Goal: Task Accomplishment & Management: Manage account settings

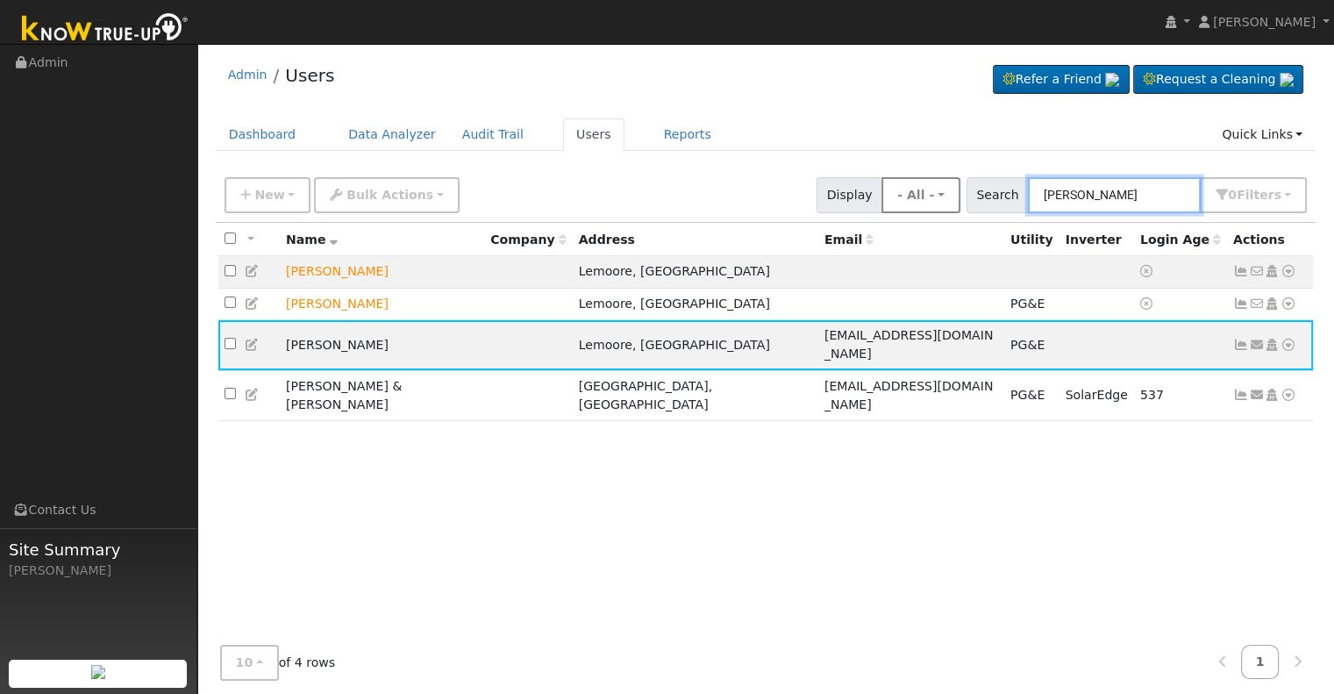
drag, startPoint x: 1089, startPoint y: 199, endPoint x: 976, endPoint y: 193, distance: 113.3
click at [976, 193] on div "New Add User Quick Add Quick Connect Quick Convert Lead Bulk Actions Send Email…" at bounding box center [765, 192] width 1089 height 42
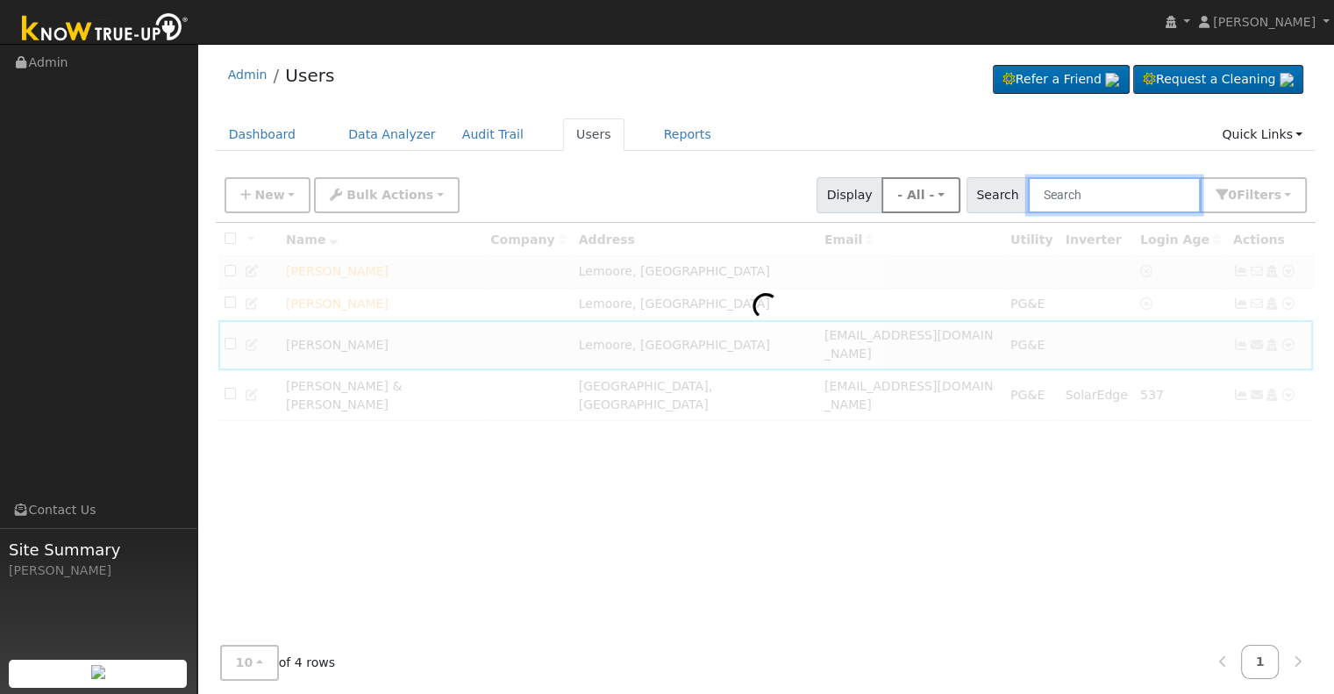
paste input "[PERSON_NAME]"
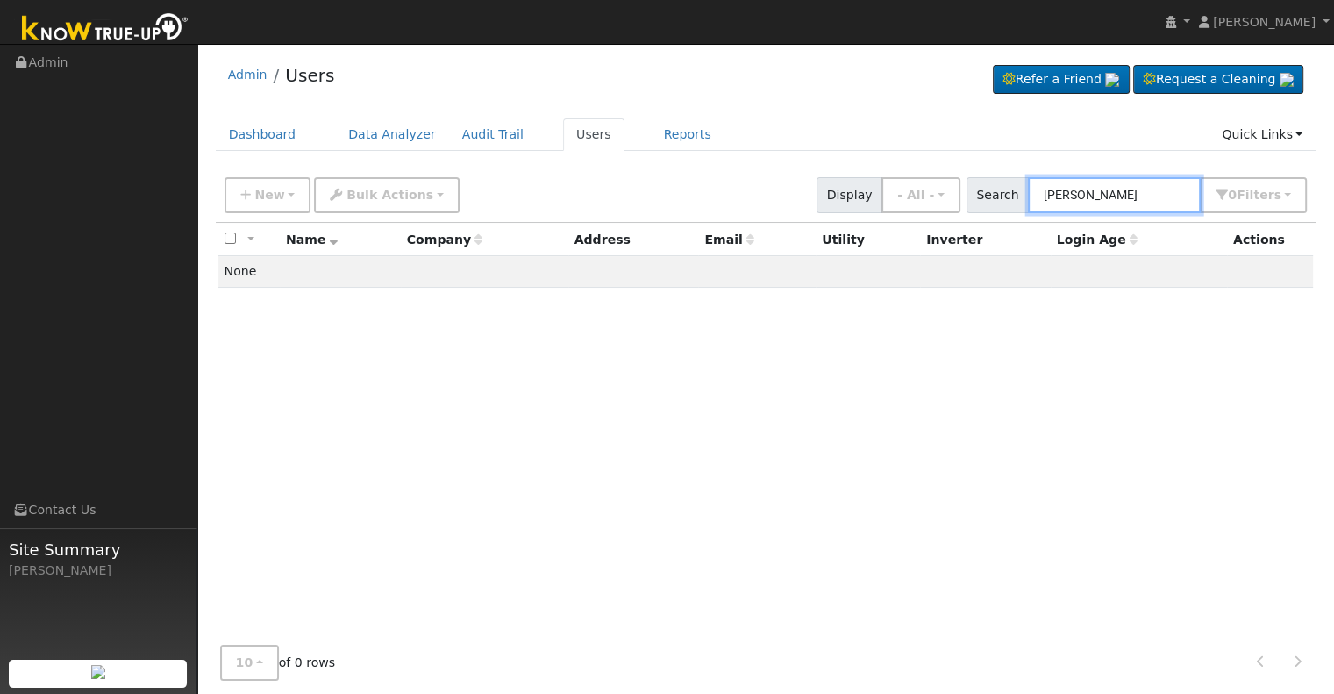
click at [1103, 190] on input "[PERSON_NAME]" at bounding box center [1114, 195] width 173 height 36
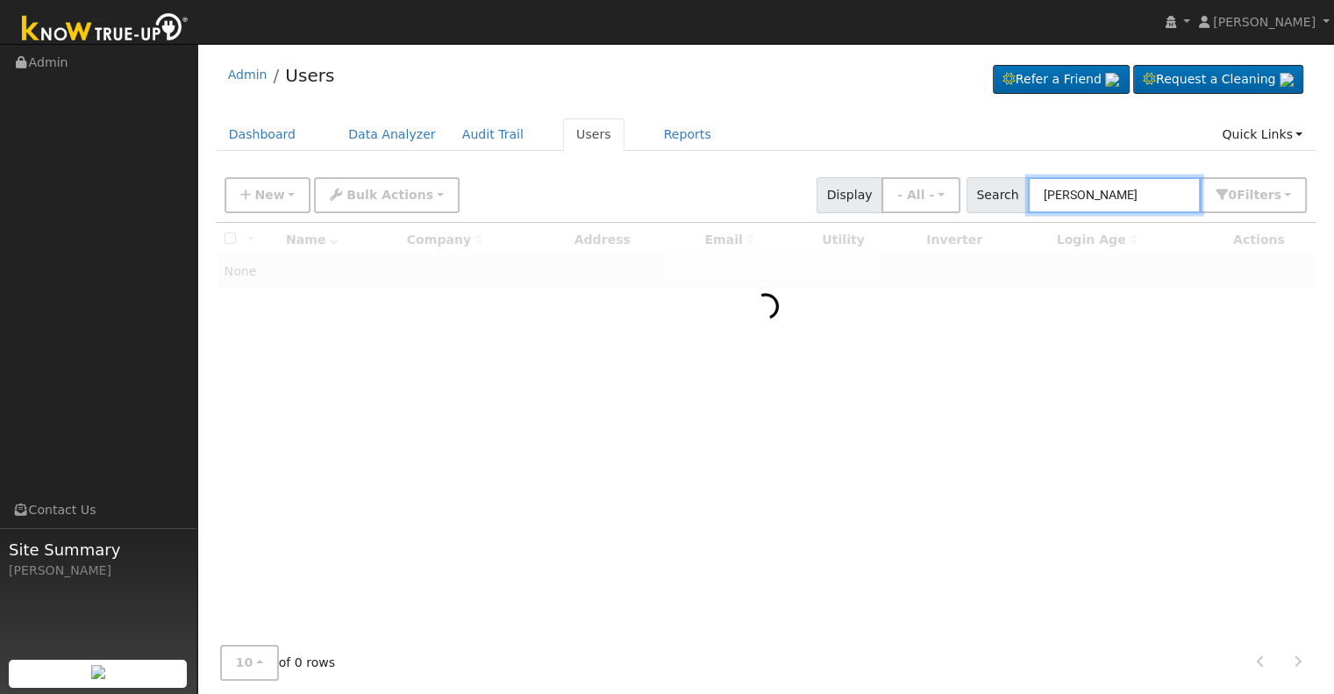
type input "[PERSON_NAME]"
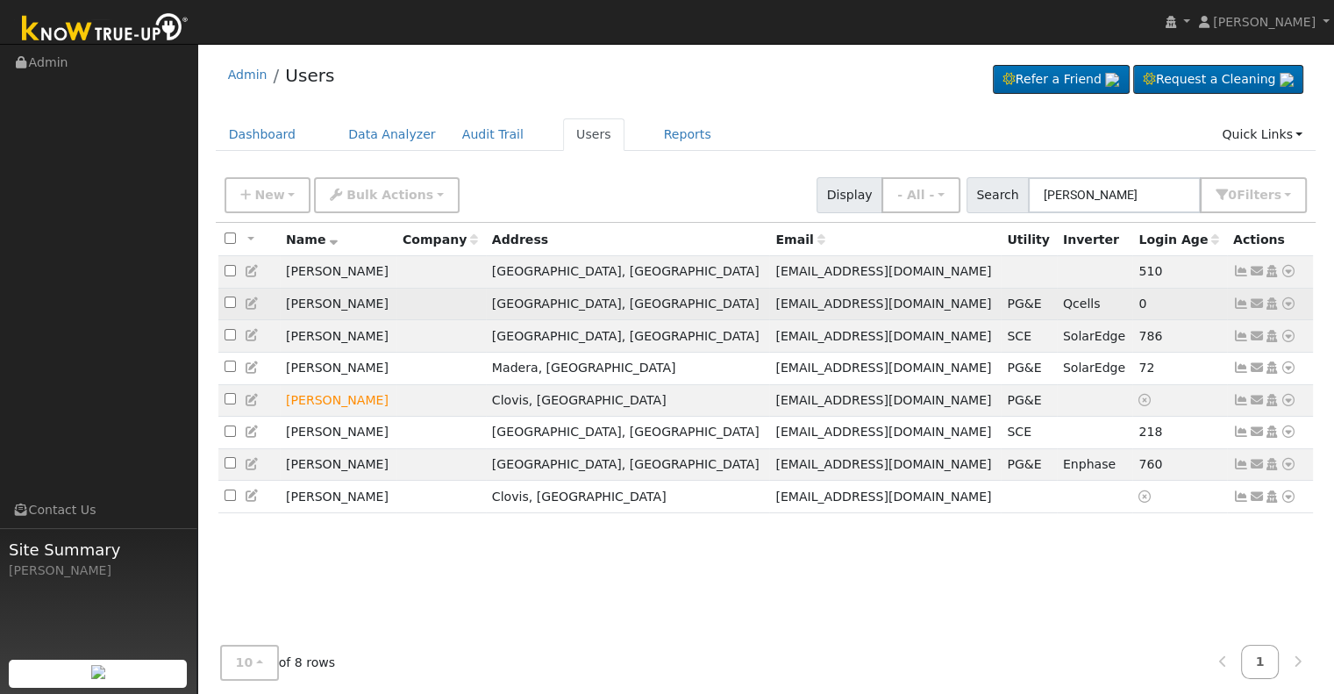
click at [1245, 306] on icon at bounding box center [1241, 303] width 16 height 12
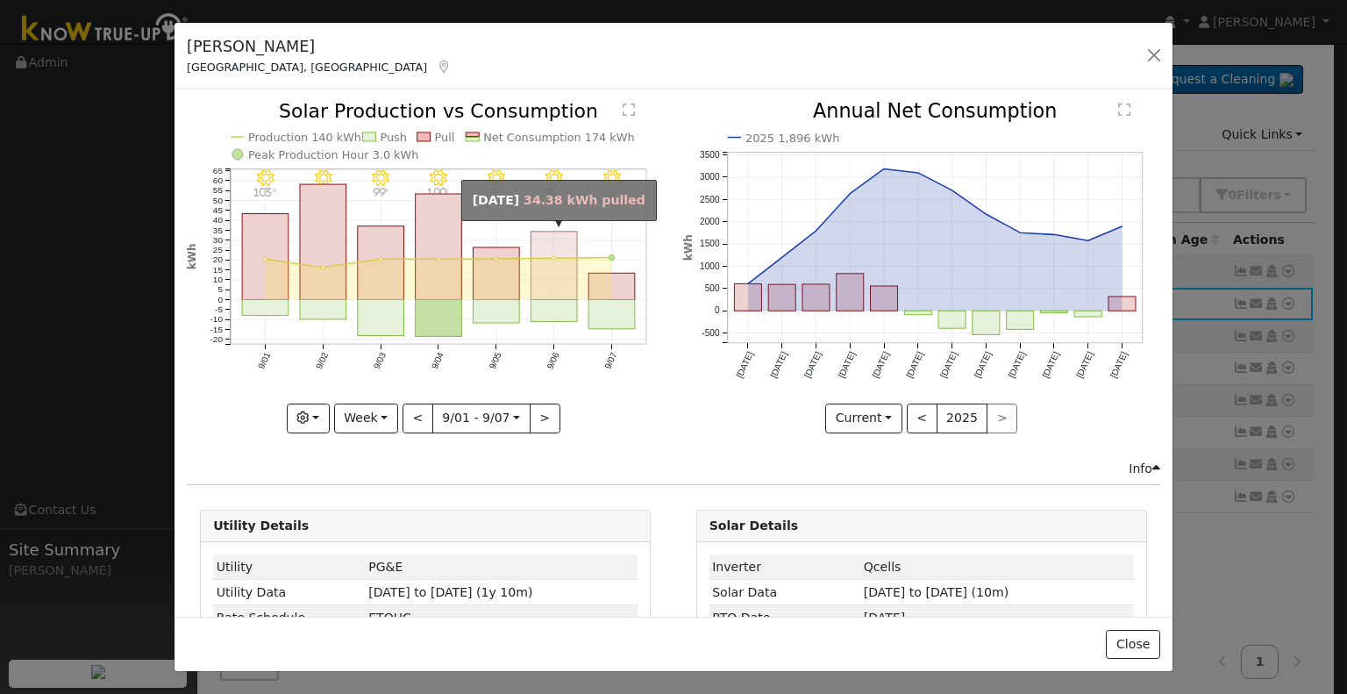
click at [553, 284] on rect "onclick=""" at bounding box center [555, 266] width 46 height 68
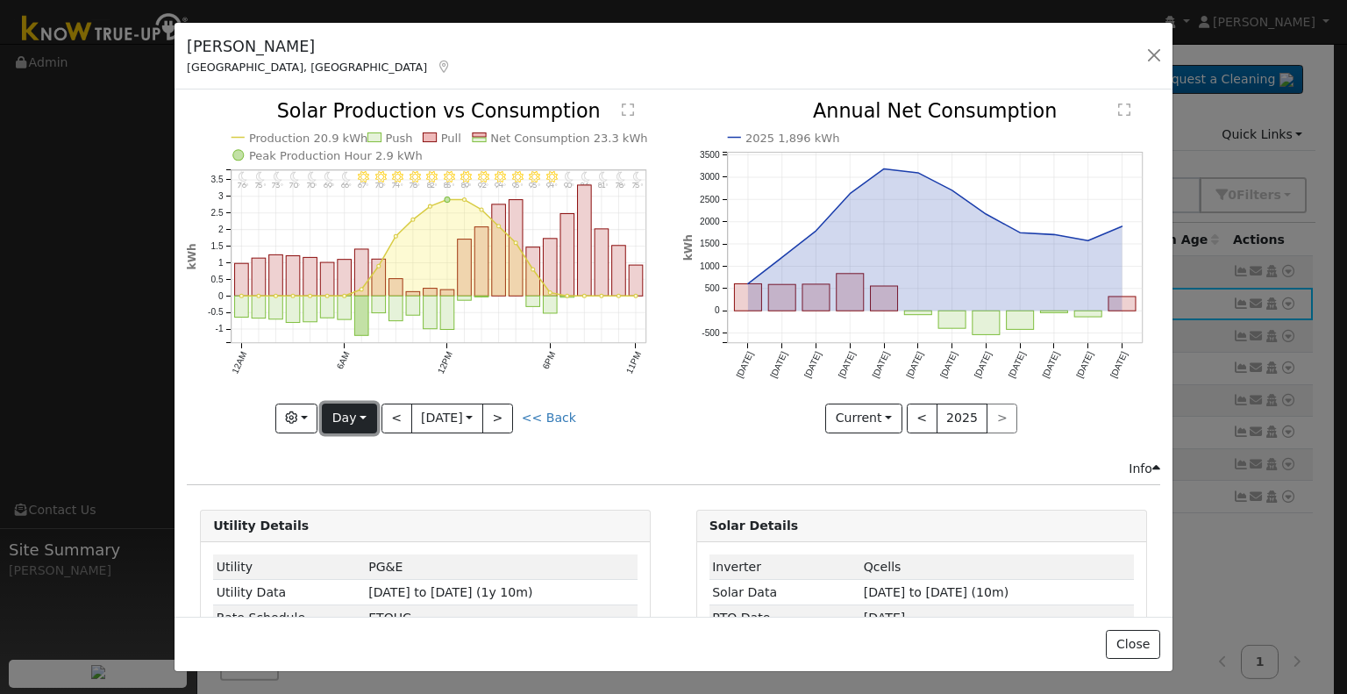
click at [363, 418] on button "Day" at bounding box center [349, 419] width 54 height 30
click at [360, 496] on link "Month" at bounding box center [384, 502] width 122 height 25
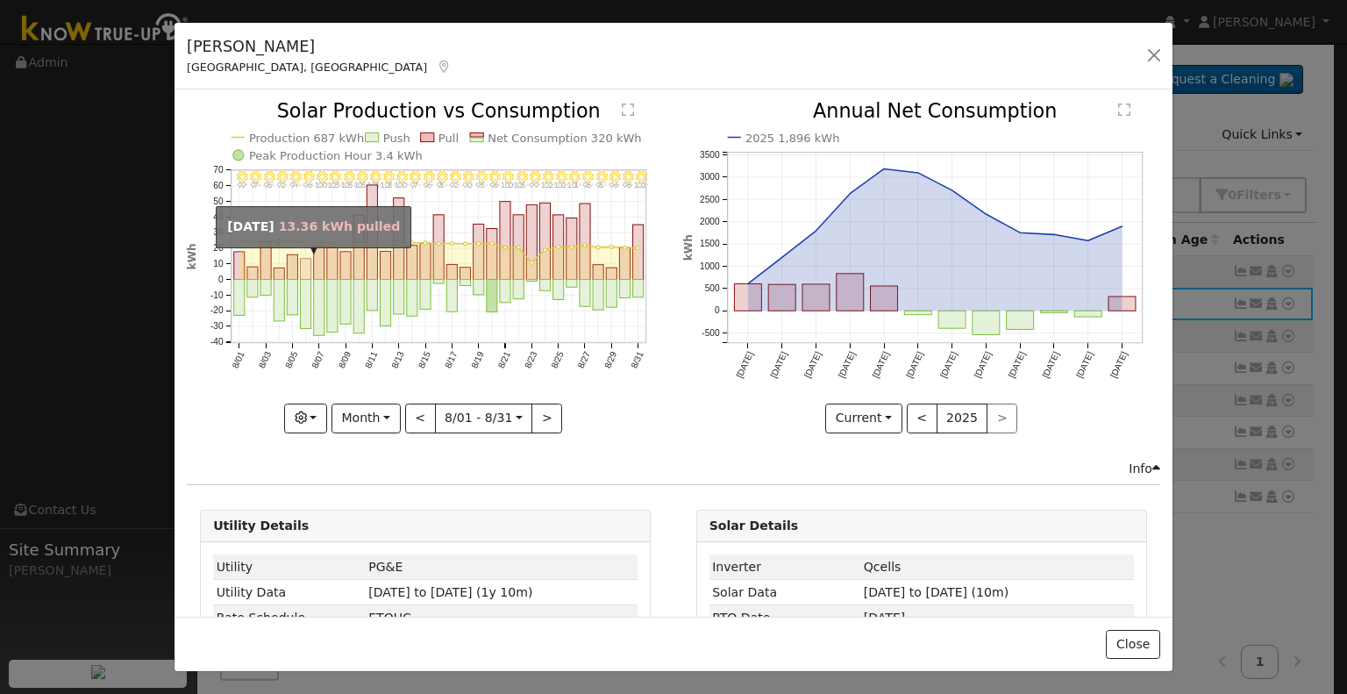
click at [305, 265] on rect "onclick=""" at bounding box center [306, 269] width 11 height 21
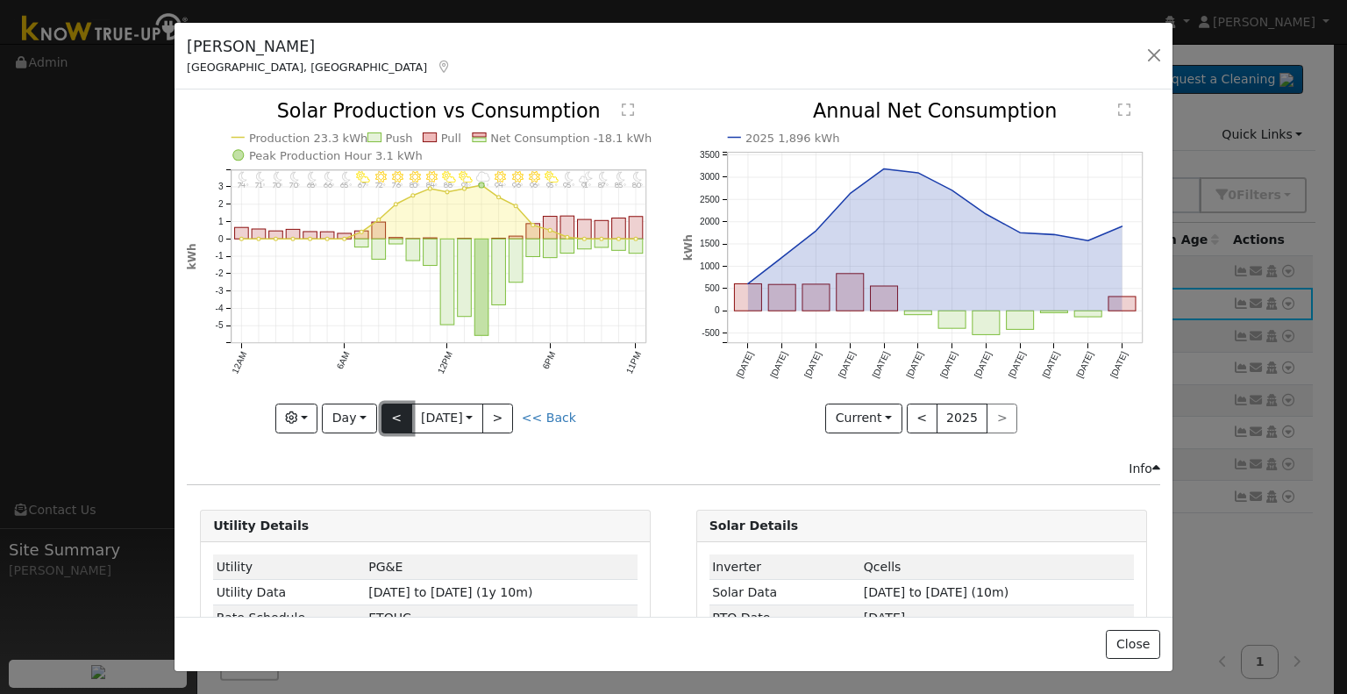
click at [383, 414] on button "<" at bounding box center [397, 419] width 31 height 30
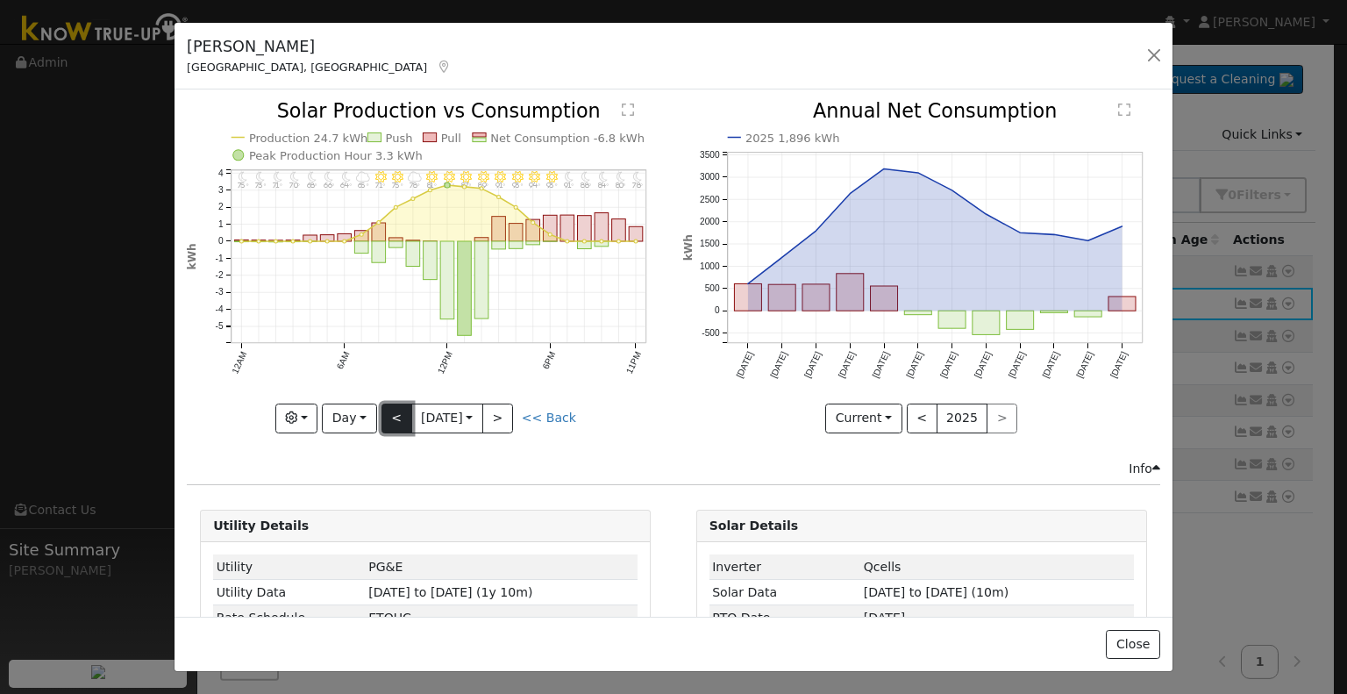
click at [383, 414] on button "<" at bounding box center [397, 419] width 31 height 30
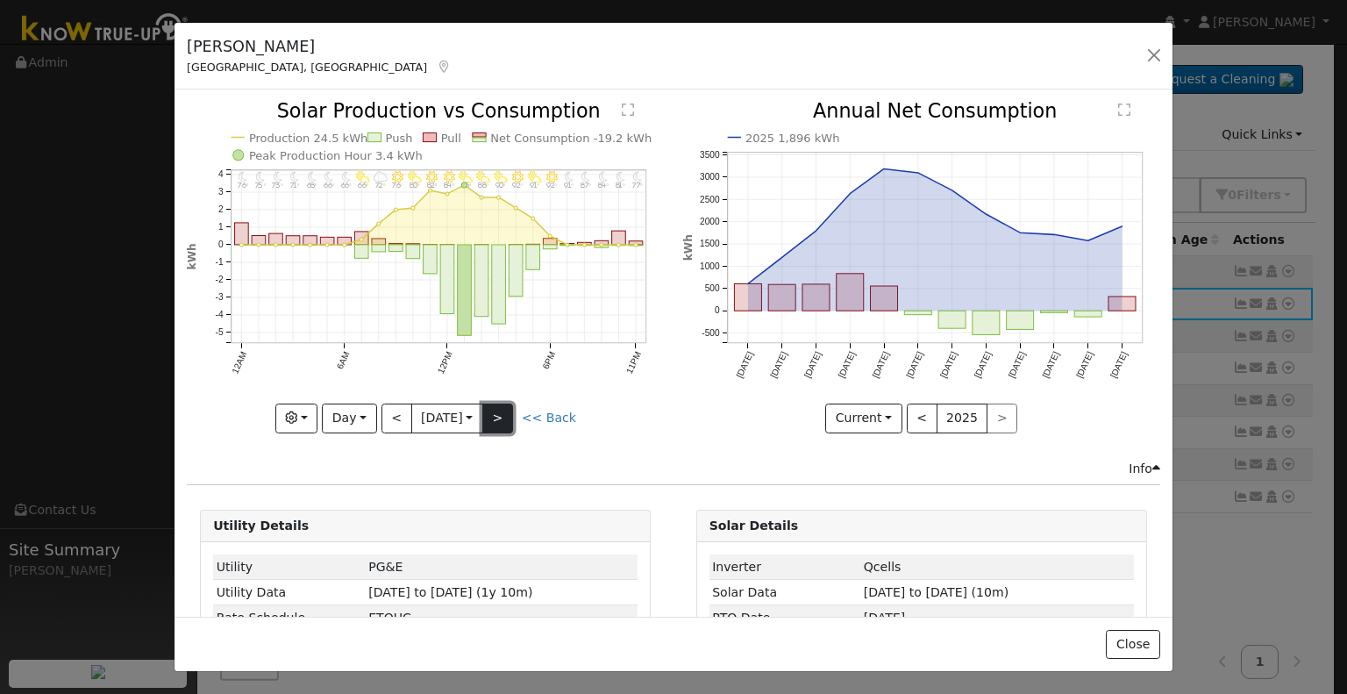
click at [502, 413] on button ">" at bounding box center [497, 419] width 31 height 30
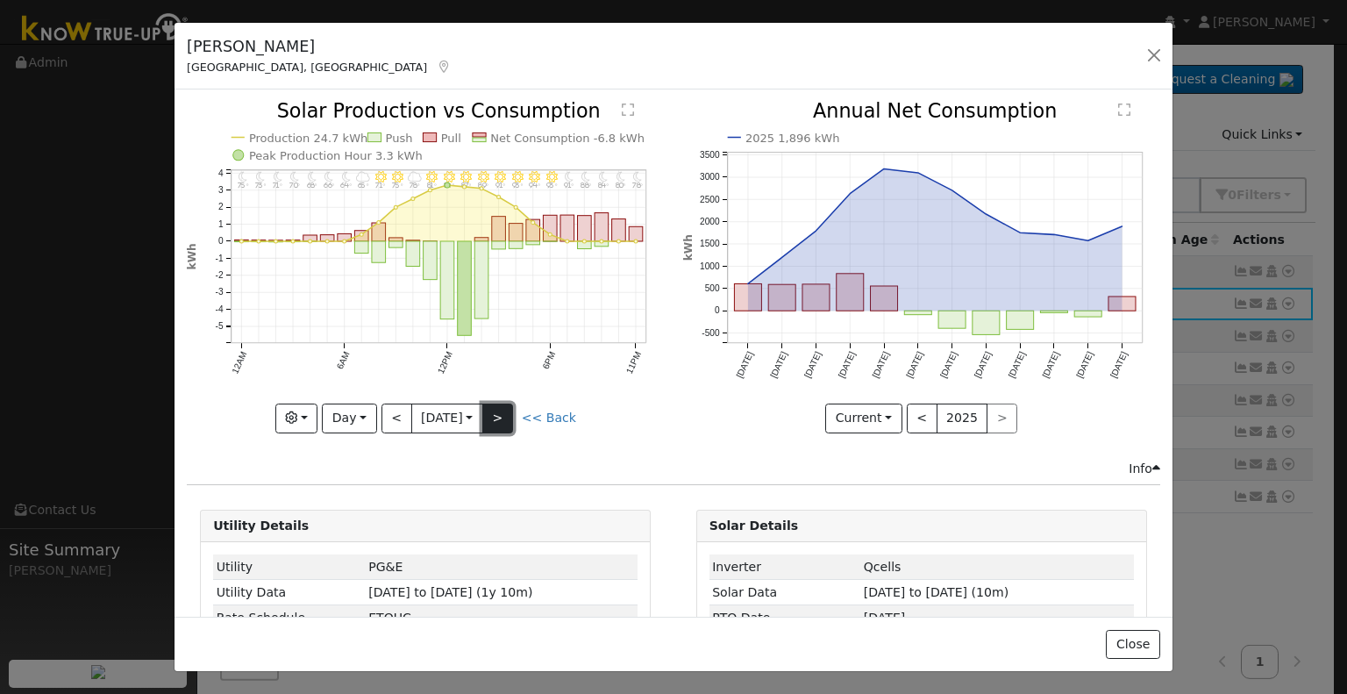
click at [502, 413] on button ">" at bounding box center [497, 419] width 31 height 30
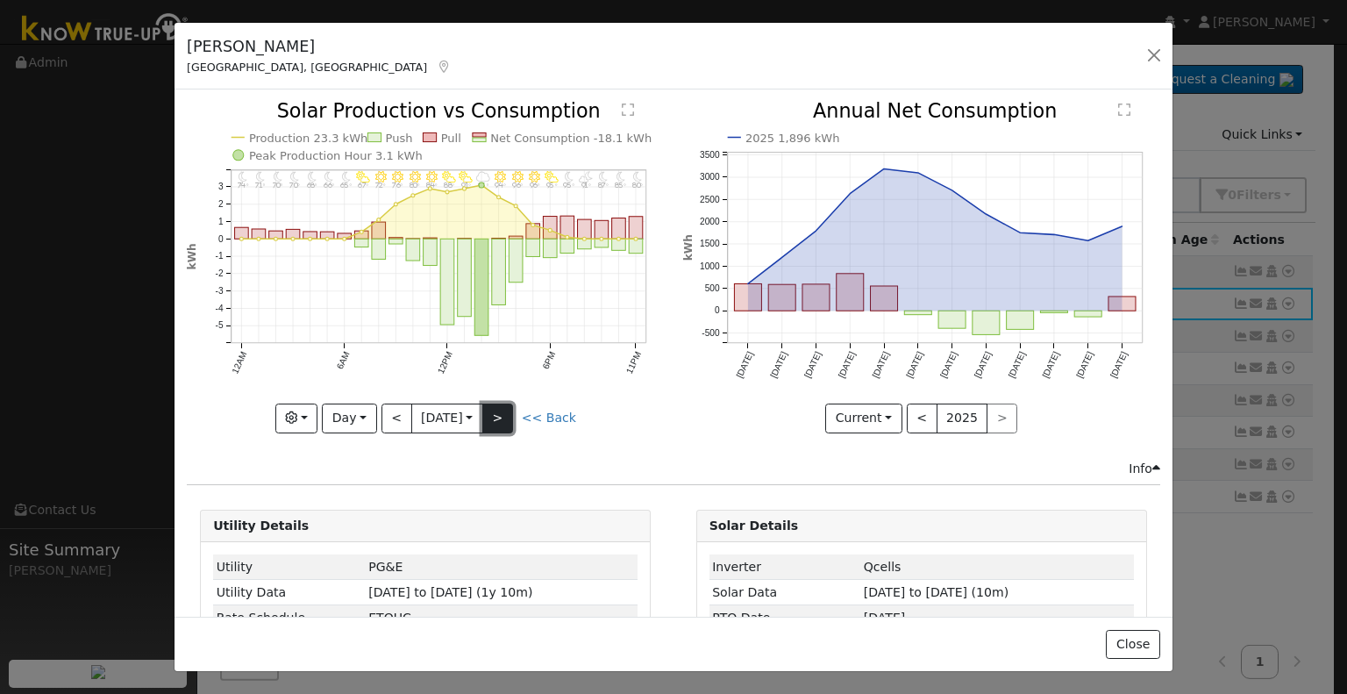
click at [502, 413] on button ">" at bounding box center [497, 419] width 31 height 30
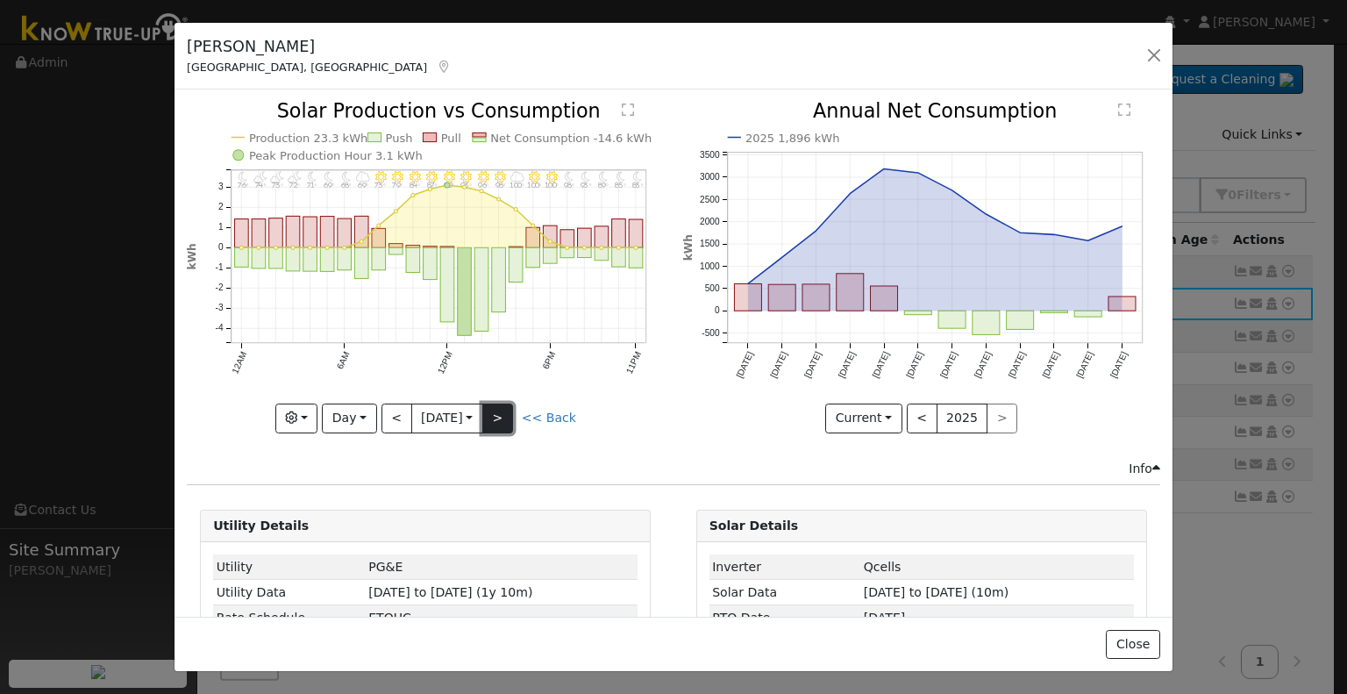
click at [502, 413] on button ">" at bounding box center [497, 419] width 31 height 30
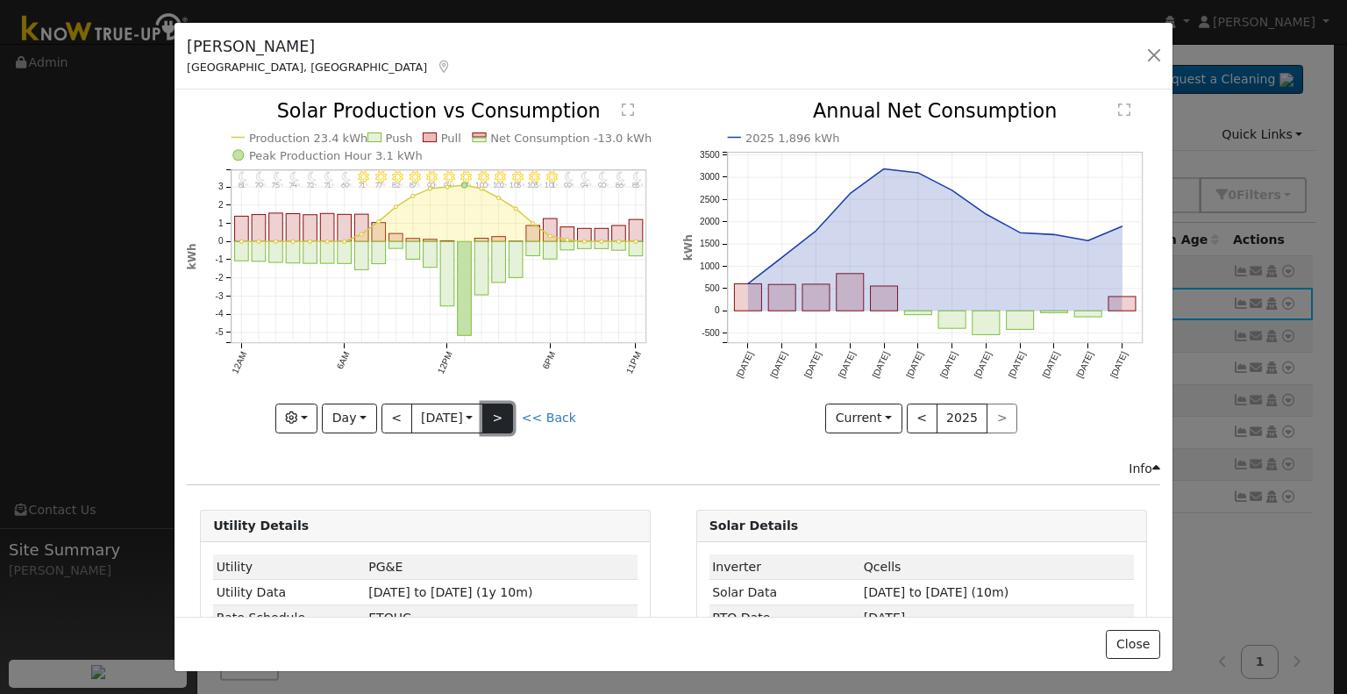
click at [502, 413] on button ">" at bounding box center [497, 419] width 31 height 30
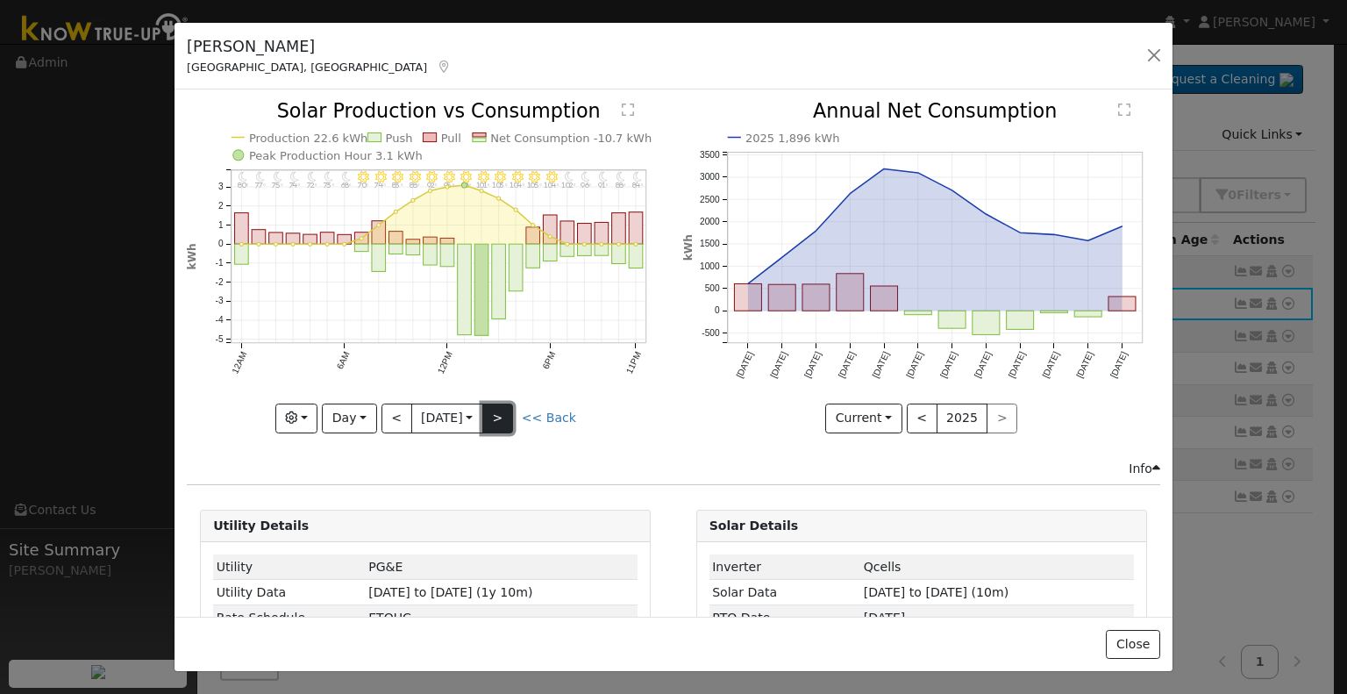
click at [502, 413] on button ">" at bounding box center [497, 419] width 31 height 30
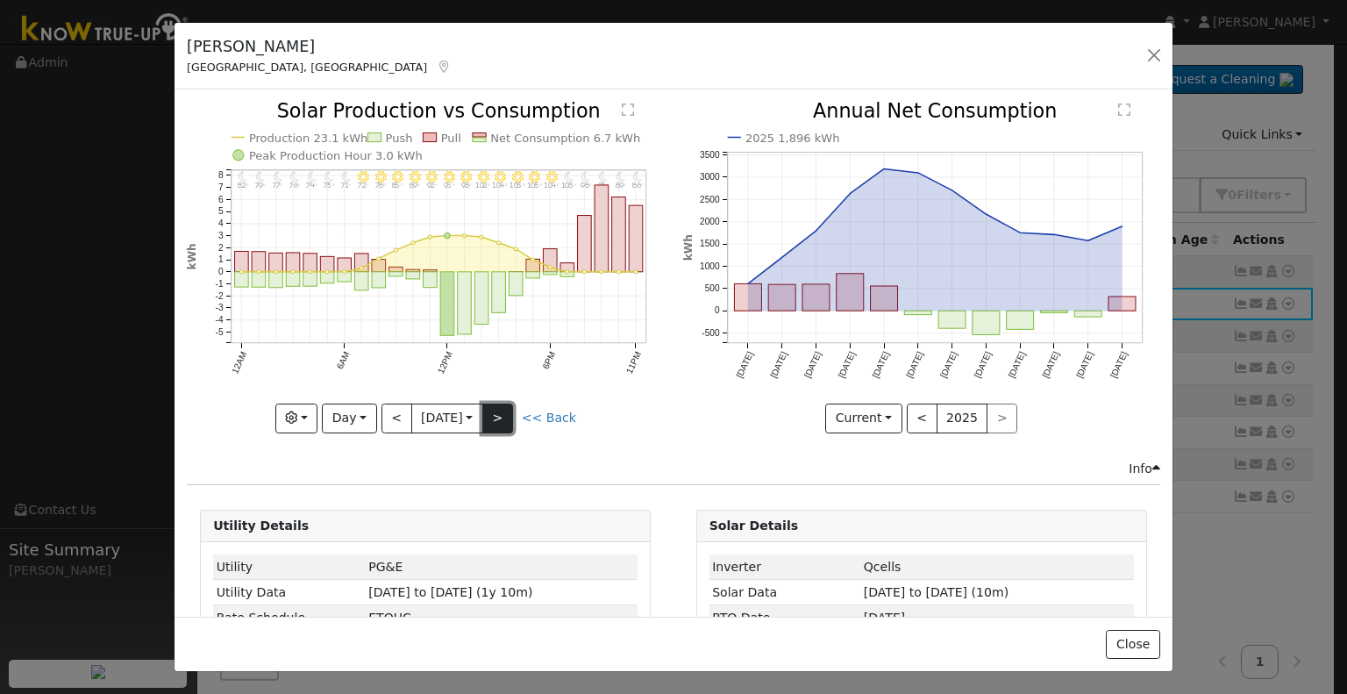
click at [502, 413] on button ">" at bounding box center [497, 419] width 31 height 30
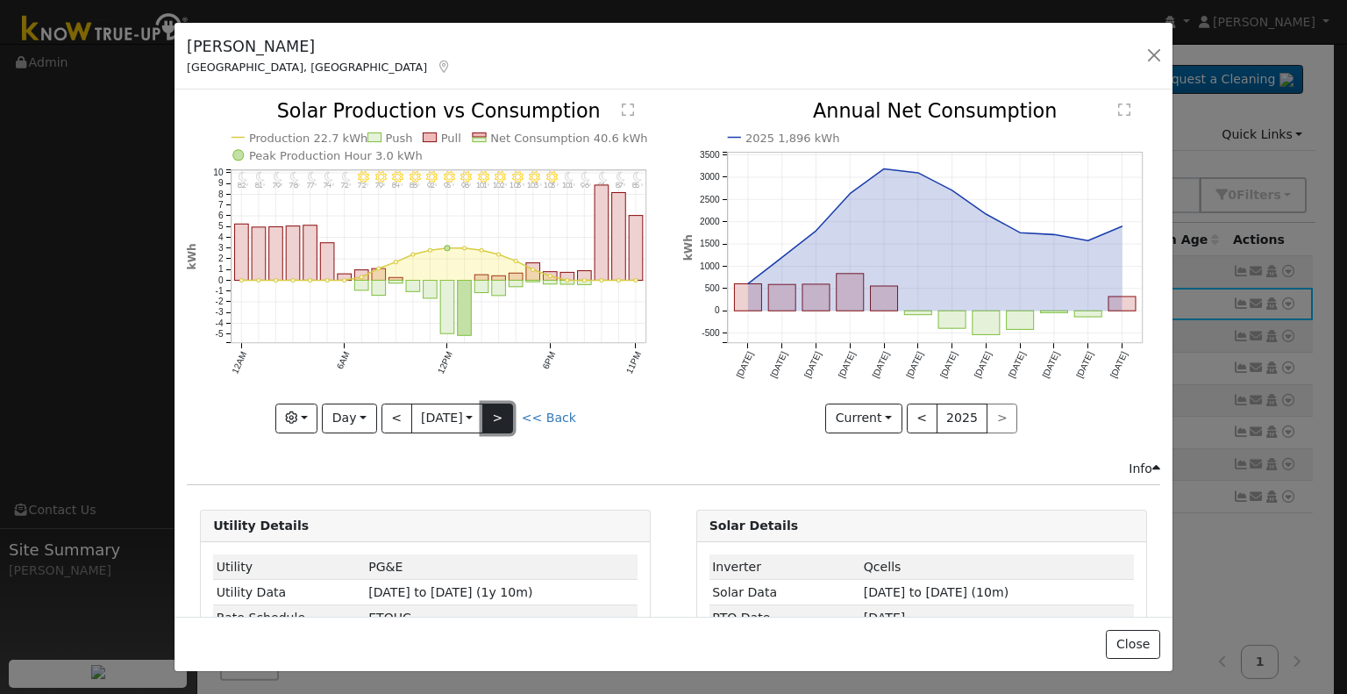
click at [502, 413] on button ">" at bounding box center [497, 419] width 31 height 30
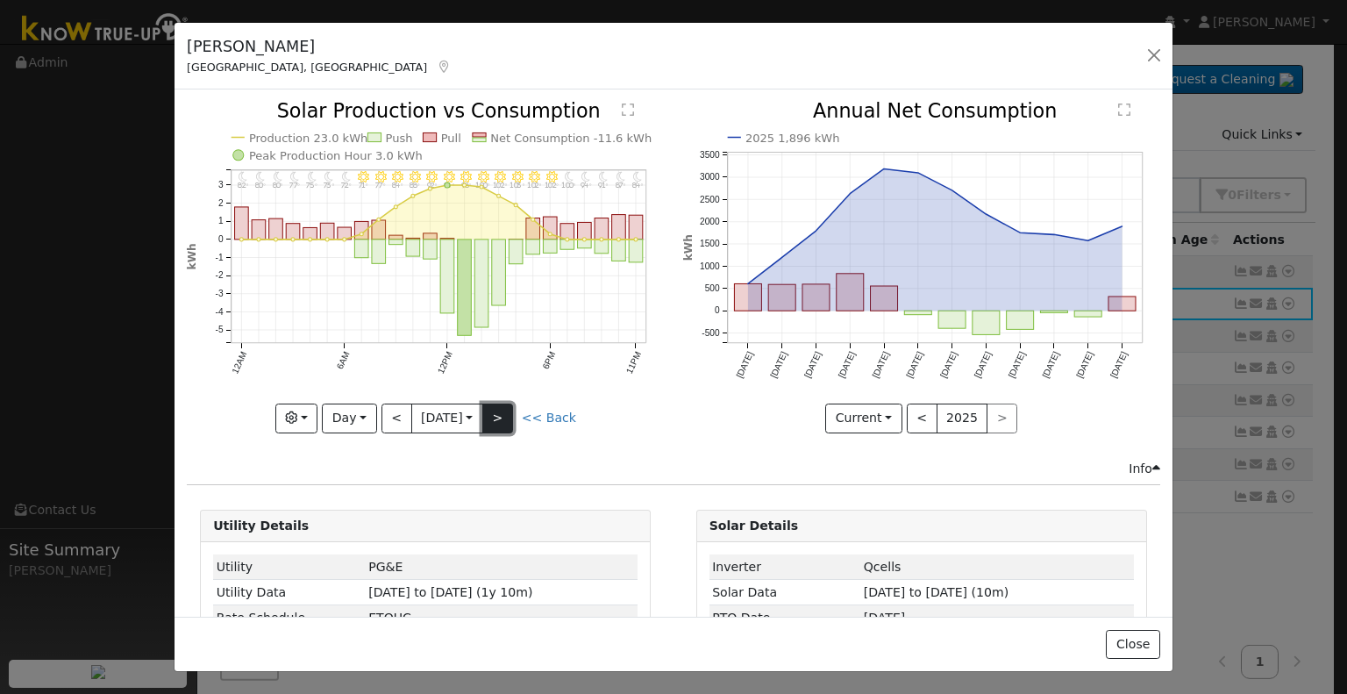
click at [502, 413] on button ">" at bounding box center [497, 419] width 31 height 30
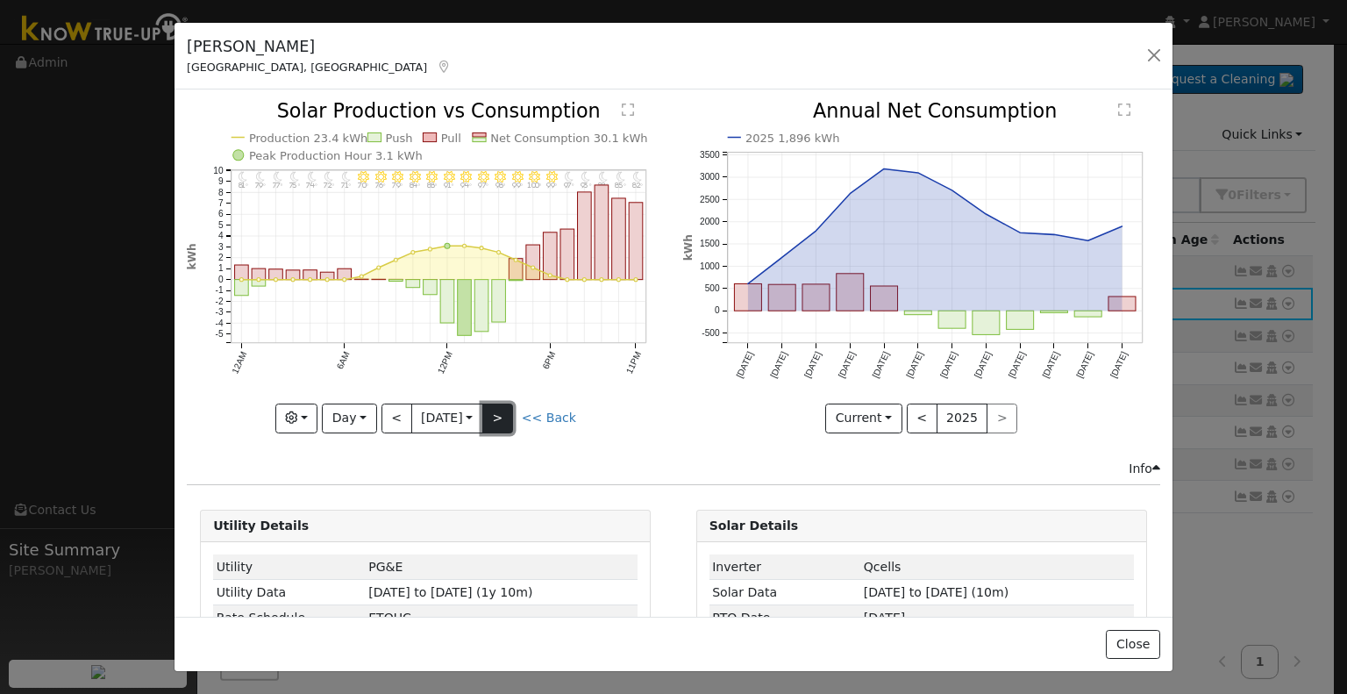
click at [507, 411] on button ">" at bounding box center [497, 419] width 31 height 30
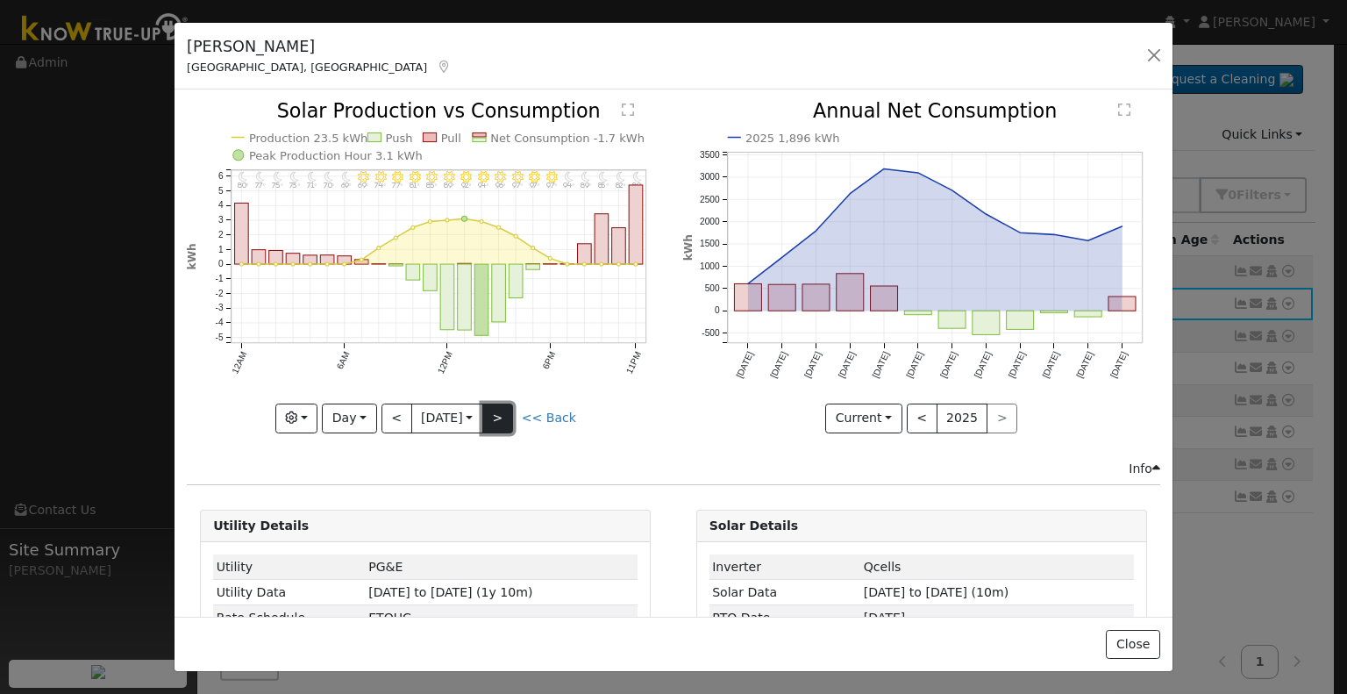
click at [507, 411] on button ">" at bounding box center [497, 419] width 31 height 30
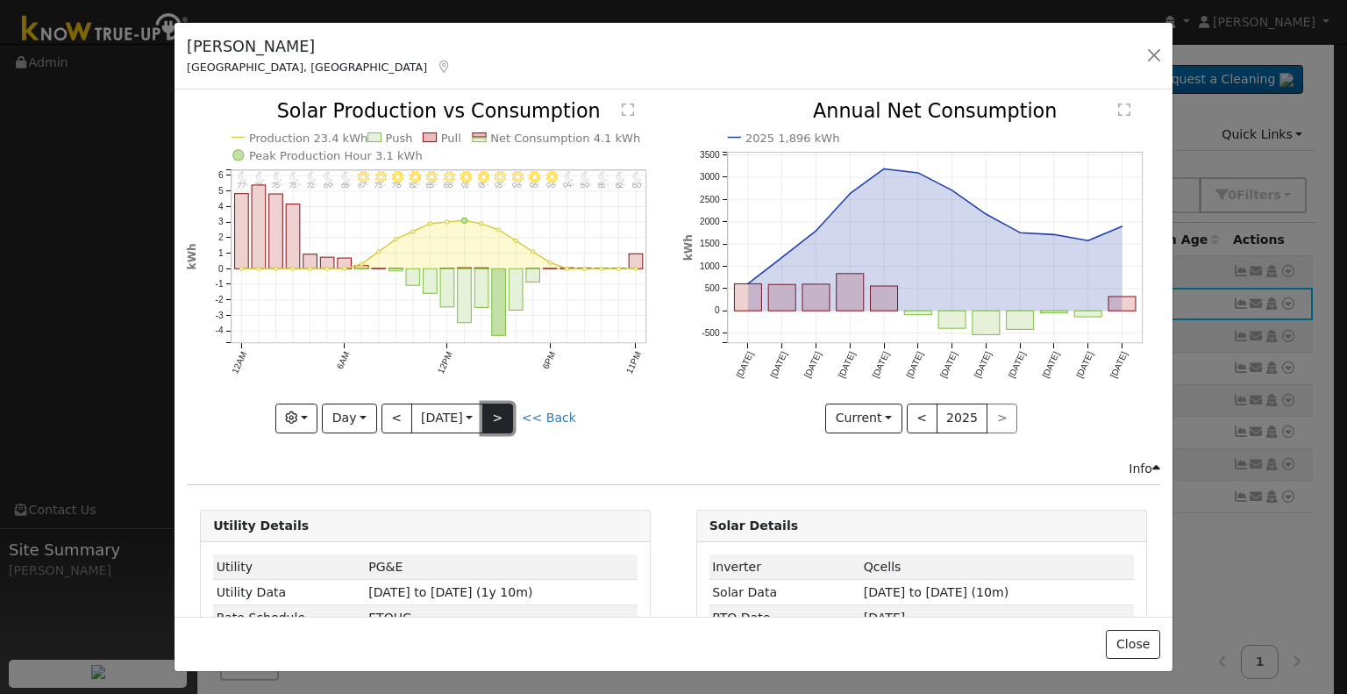
click at [507, 411] on button ">" at bounding box center [497, 419] width 31 height 30
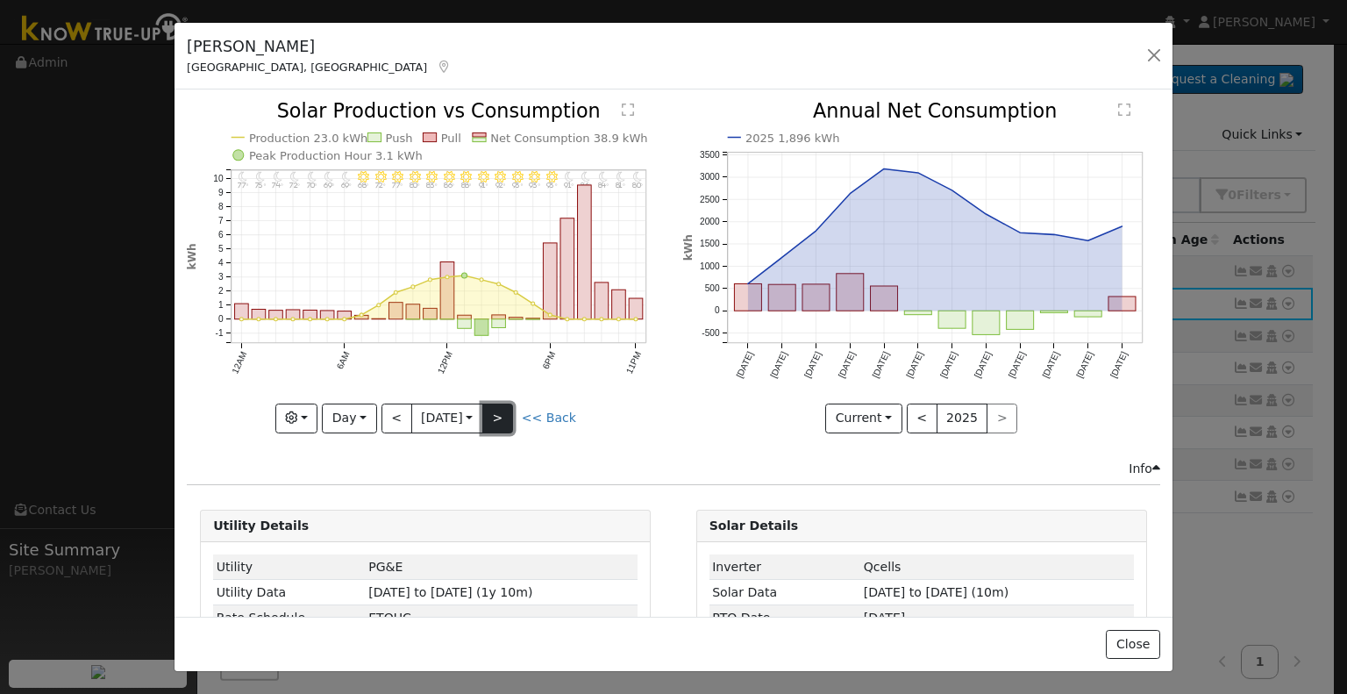
click at [507, 411] on button ">" at bounding box center [497, 419] width 31 height 30
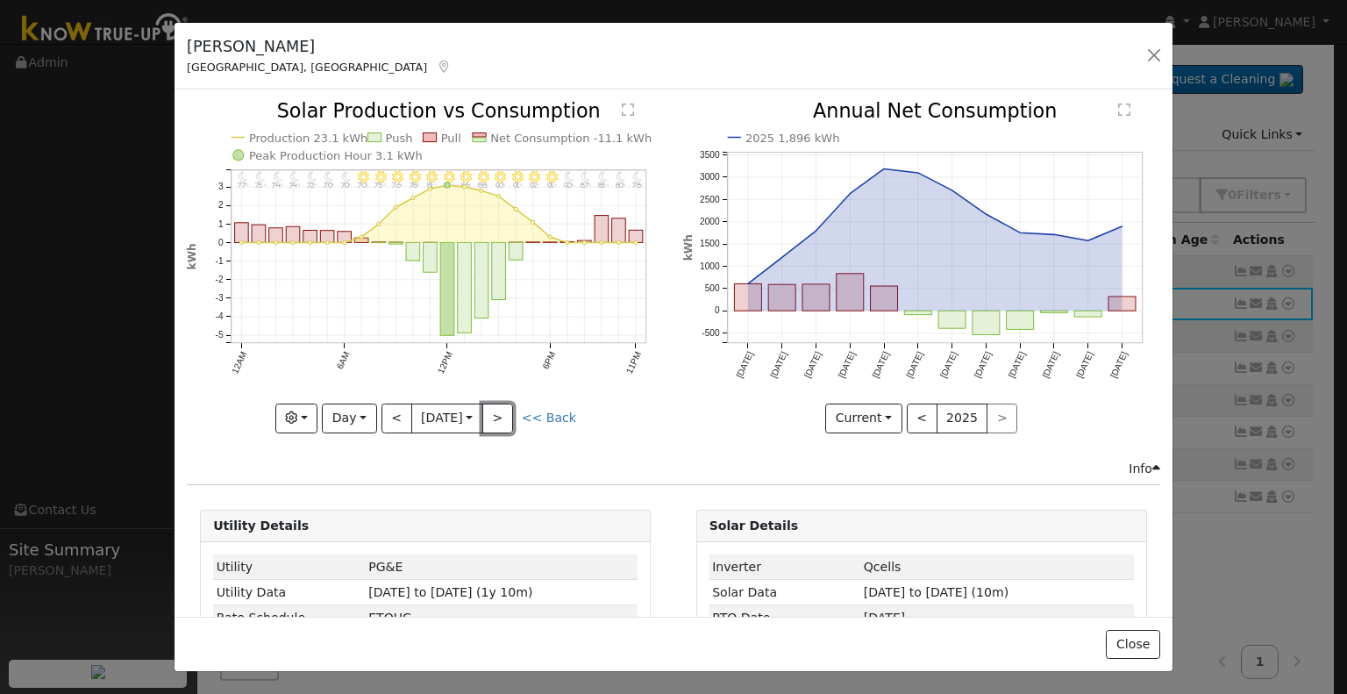
click at [505, 411] on button ">" at bounding box center [497, 419] width 31 height 30
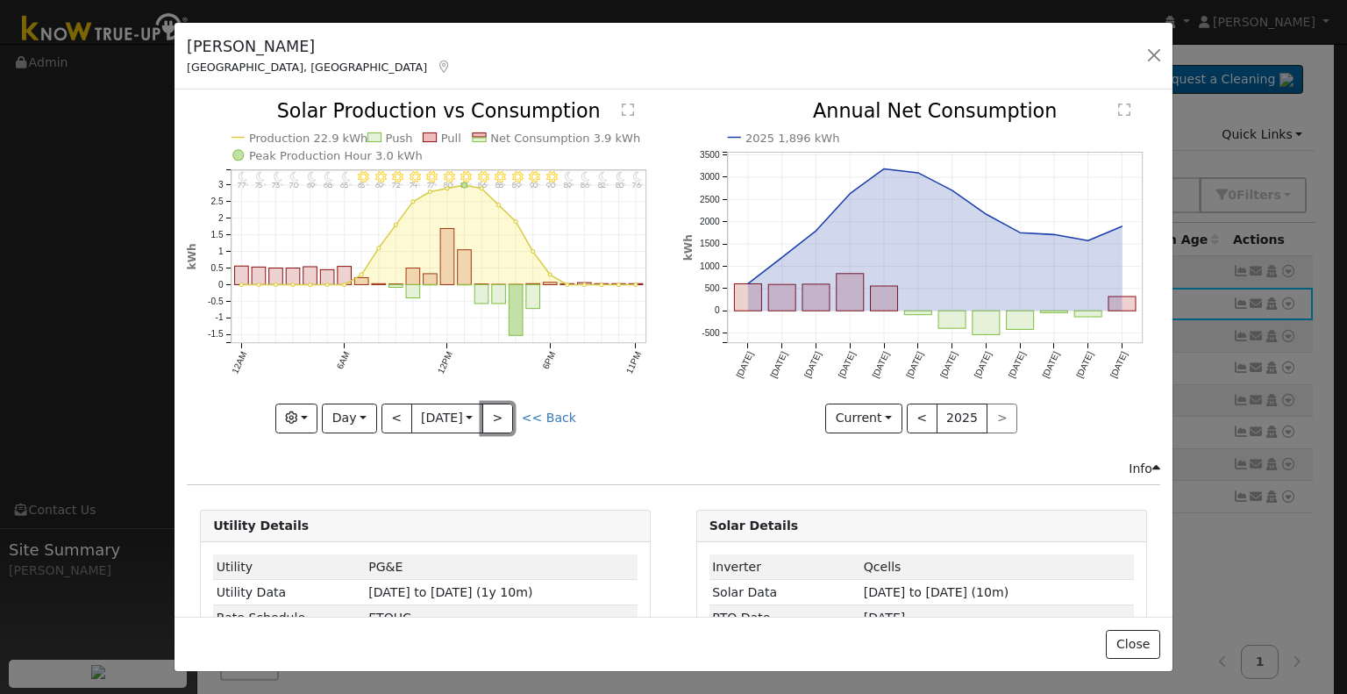
click at [505, 411] on button ">" at bounding box center [497, 419] width 31 height 30
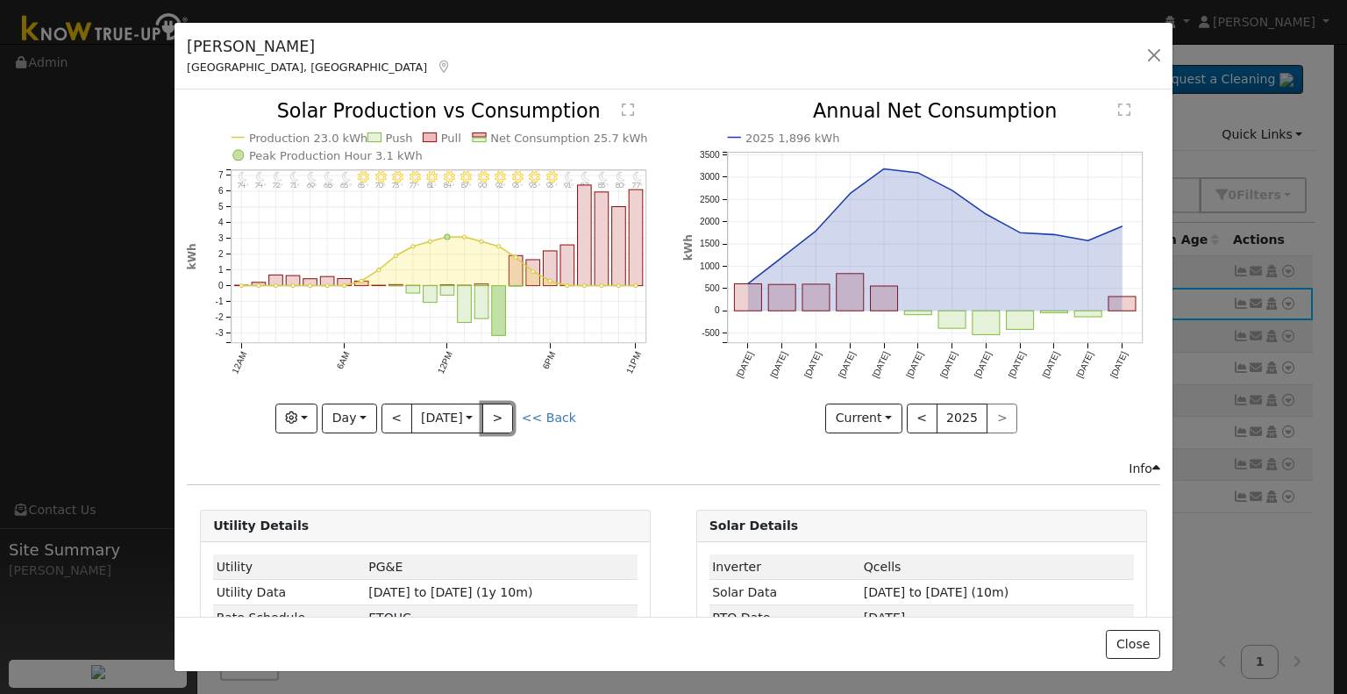
click at [505, 411] on button ">" at bounding box center [497, 419] width 31 height 30
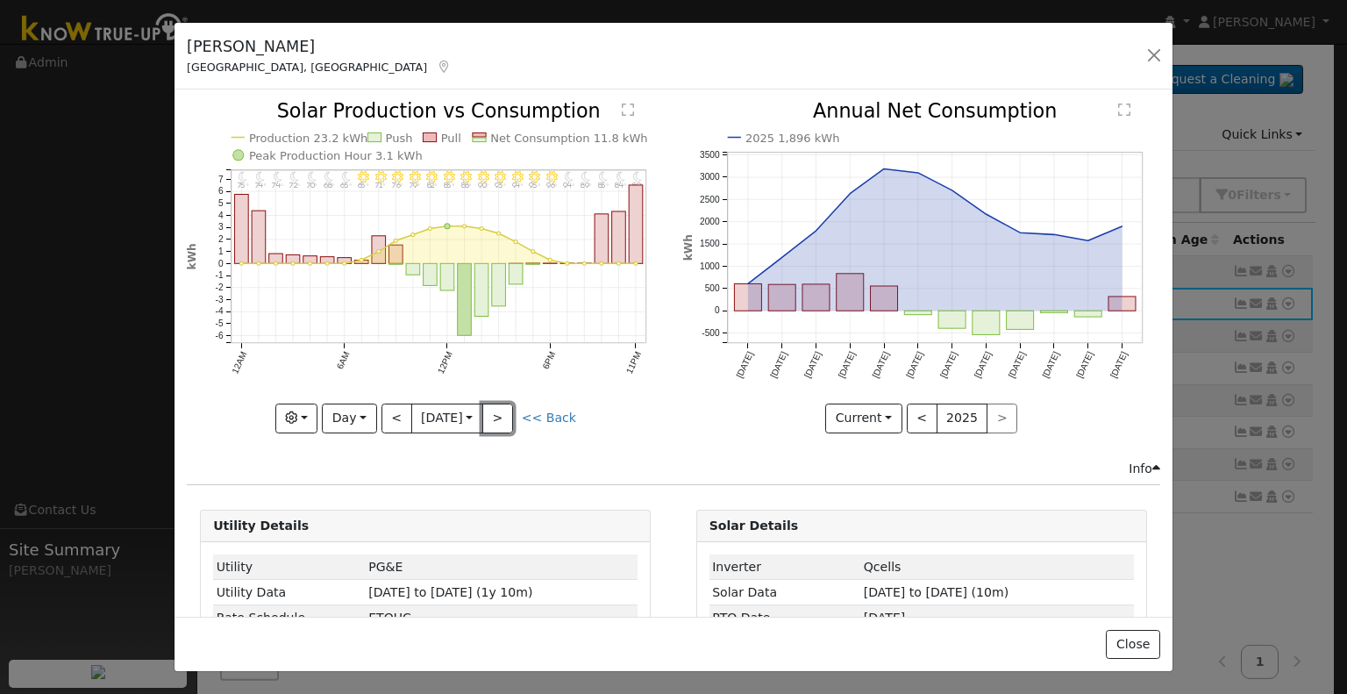
click at [505, 411] on button ">" at bounding box center [497, 419] width 31 height 30
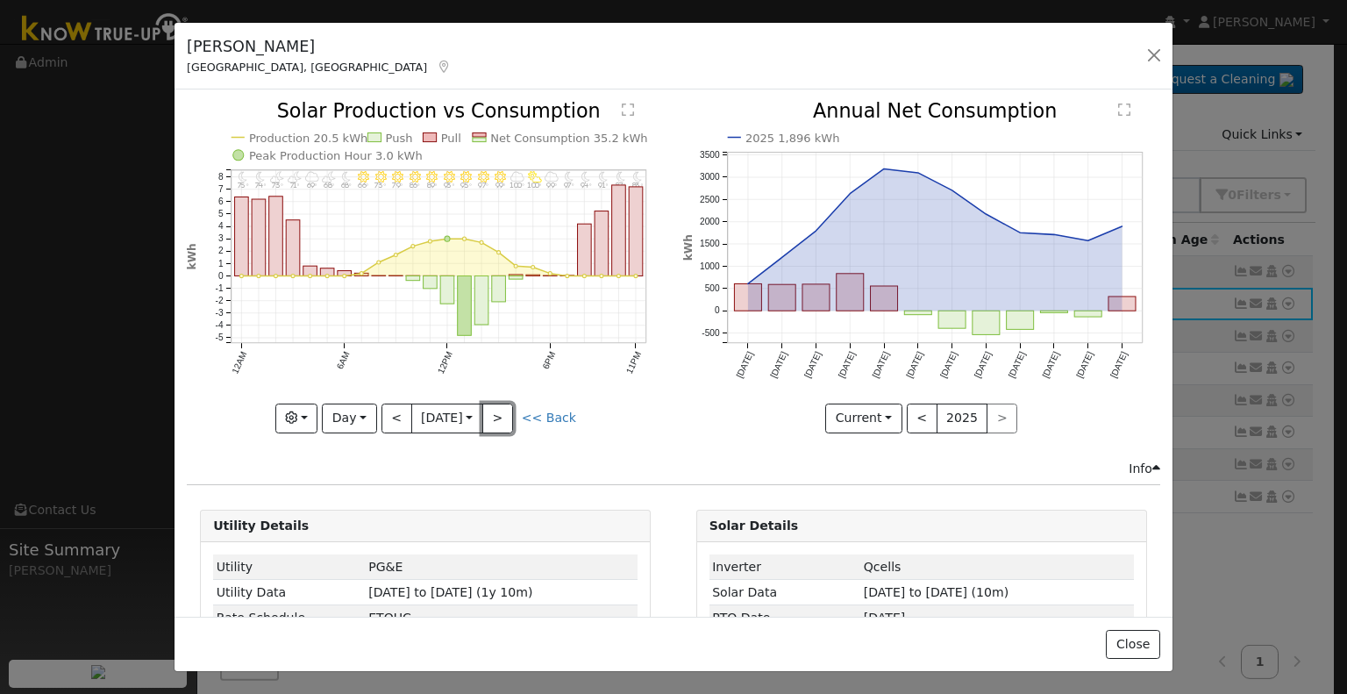
click at [505, 411] on button ">" at bounding box center [497, 419] width 31 height 30
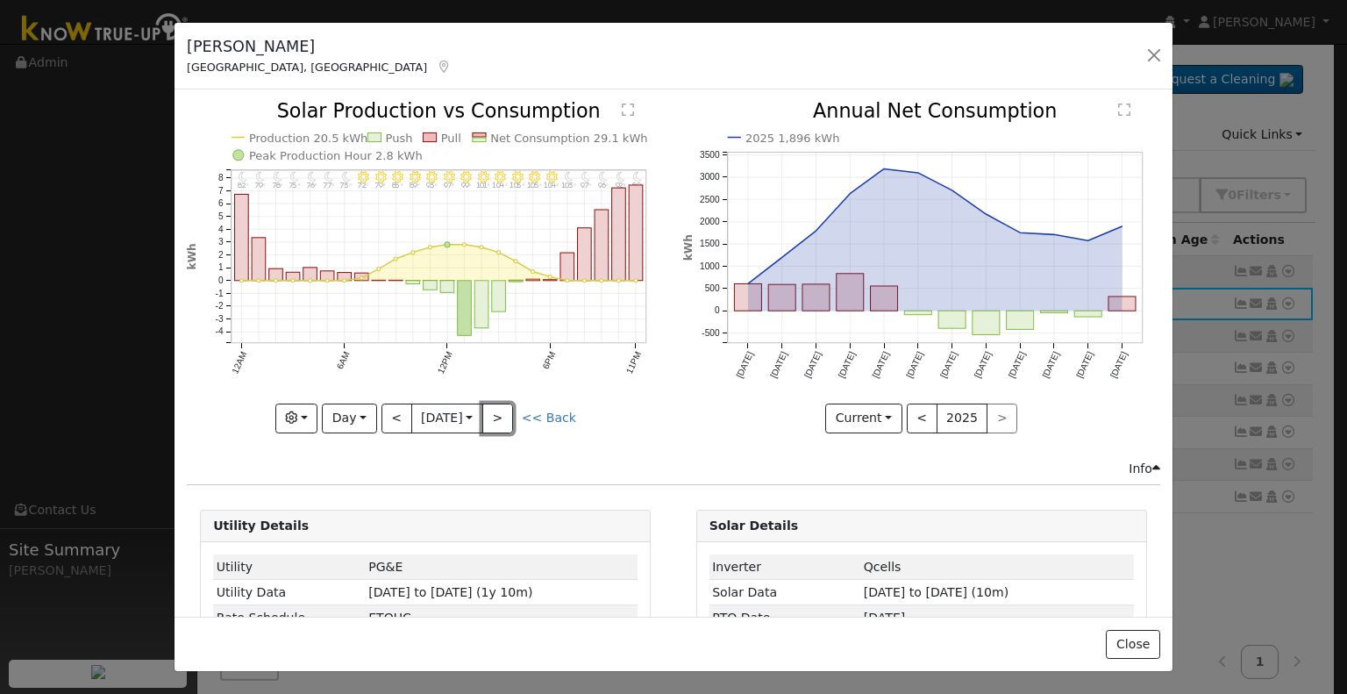
click at [505, 411] on button ">" at bounding box center [497, 419] width 31 height 30
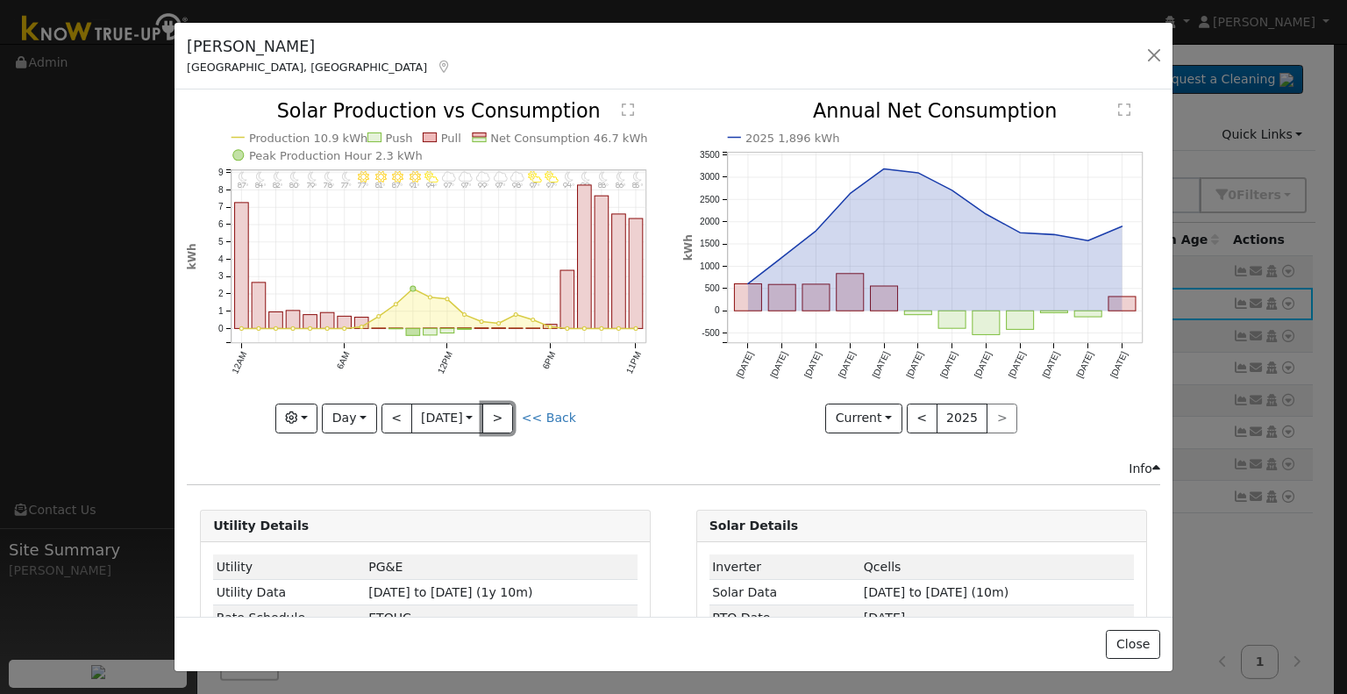
click at [505, 411] on button ">" at bounding box center [497, 419] width 31 height 30
click at [0, 0] on div at bounding box center [0, 0] width 0 height 0
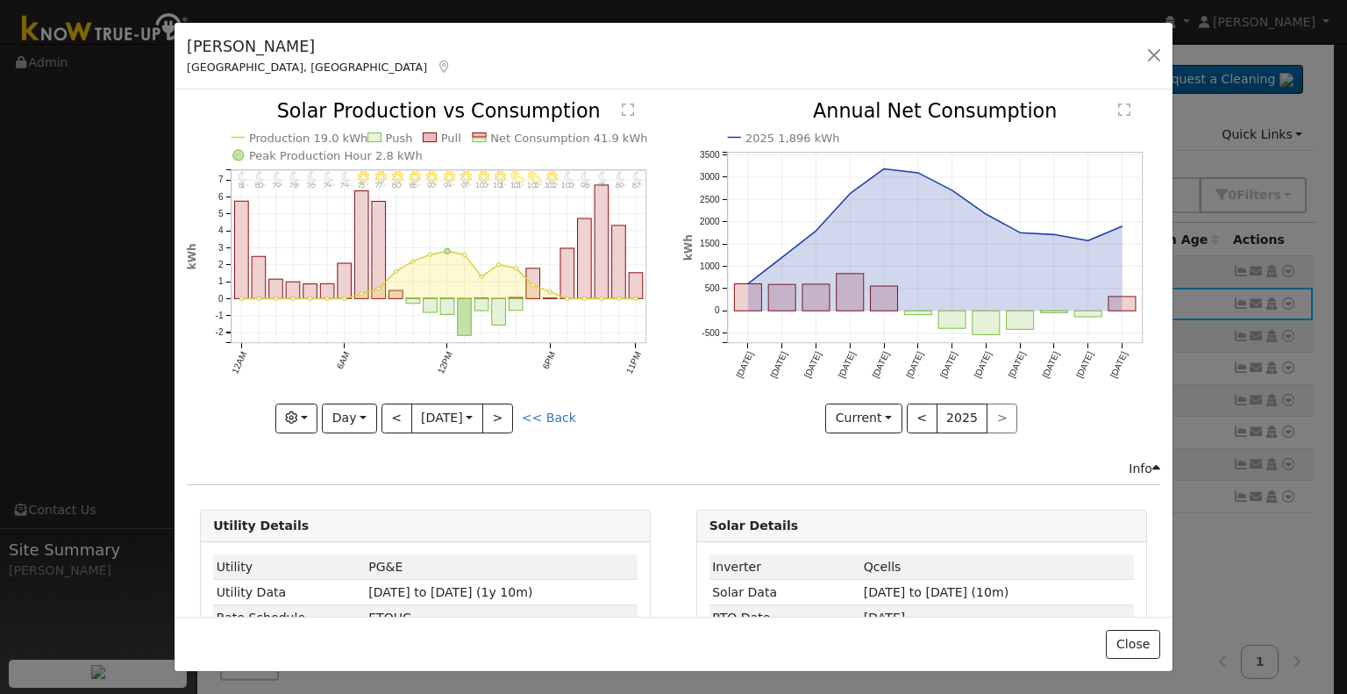
click at [505, 411] on div at bounding box center [425, 267] width 477 height 331
click at [505, 411] on div "11PM - Clear 87° 10PM - Clear 89° 9PM - Clear 93° 8PM - MostlyClear 98° 7PM - C…" at bounding box center [425, 267] width 477 height 331
click at [505, 411] on button ">" at bounding box center [497, 419] width 31 height 30
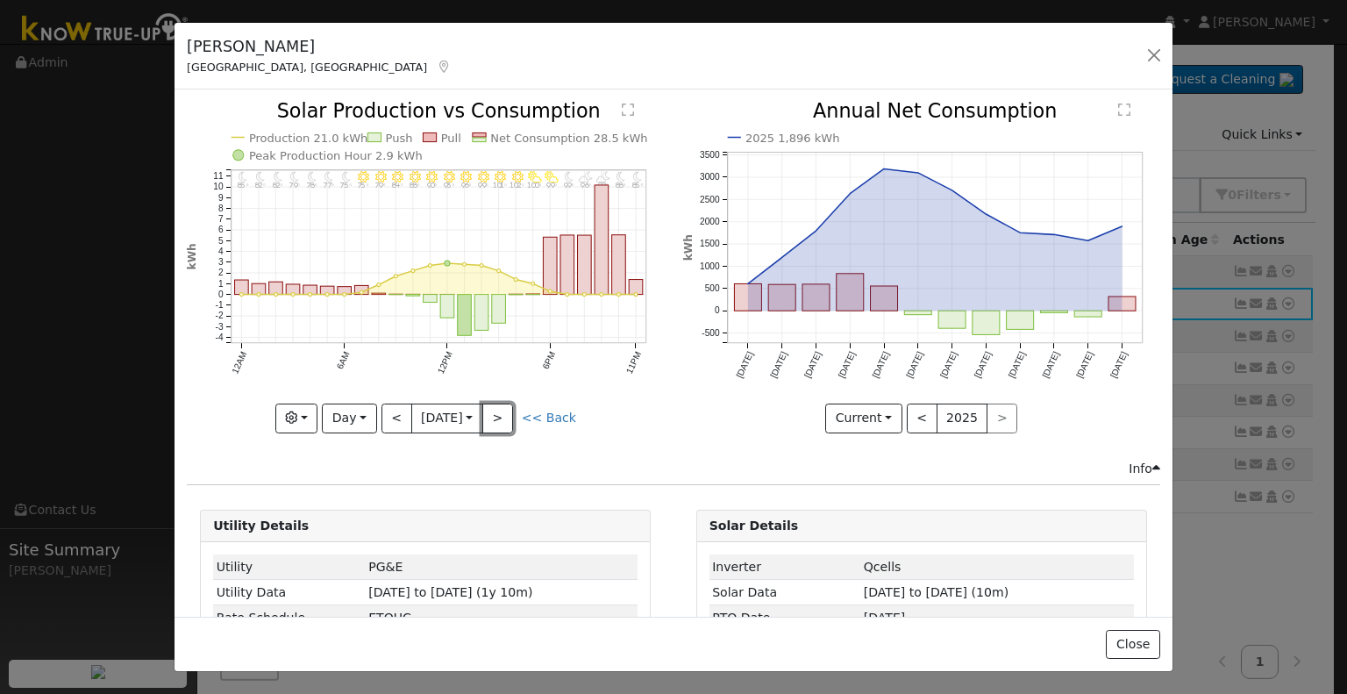
click at [505, 411] on button ">" at bounding box center [497, 419] width 31 height 30
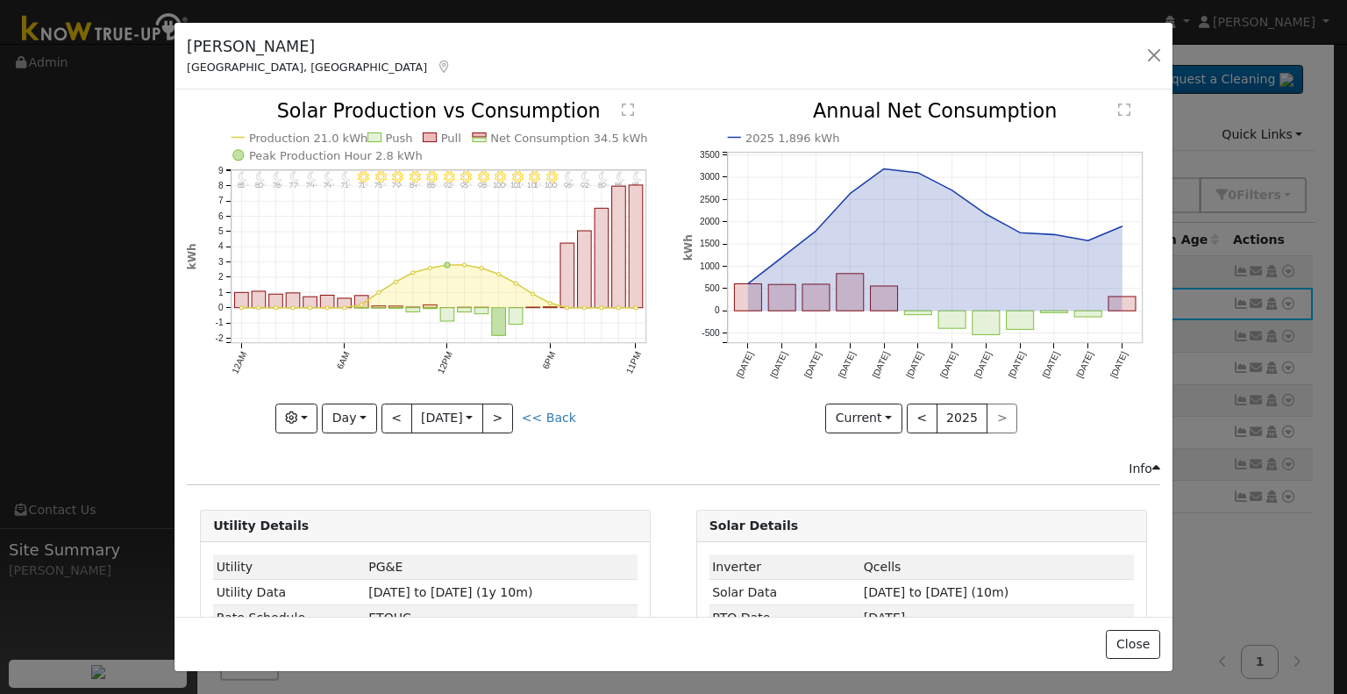
click at [505, 411] on div "11PM - Clear 83° 10PM - Clear 85° 9PM - Clear 89° 8PM - Clear 92° 7PM - Clear 9…" at bounding box center [425, 267] width 477 height 331
click at [496, 410] on button ">" at bounding box center [497, 419] width 31 height 30
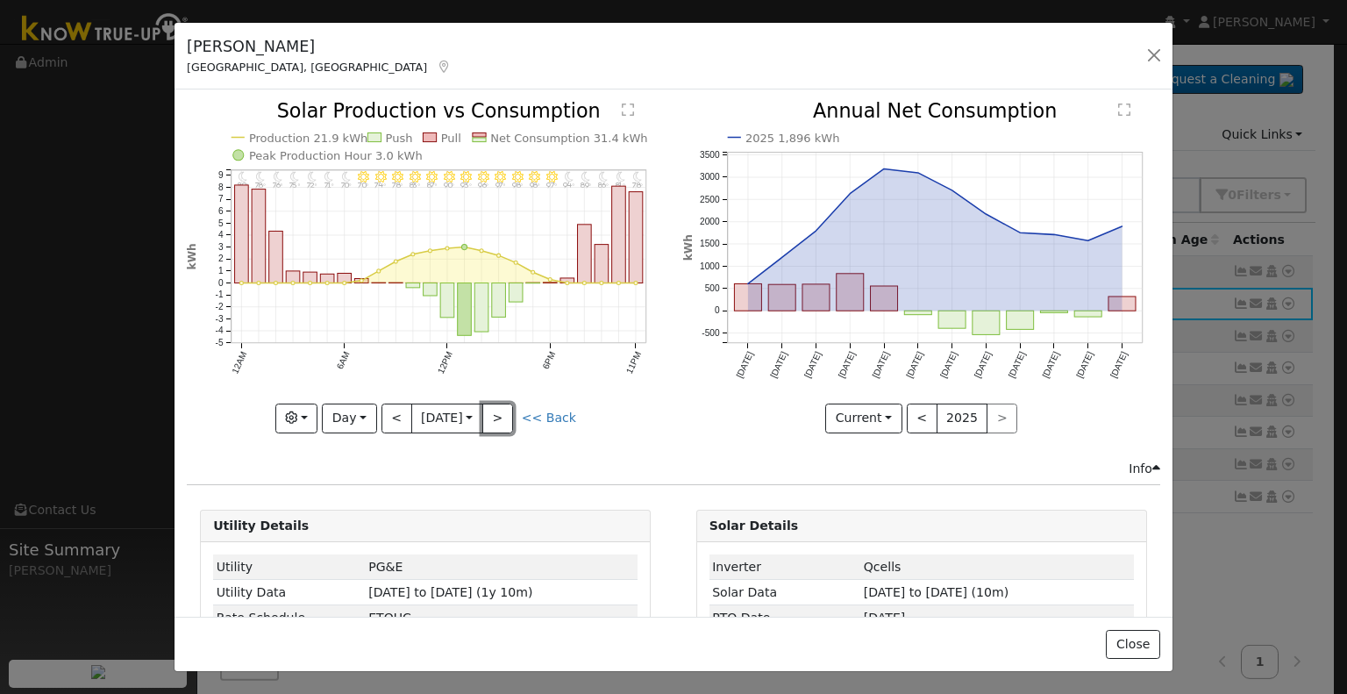
click at [496, 410] on button ">" at bounding box center [497, 419] width 31 height 30
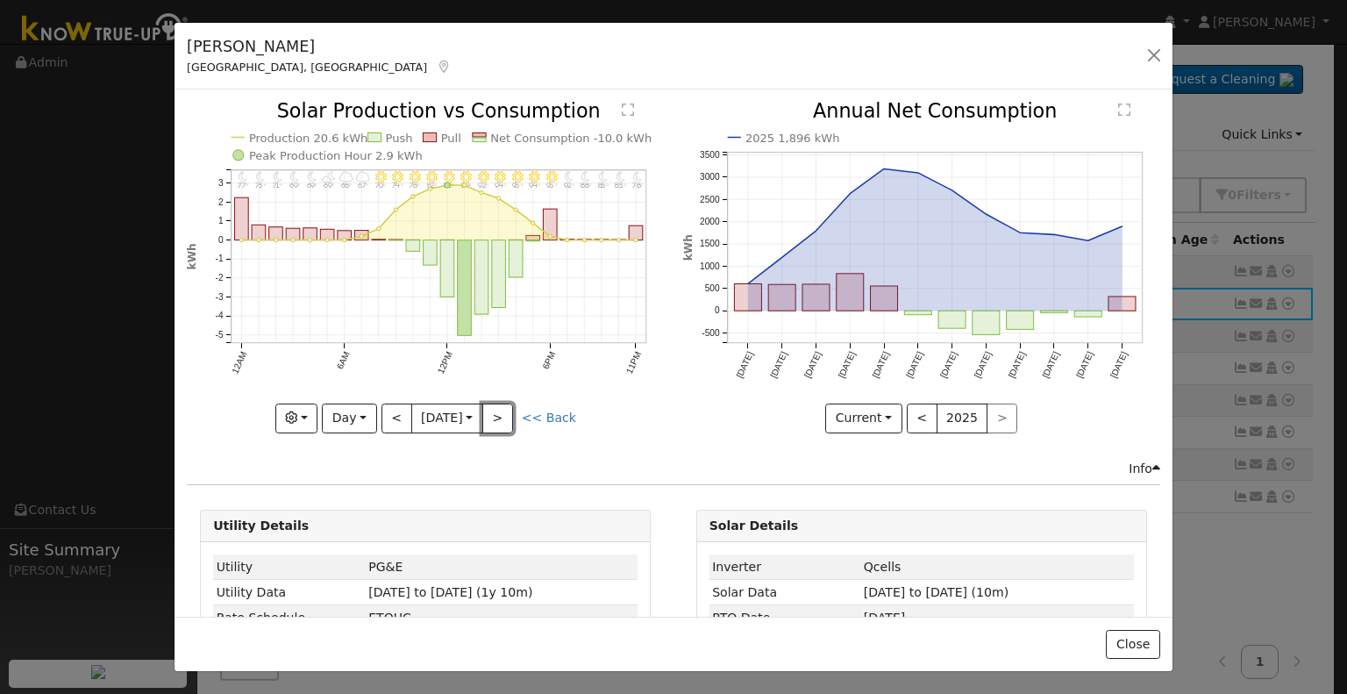
click at [496, 410] on button ">" at bounding box center [497, 419] width 31 height 30
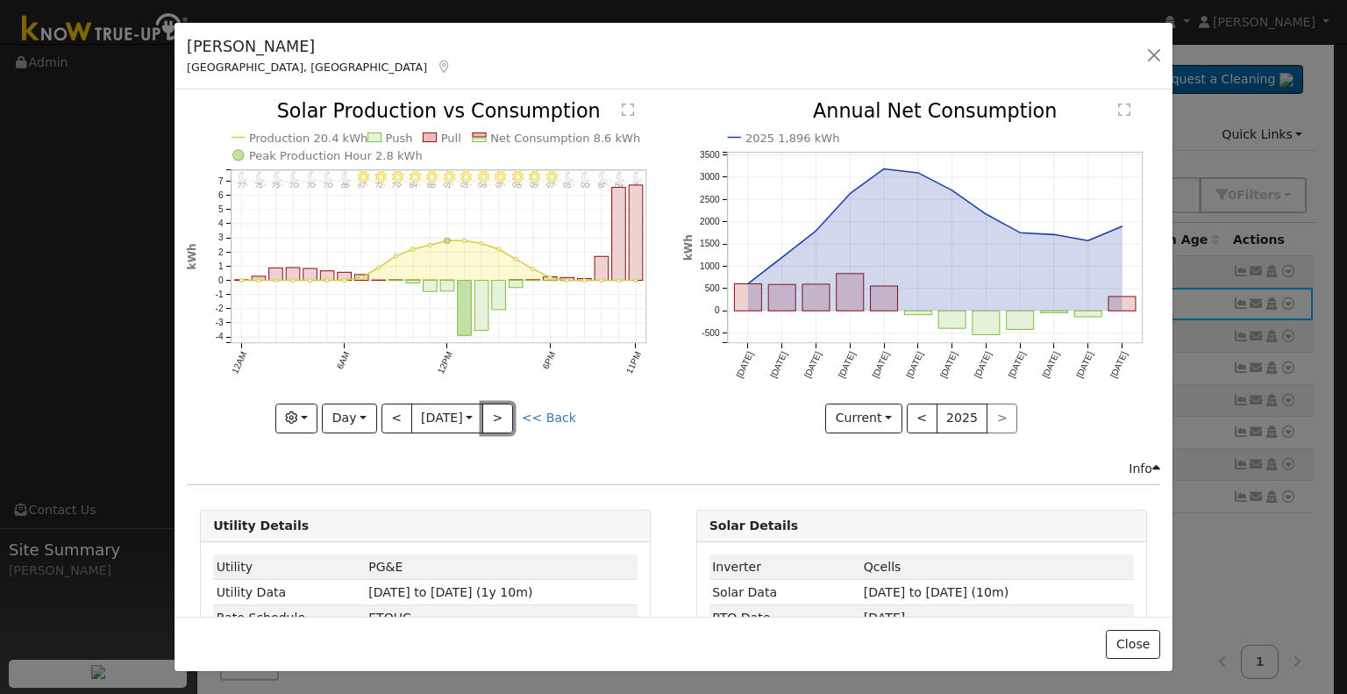
click at [496, 410] on button ">" at bounding box center [497, 419] width 31 height 30
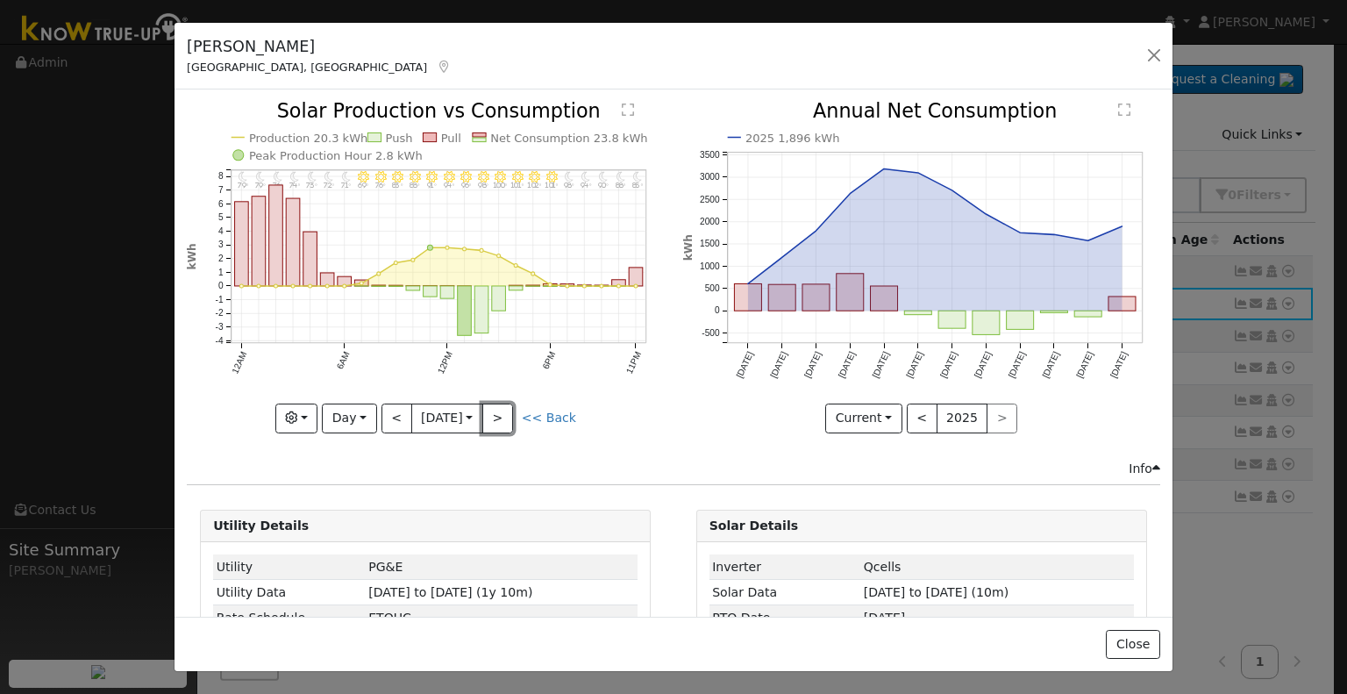
click at [496, 410] on button ">" at bounding box center [497, 419] width 31 height 30
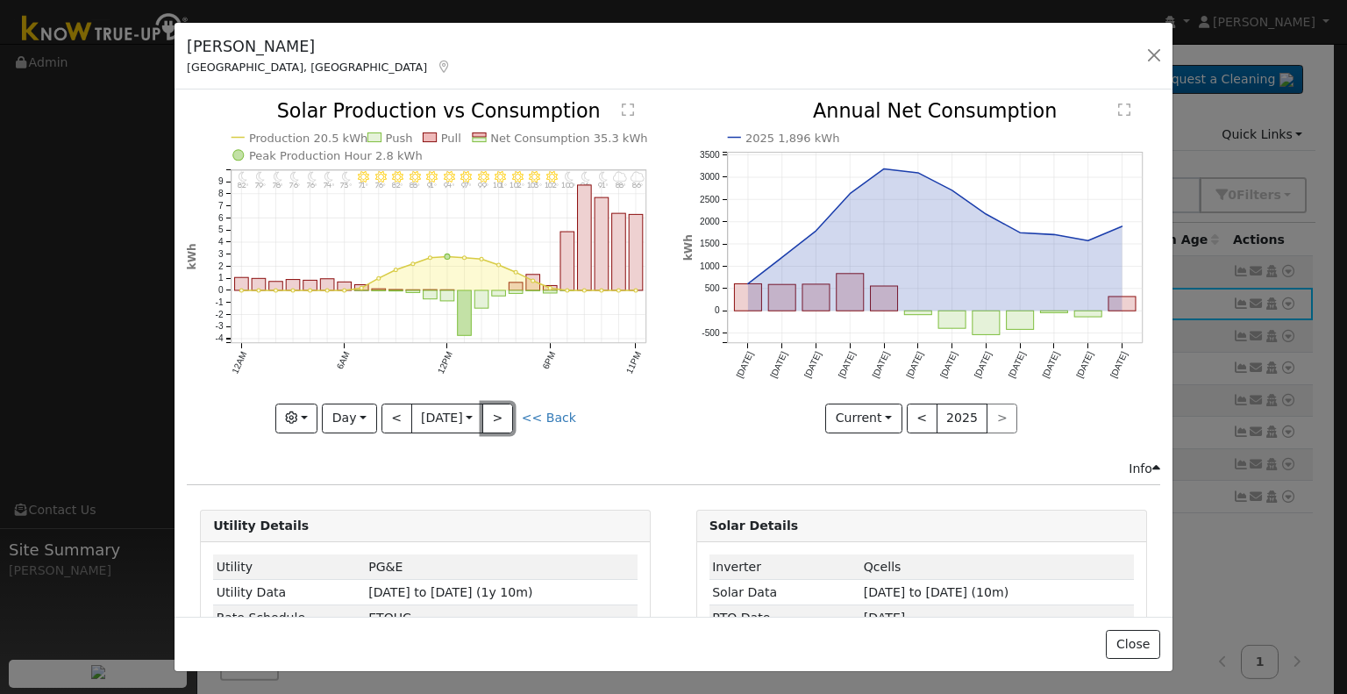
click at [496, 410] on button ">" at bounding box center [497, 419] width 31 height 30
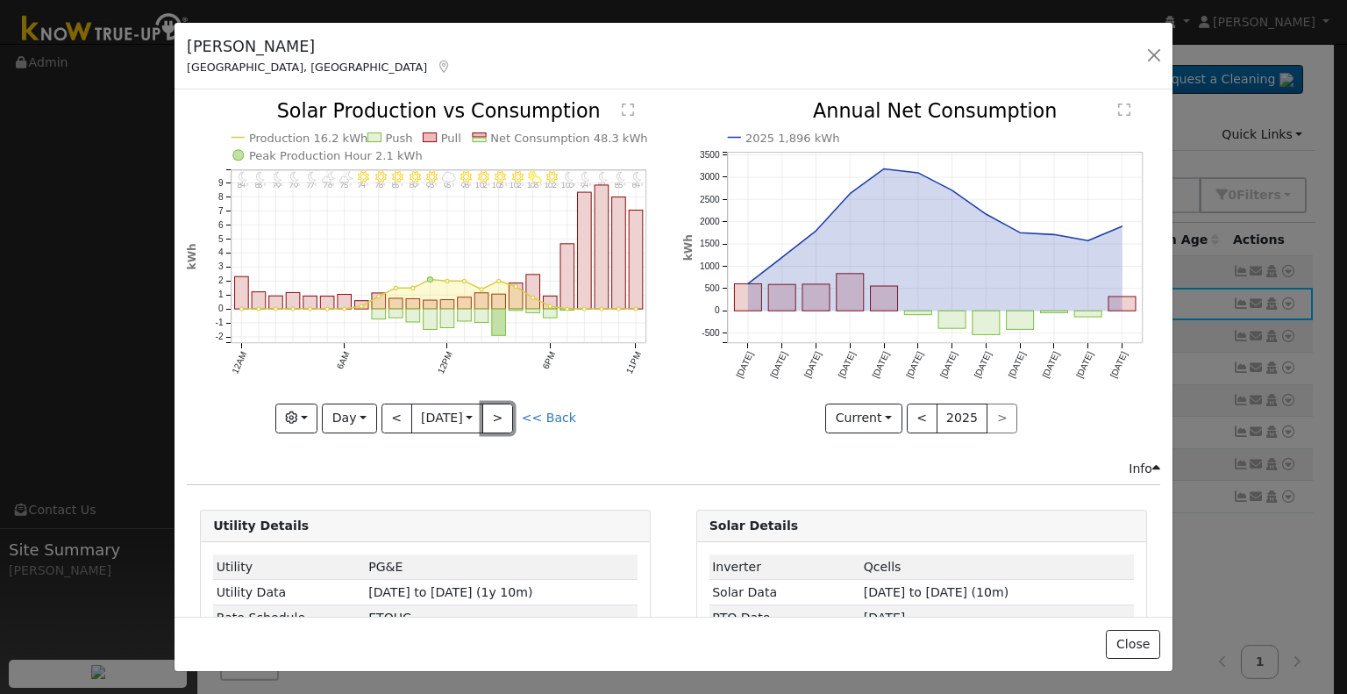
click at [496, 410] on button ">" at bounding box center [497, 419] width 31 height 30
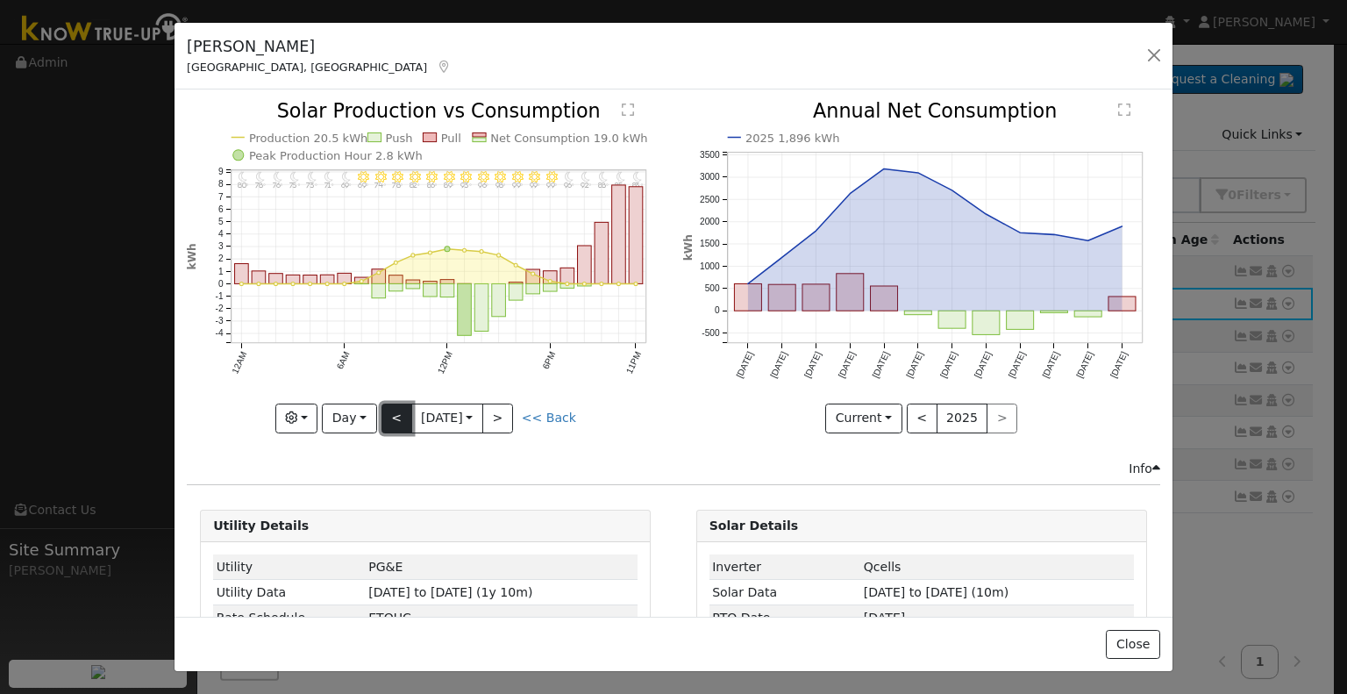
click at [392, 413] on button "<" at bounding box center [397, 419] width 31 height 30
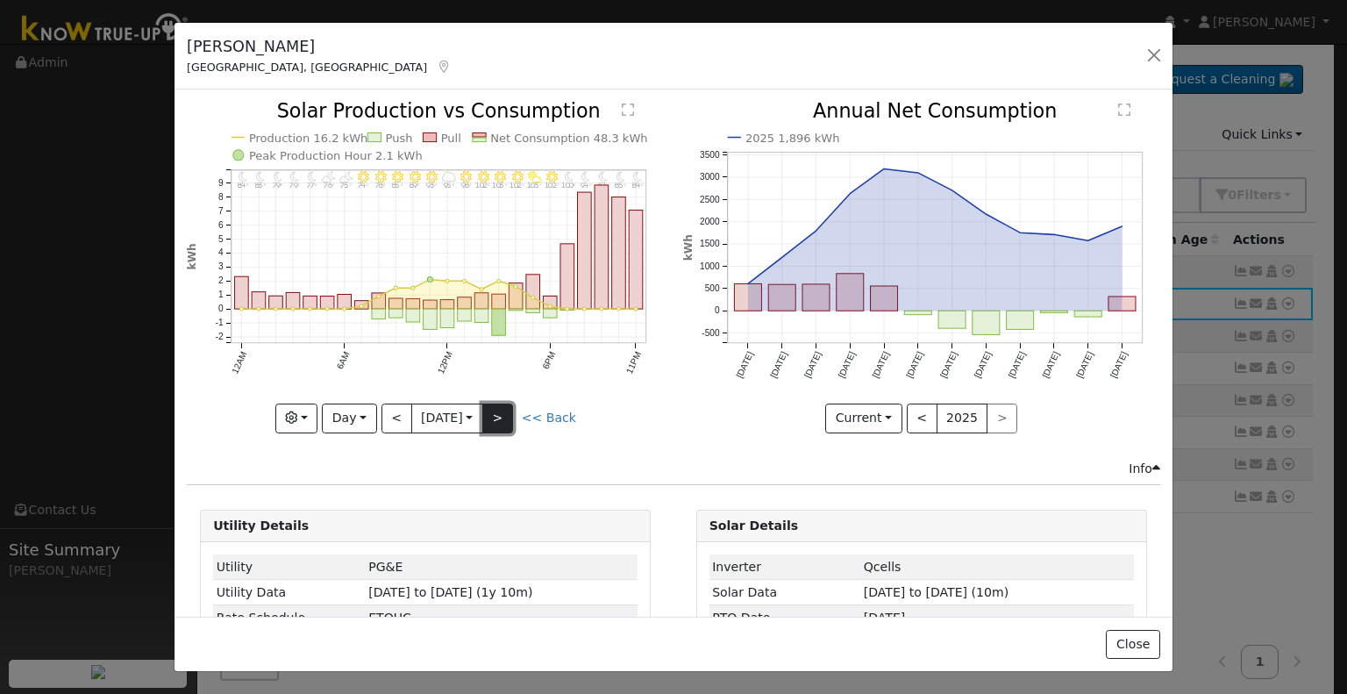
click at [500, 404] on button ">" at bounding box center [497, 419] width 31 height 30
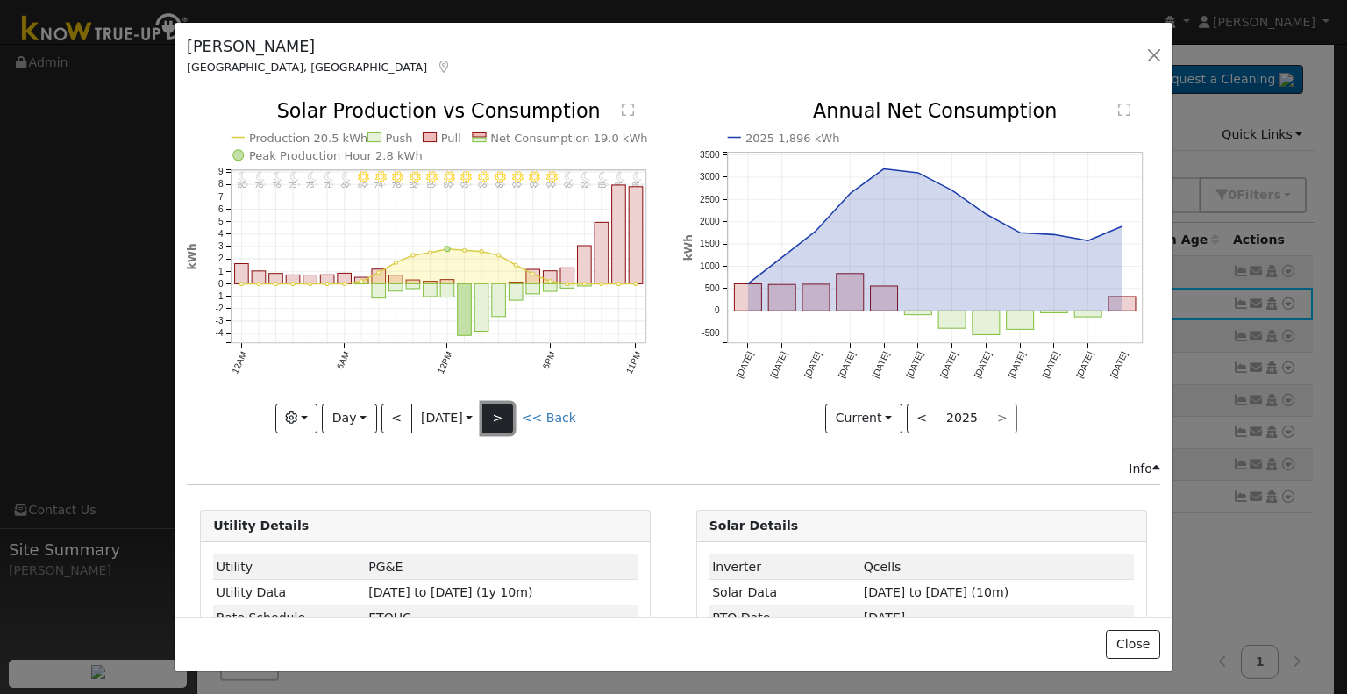
click at [500, 404] on button ">" at bounding box center [497, 419] width 31 height 30
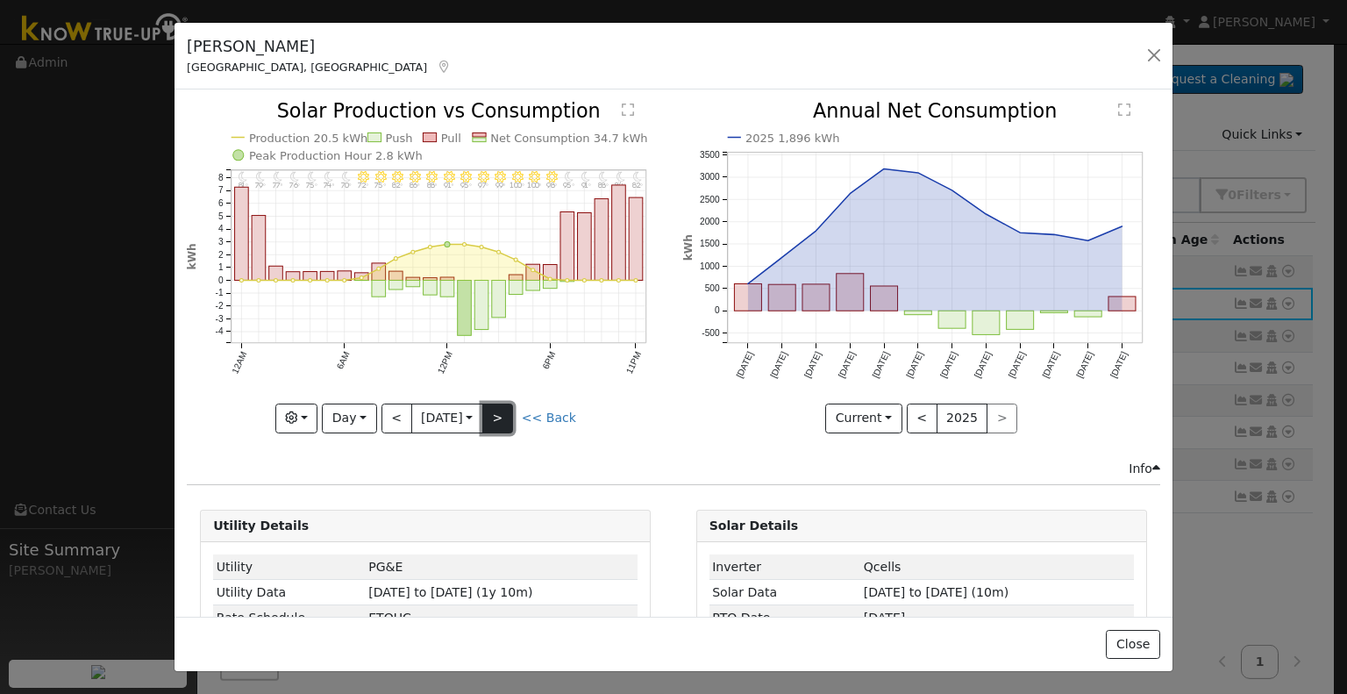
click at [500, 404] on button ">" at bounding box center [497, 419] width 31 height 30
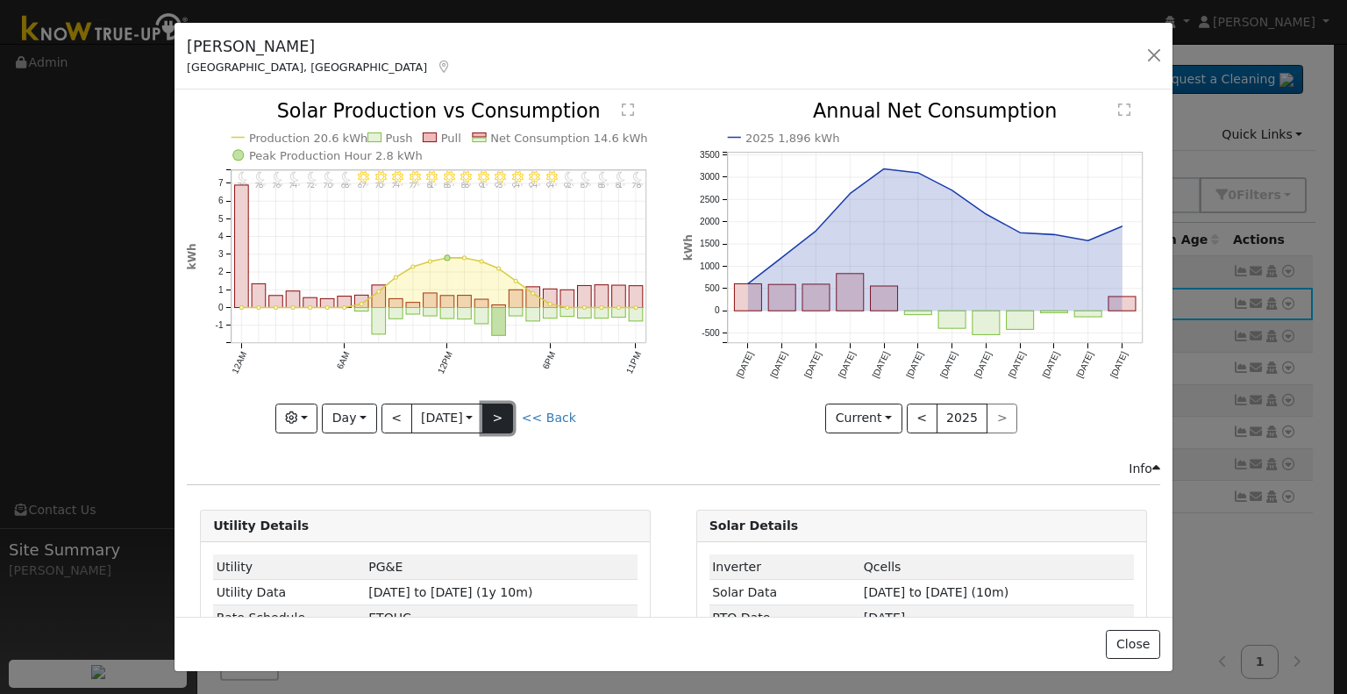
click at [500, 404] on button ">" at bounding box center [497, 419] width 31 height 30
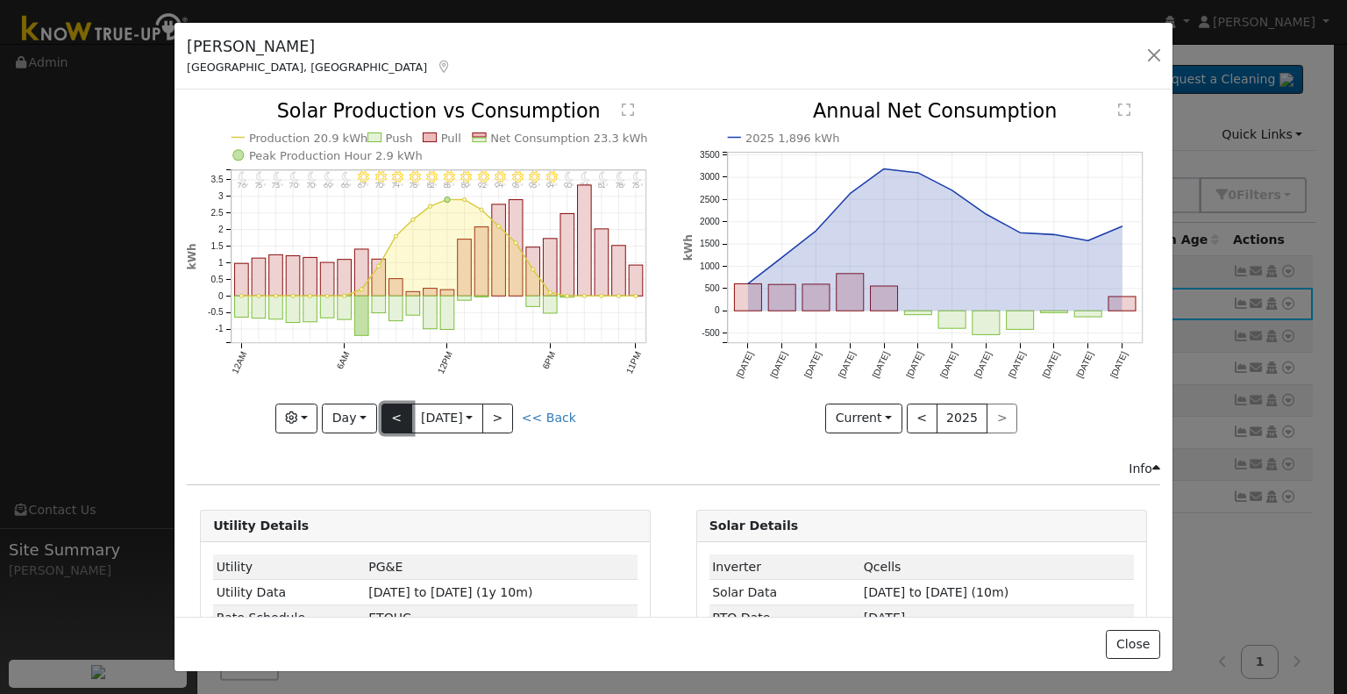
click at [389, 406] on button "<" at bounding box center [397, 419] width 31 height 30
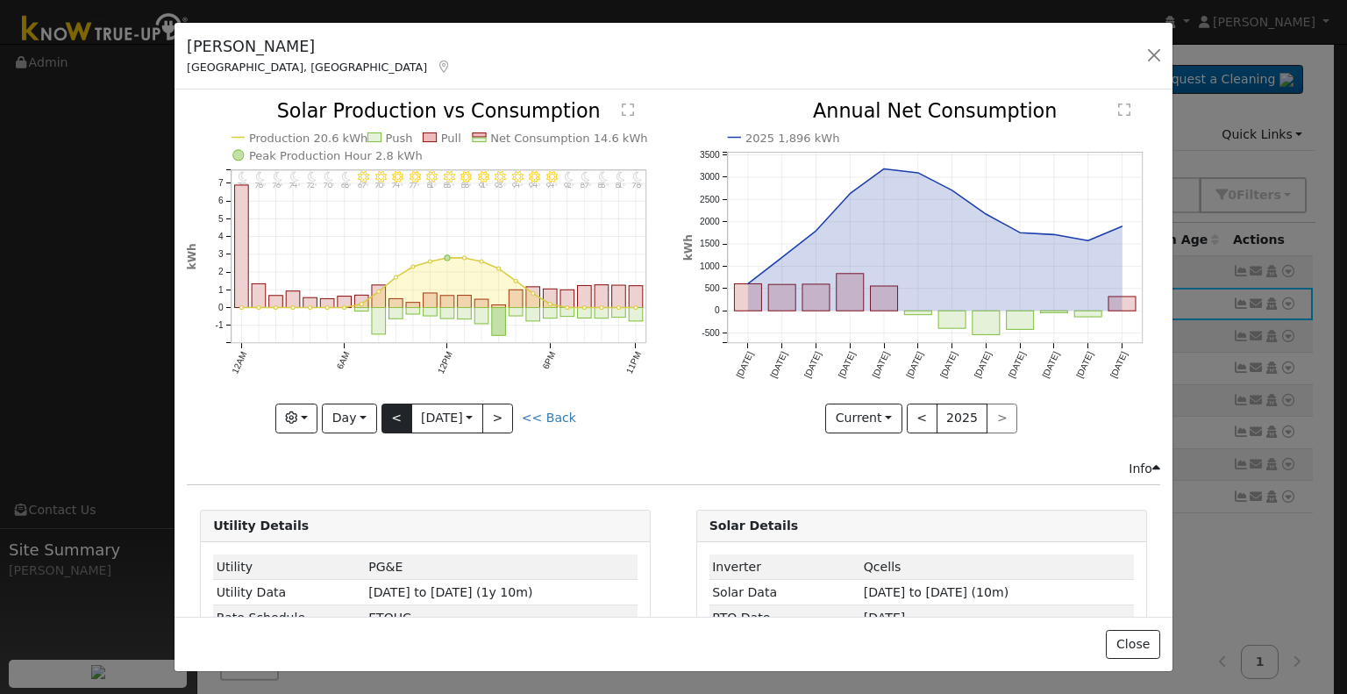
click at [389, 406] on div "11PM - Clear 78° 10PM - Clear 81° 9PM - Clear 85° 8PM - Clear 87° 7PM - Clear 9…" at bounding box center [425, 267] width 477 height 331
click at [389, 406] on button "<" at bounding box center [397, 419] width 31 height 30
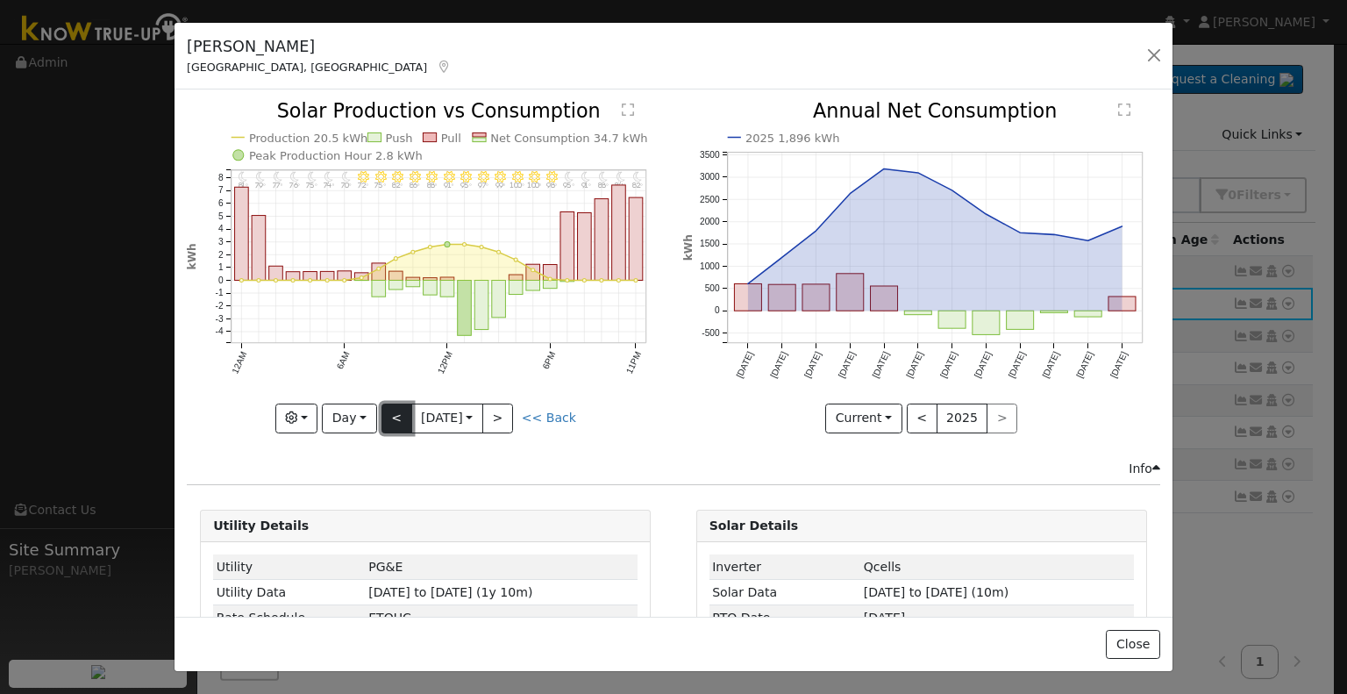
click at [389, 406] on button "<" at bounding box center [397, 419] width 31 height 30
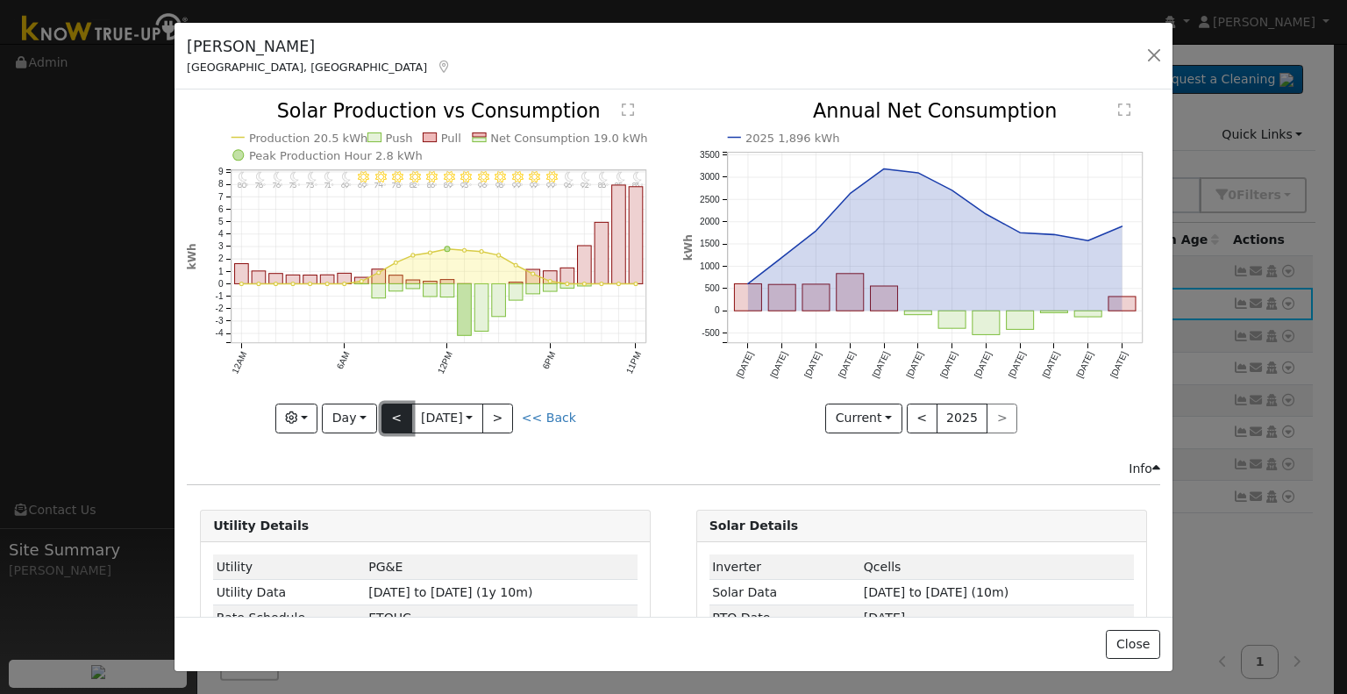
click at [389, 406] on button "<" at bounding box center [397, 419] width 31 height 30
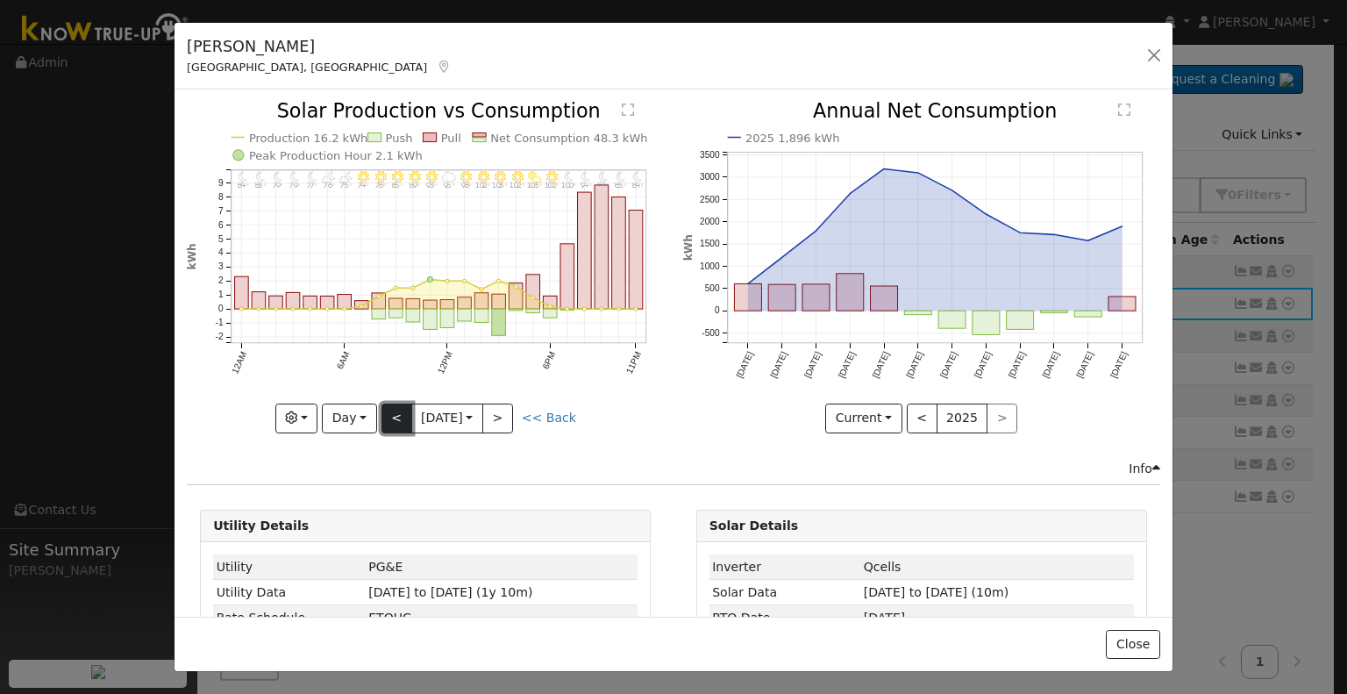
click at [389, 406] on button "<" at bounding box center [397, 419] width 31 height 30
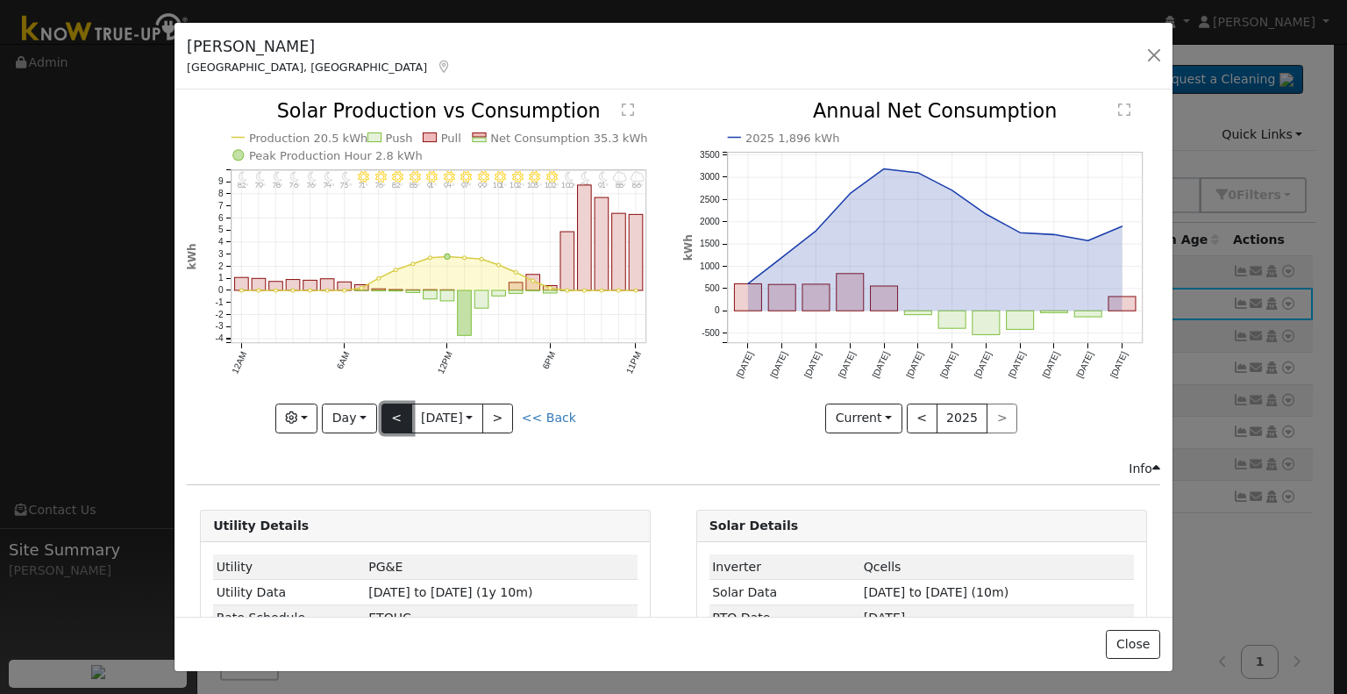
click at [389, 406] on button "<" at bounding box center [397, 419] width 31 height 30
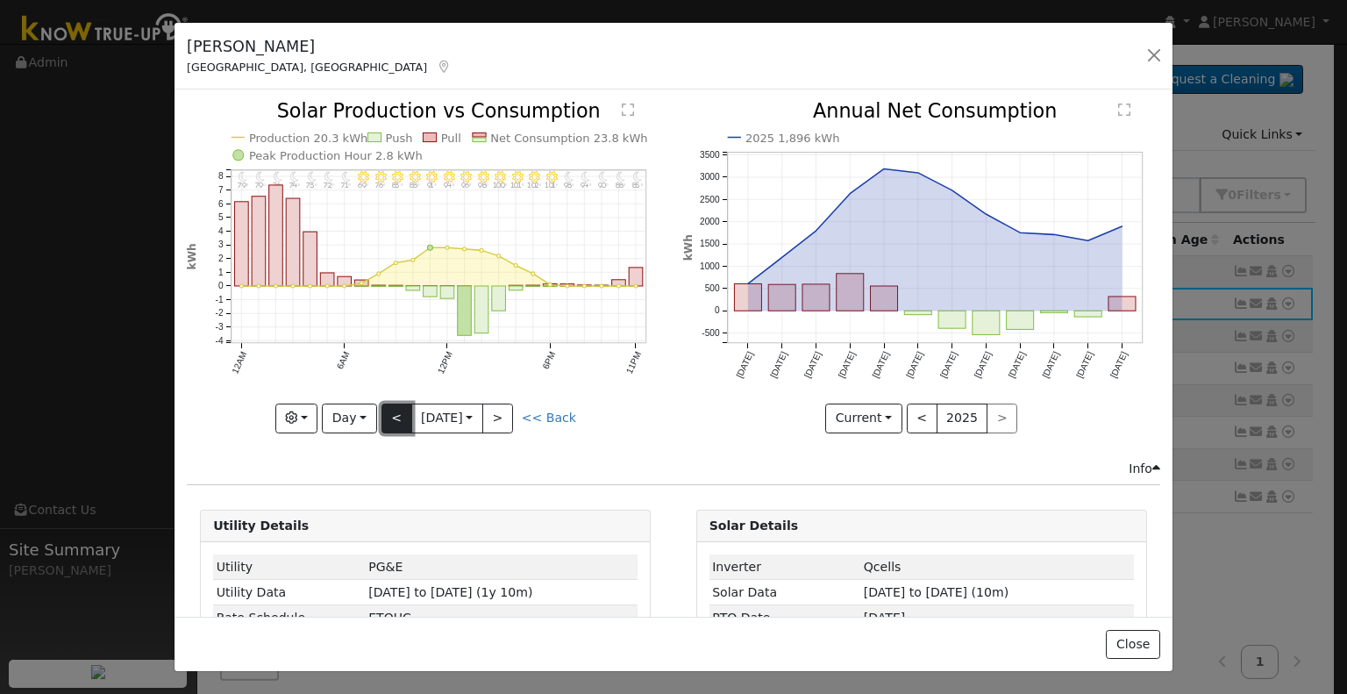
click at [389, 406] on button "<" at bounding box center [397, 419] width 31 height 30
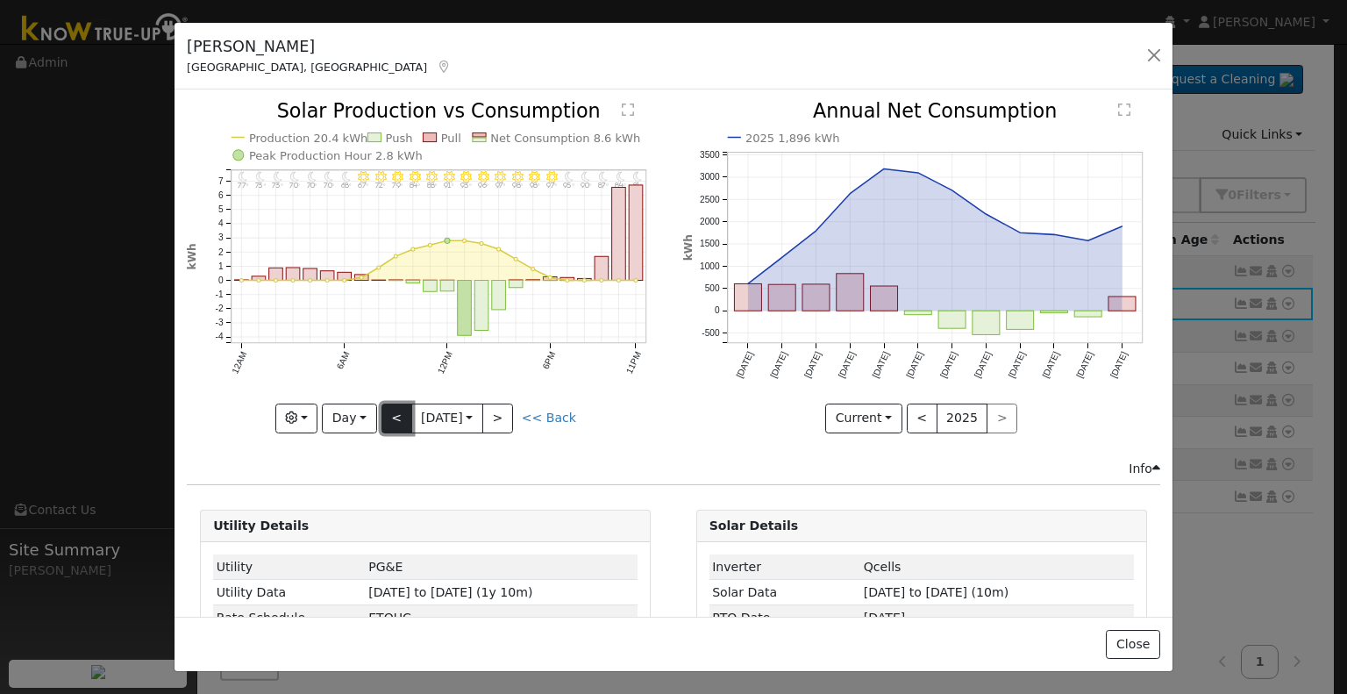
click at [389, 406] on button "<" at bounding box center [397, 419] width 31 height 30
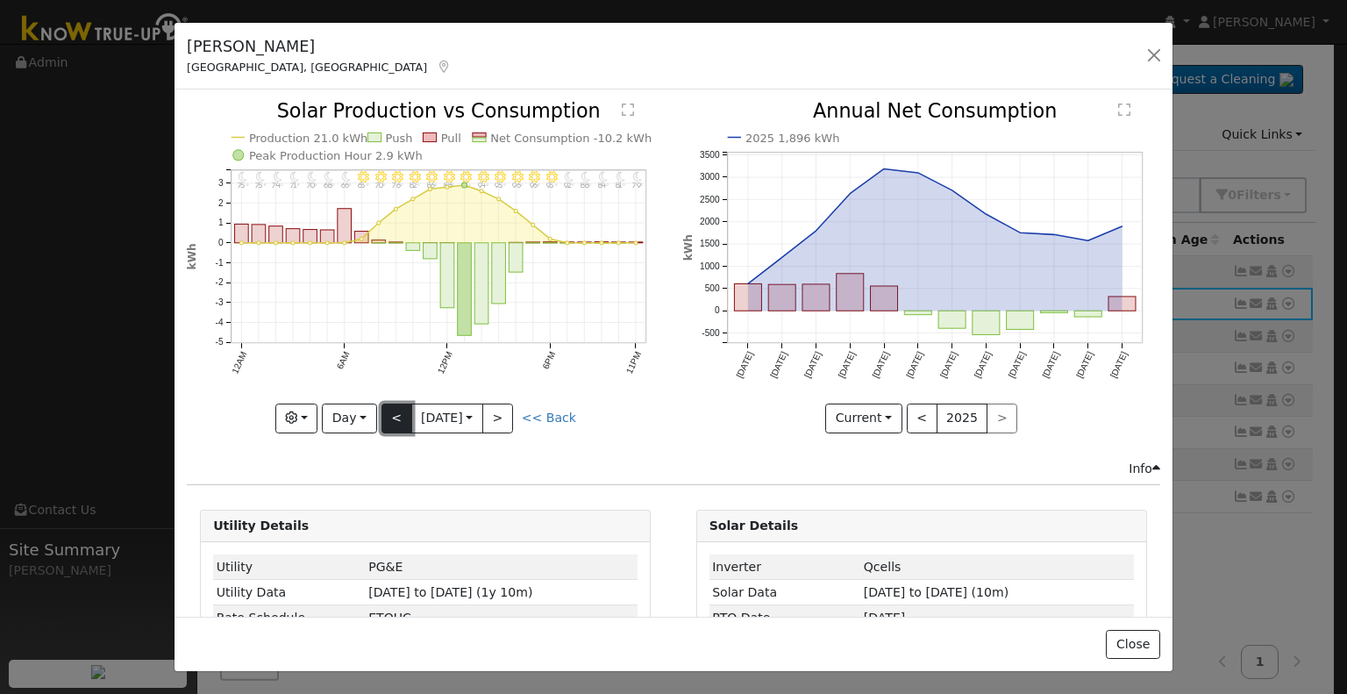
click at [390, 411] on button "<" at bounding box center [397, 419] width 31 height 30
click at [340, 409] on button "Day" at bounding box center [349, 419] width 54 height 30
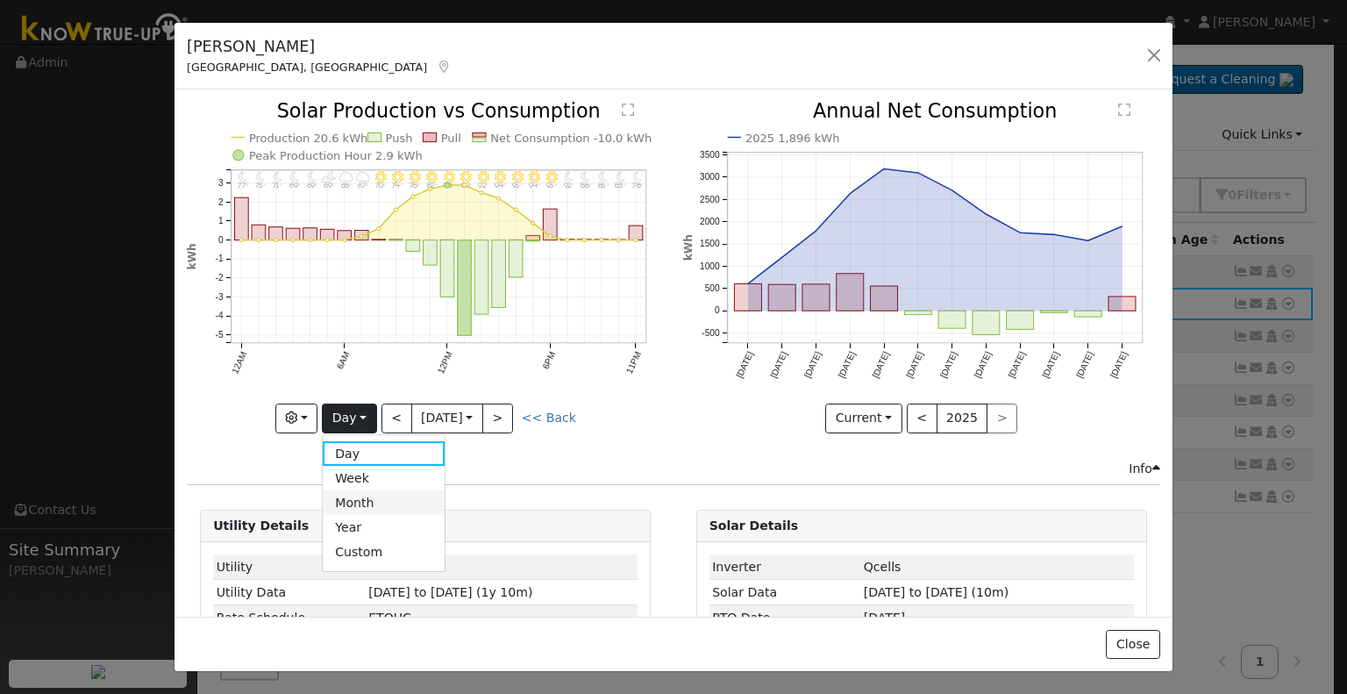
click at [368, 497] on link "Month" at bounding box center [384, 502] width 122 height 25
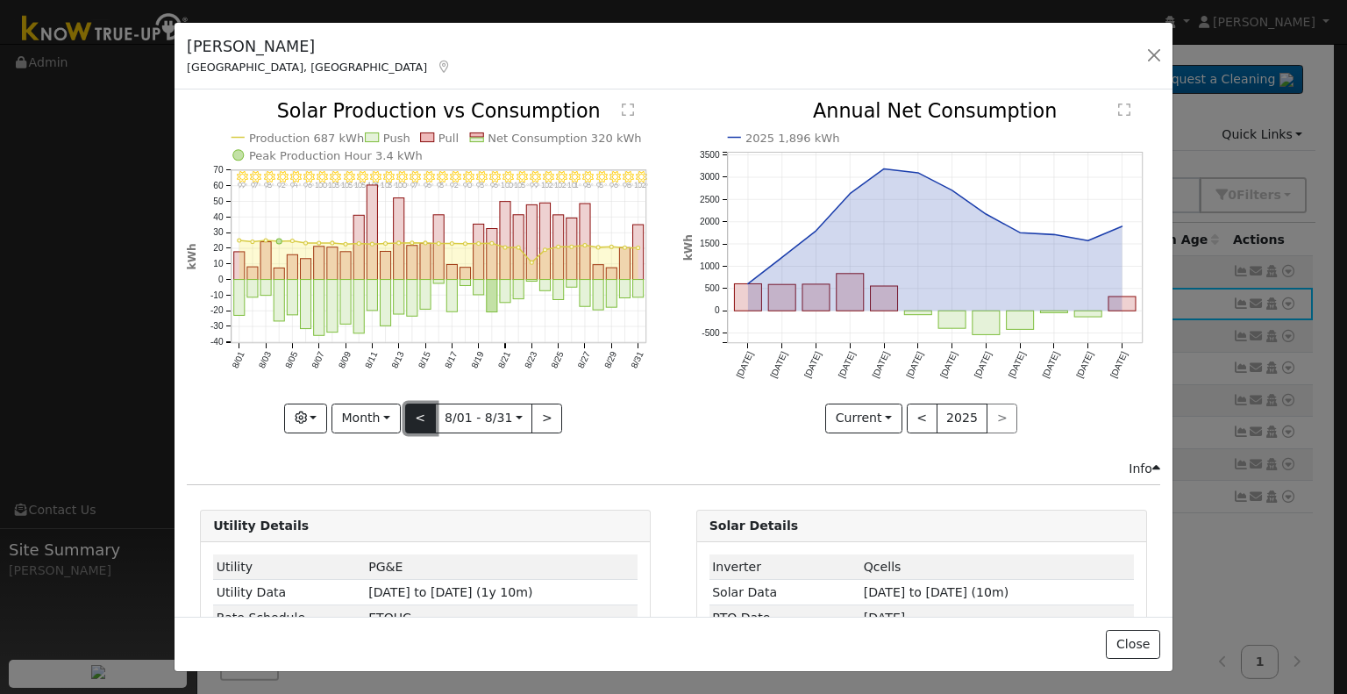
click at [412, 415] on button "<" at bounding box center [420, 419] width 31 height 30
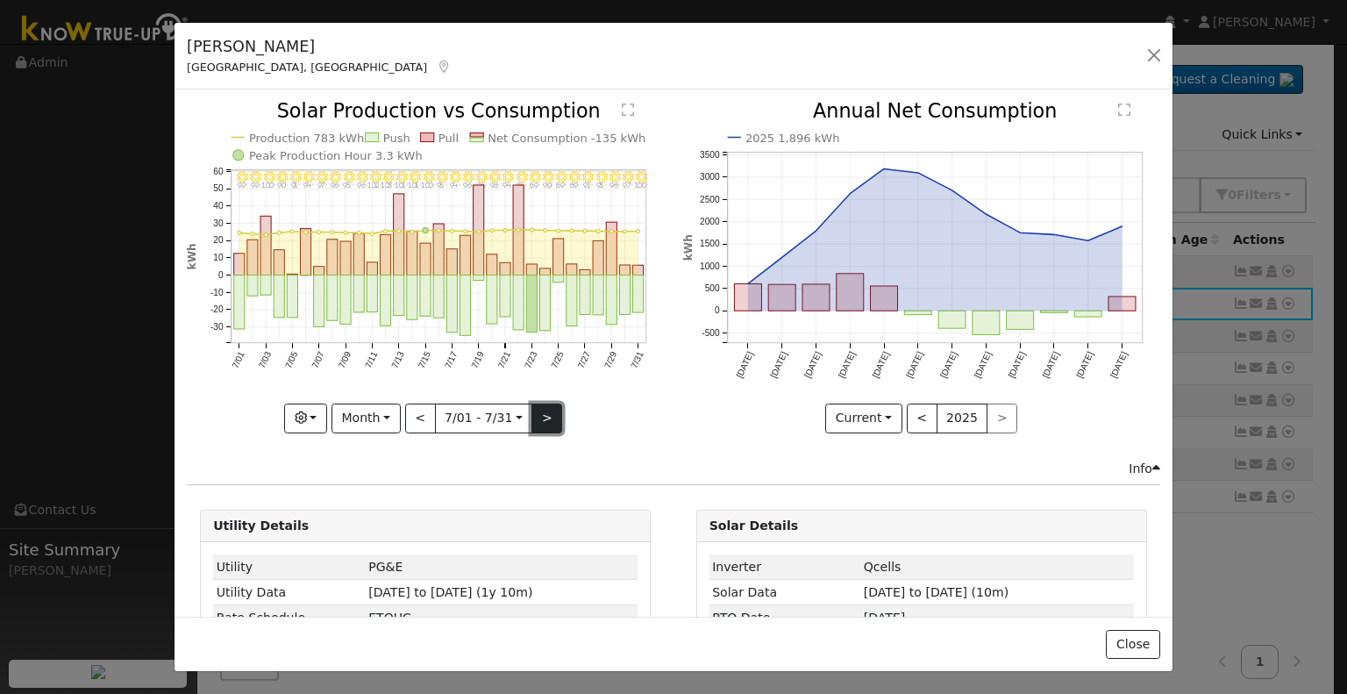
click at [546, 411] on button ">" at bounding box center [547, 419] width 31 height 30
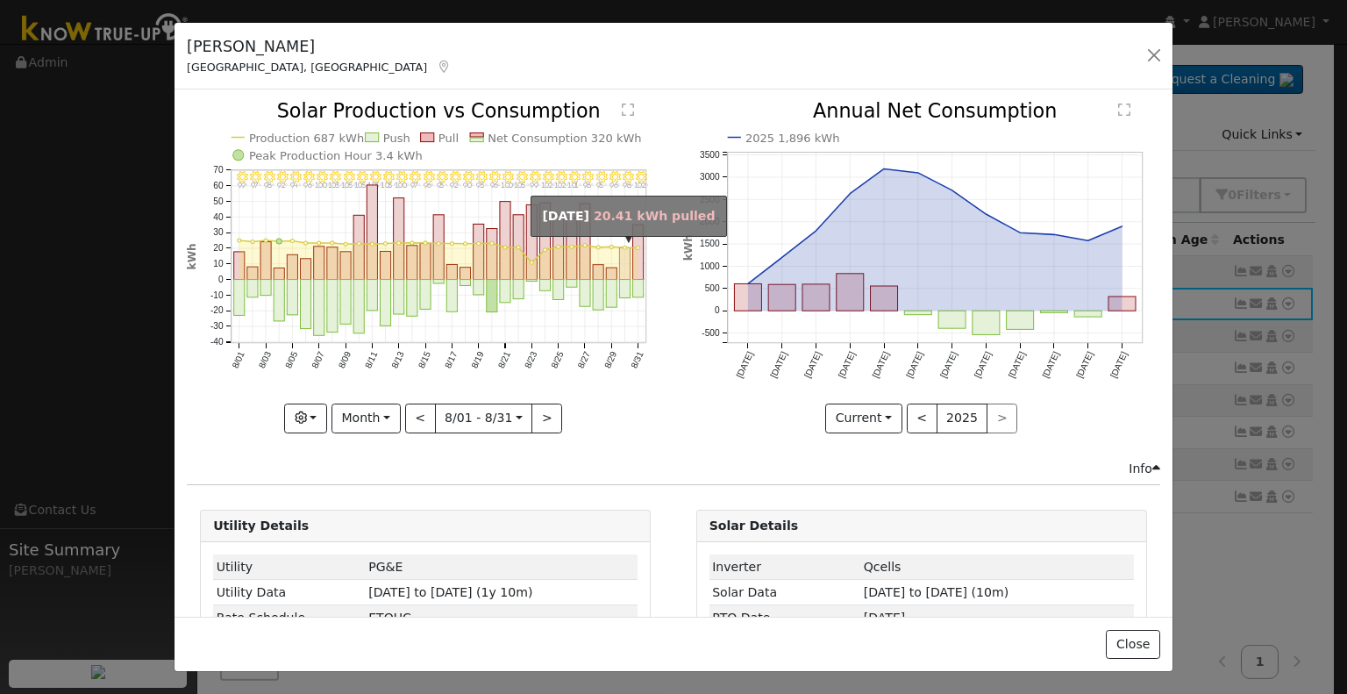
click at [620, 260] on rect "onclick=""" at bounding box center [625, 264] width 11 height 32
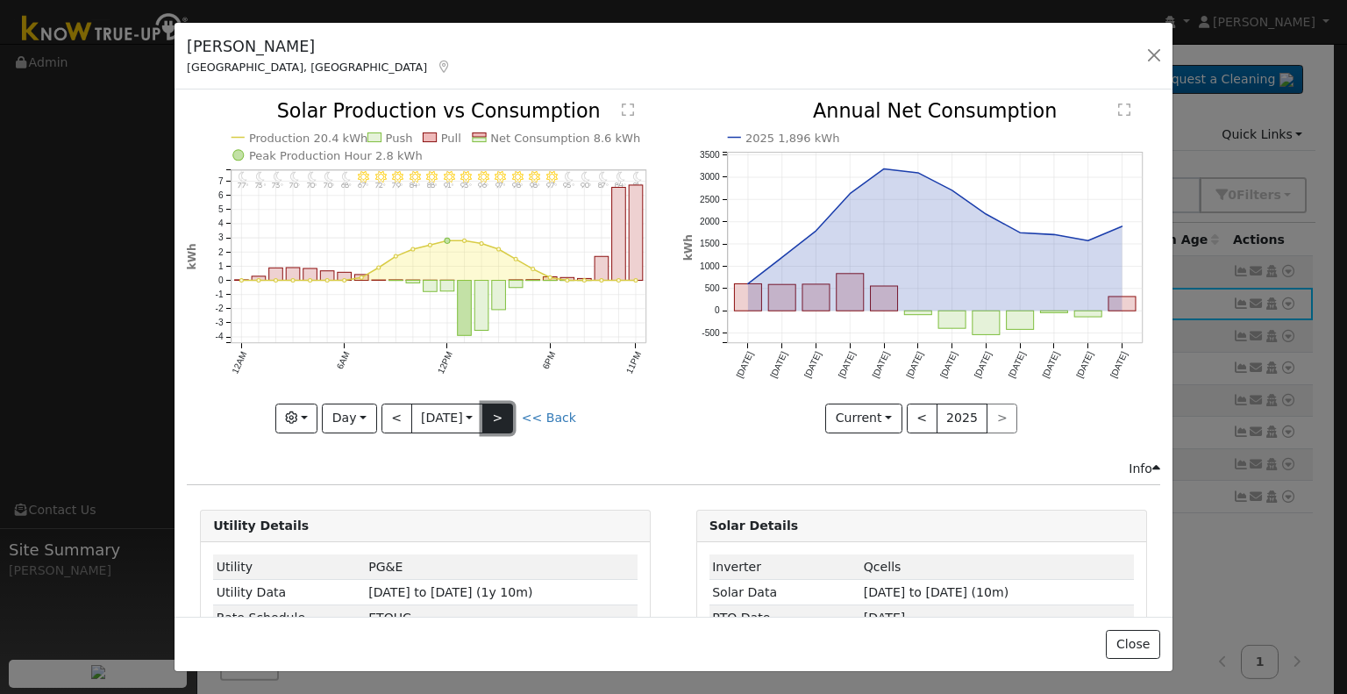
click at [504, 415] on button ">" at bounding box center [497, 419] width 31 height 30
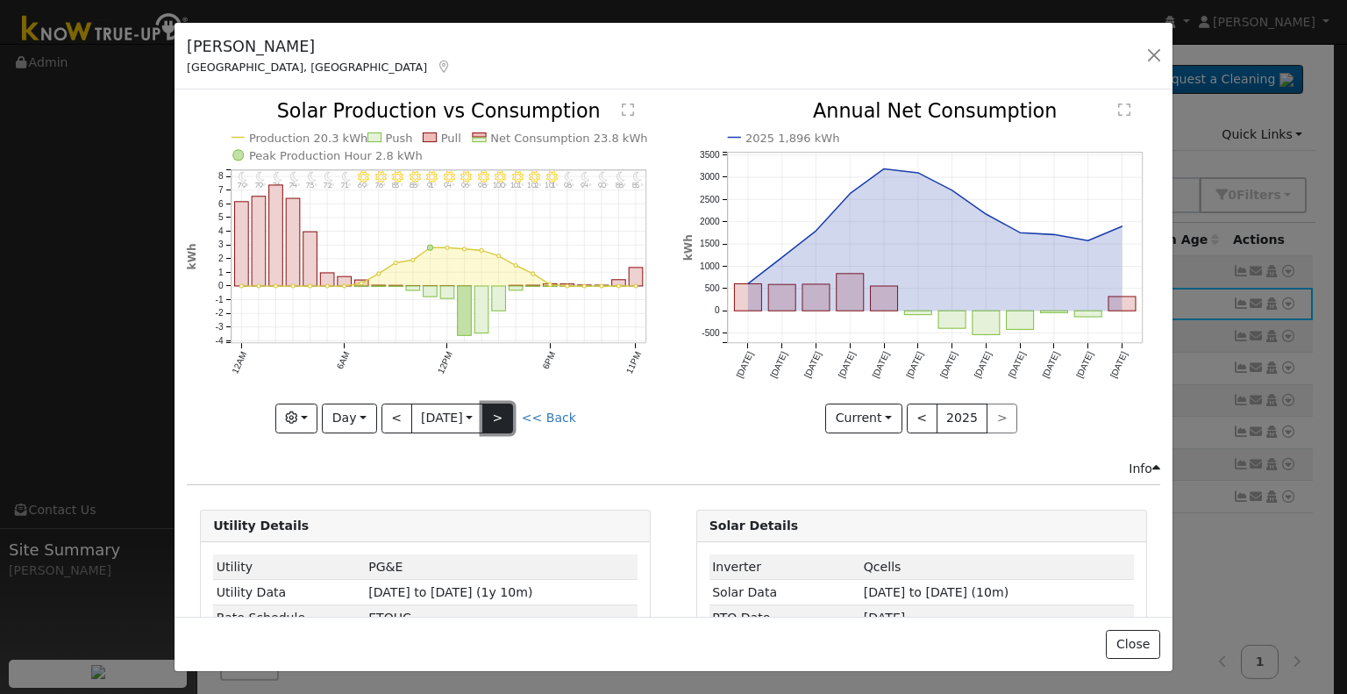
click at [502, 411] on button ">" at bounding box center [497, 419] width 31 height 30
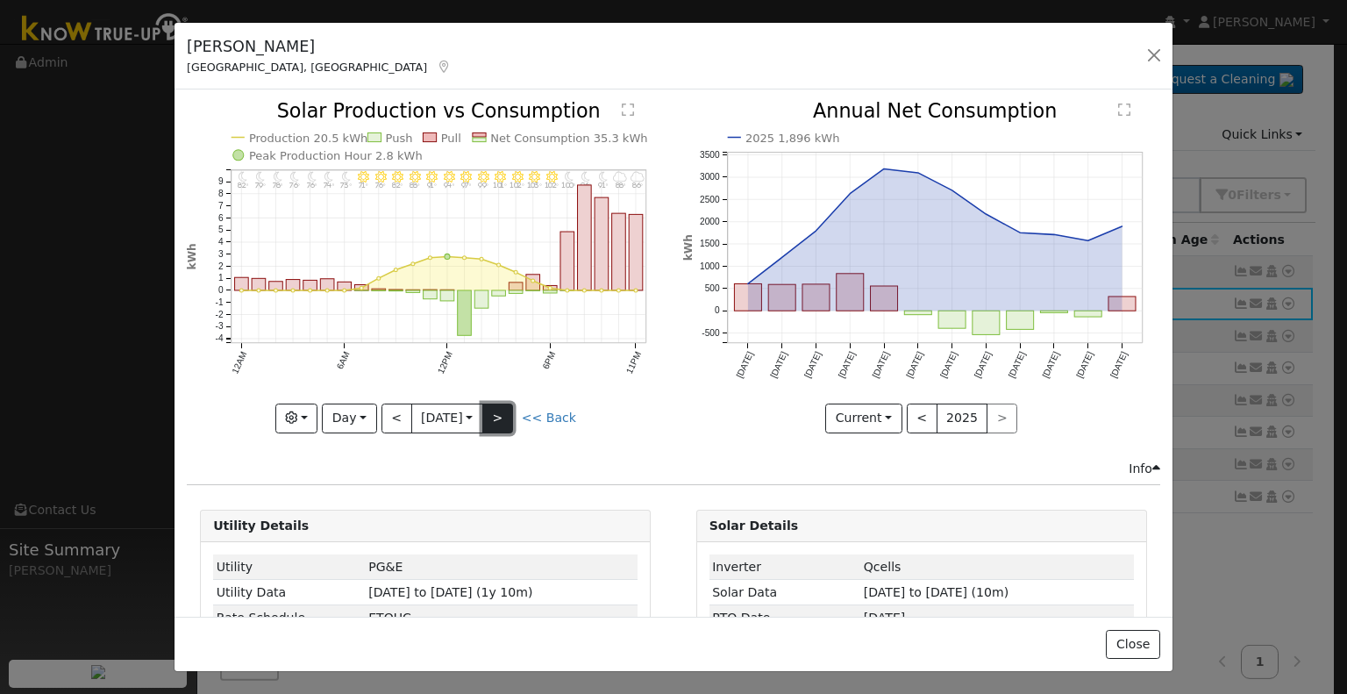
click at [502, 411] on button ">" at bounding box center [497, 419] width 31 height 30
type input "[DATE]"
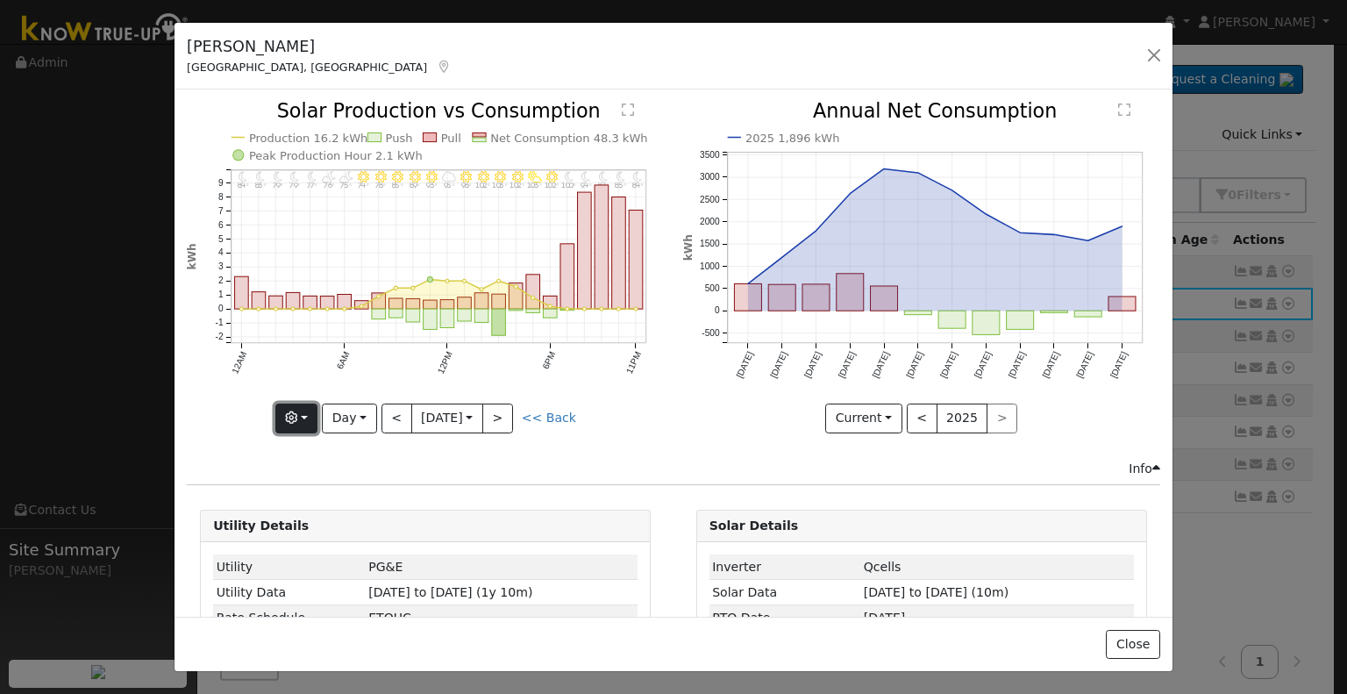
click at [298, 413] on button "button" at bounding box center [296, 419] width 43 height 30
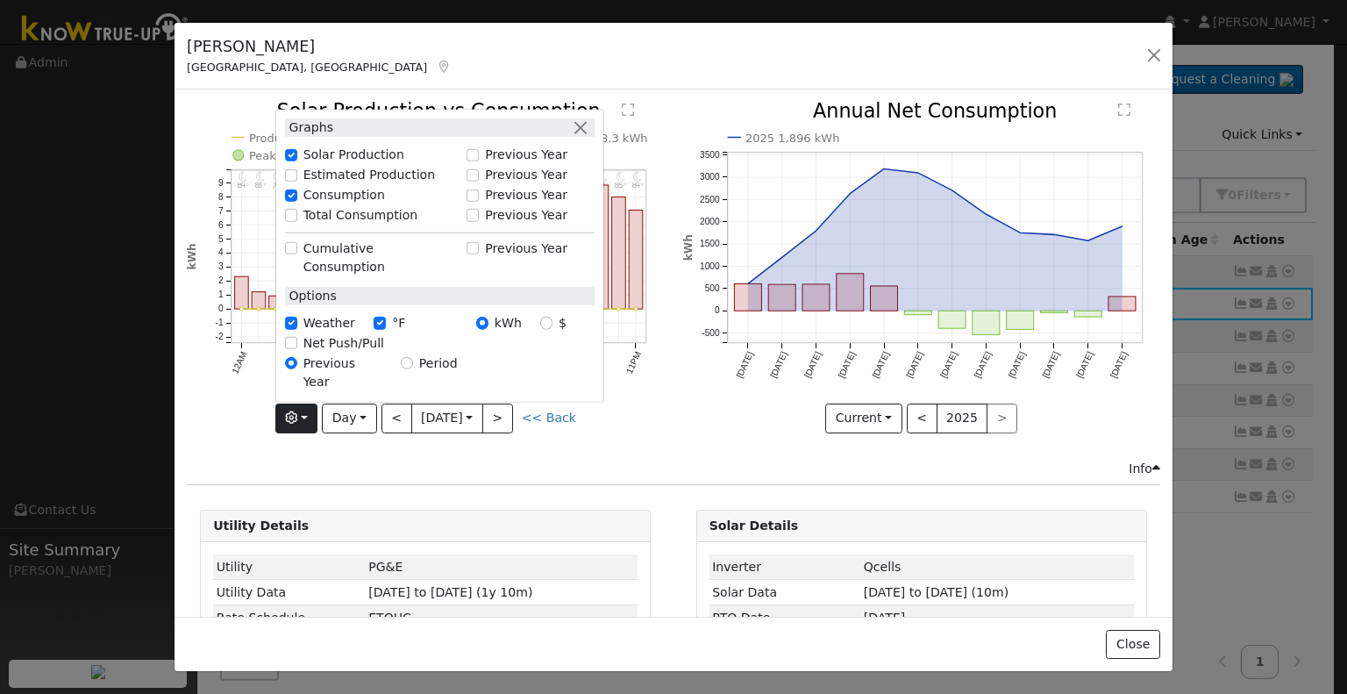
click at [341, 225] on label "Total Consumption" at bounding box center [361, 215] width 115 height 18
click at [297, 221] on input "Total Consumption" at bounding box center [291, 215] width 12 height 12
checkbox input "true"
click at [596, 463] on div "Info" at bounding box center [674, 469] width 992 height 18
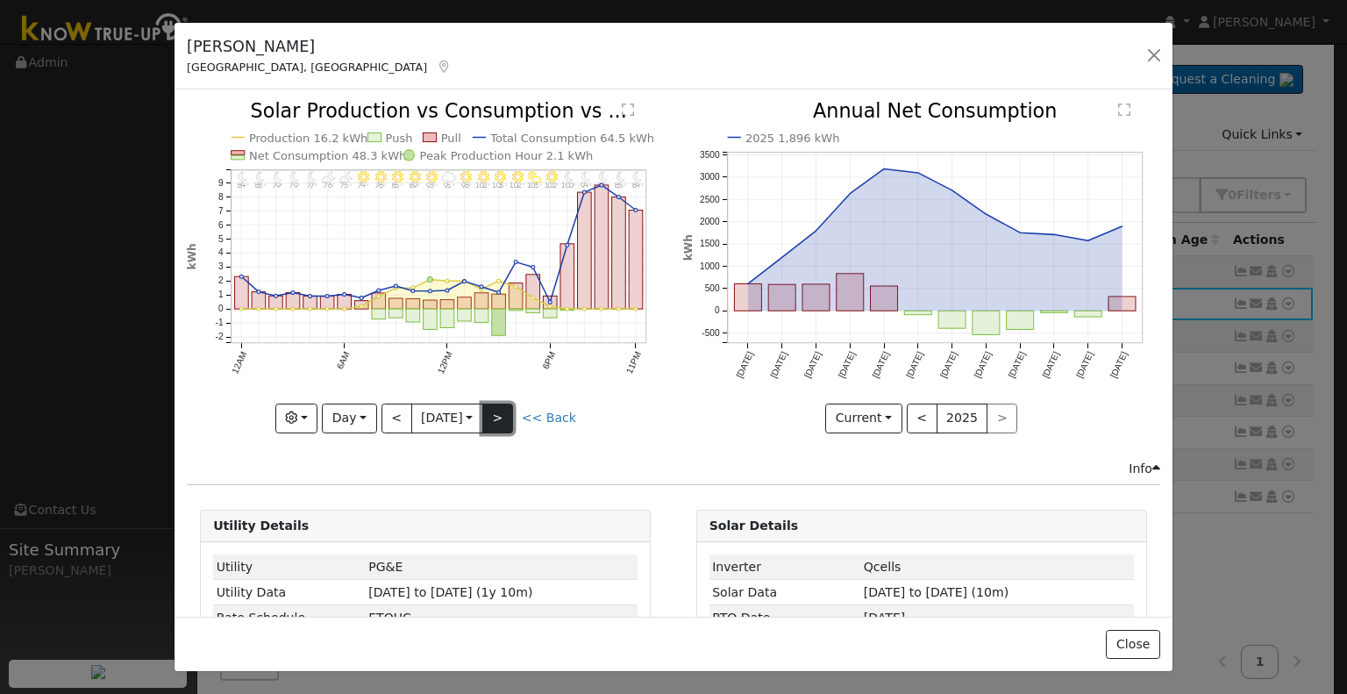
click at [498, 414] on button ">" at bounding box center [497, 419] width 31 height 30
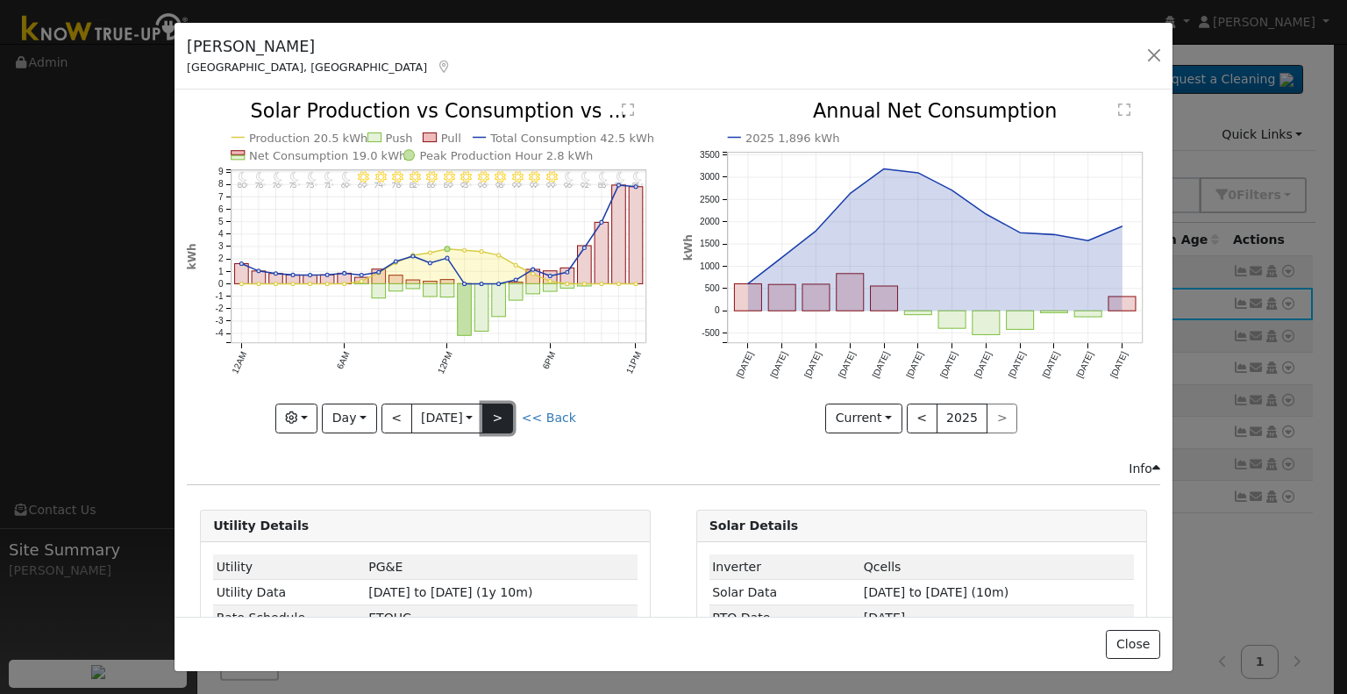
click at [498, 414] on button ">" at bounding box center [497, 419] width 31 height 30
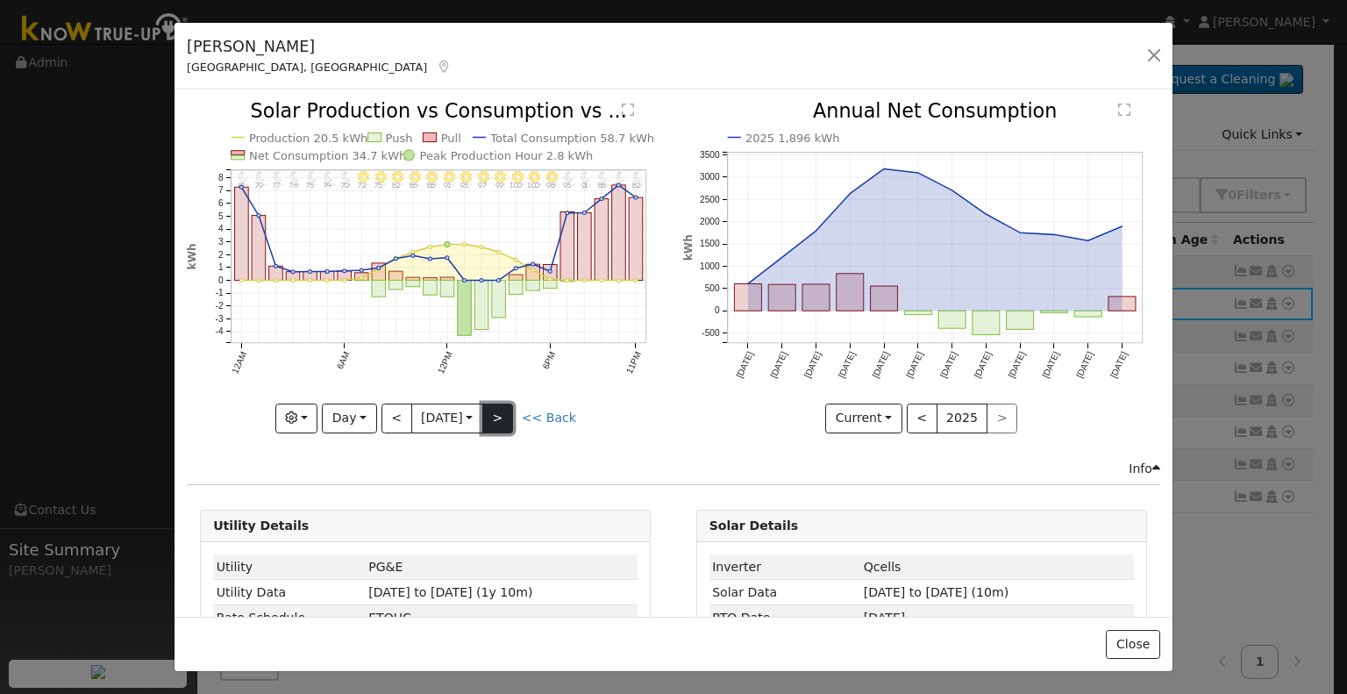
click at [498, 414] on button ">" at bounding box center [497, 419] width 31 height 30
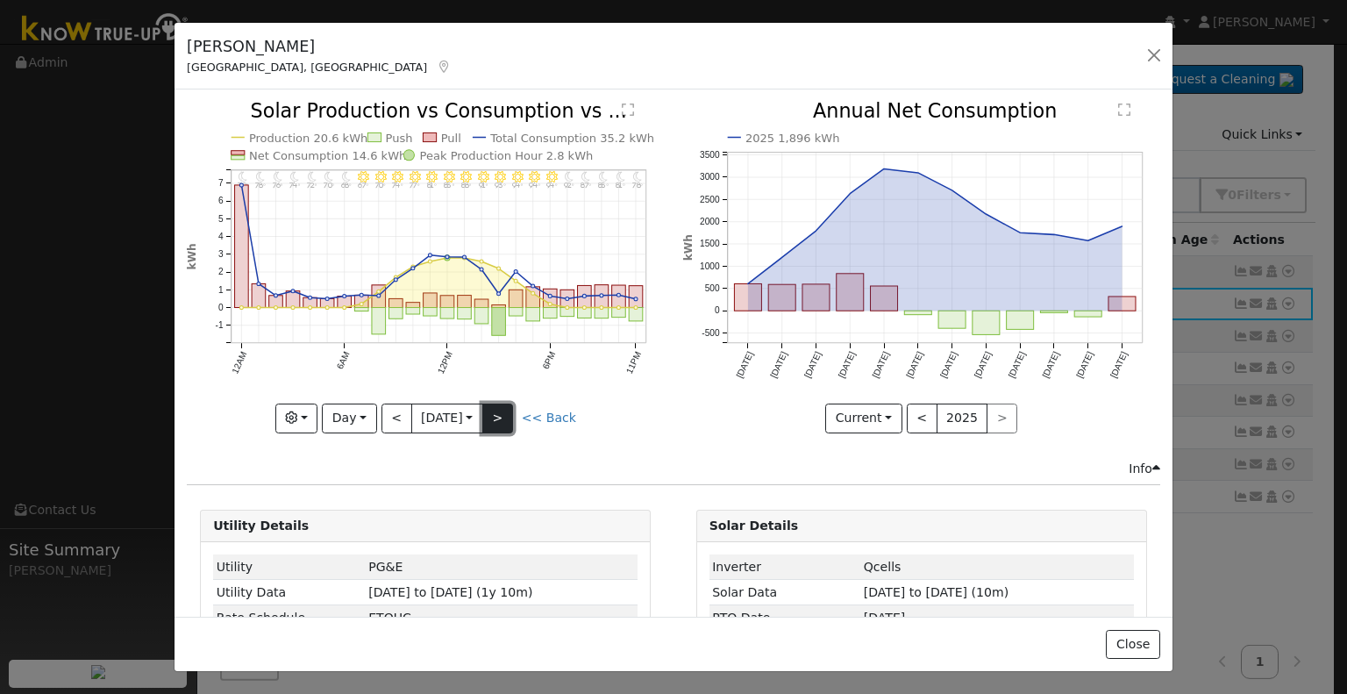
click at [498, 414] on button ">" at bounding box center [497, 419] width 31 height 30
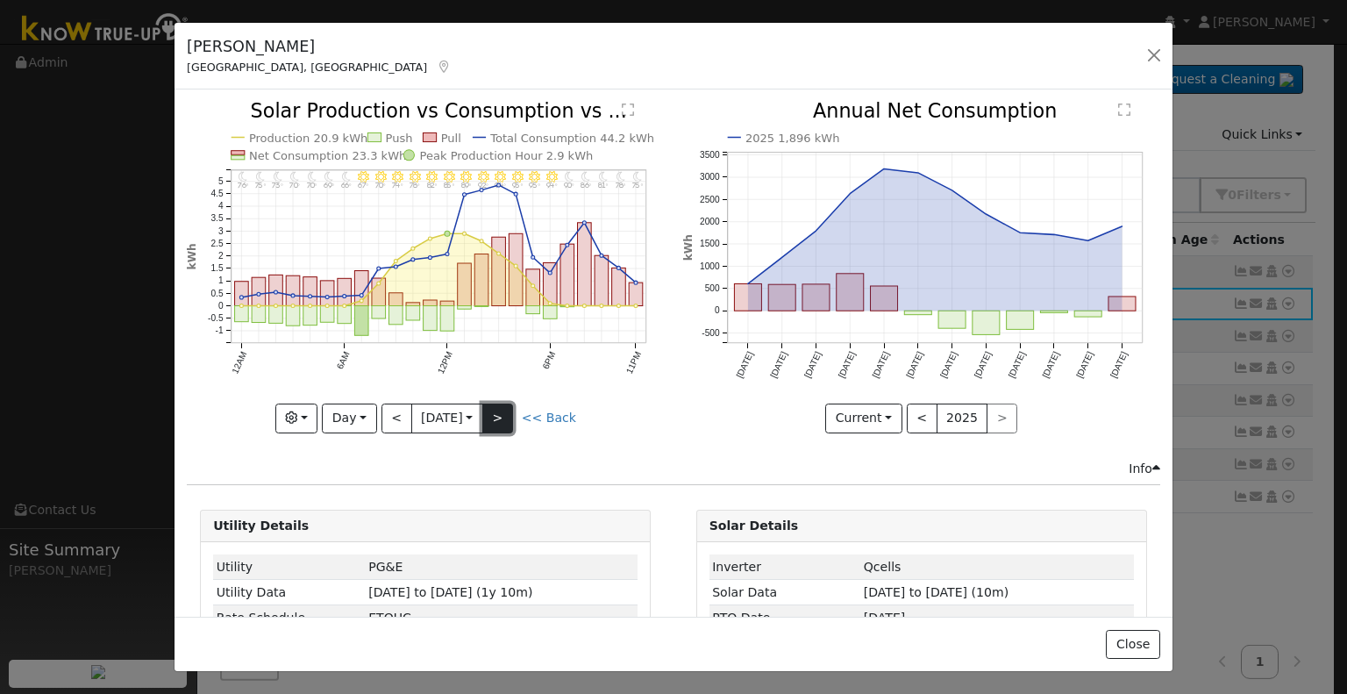
click at [498, 414] on button ">" at bounding box center [497, 419] width 31 height 30
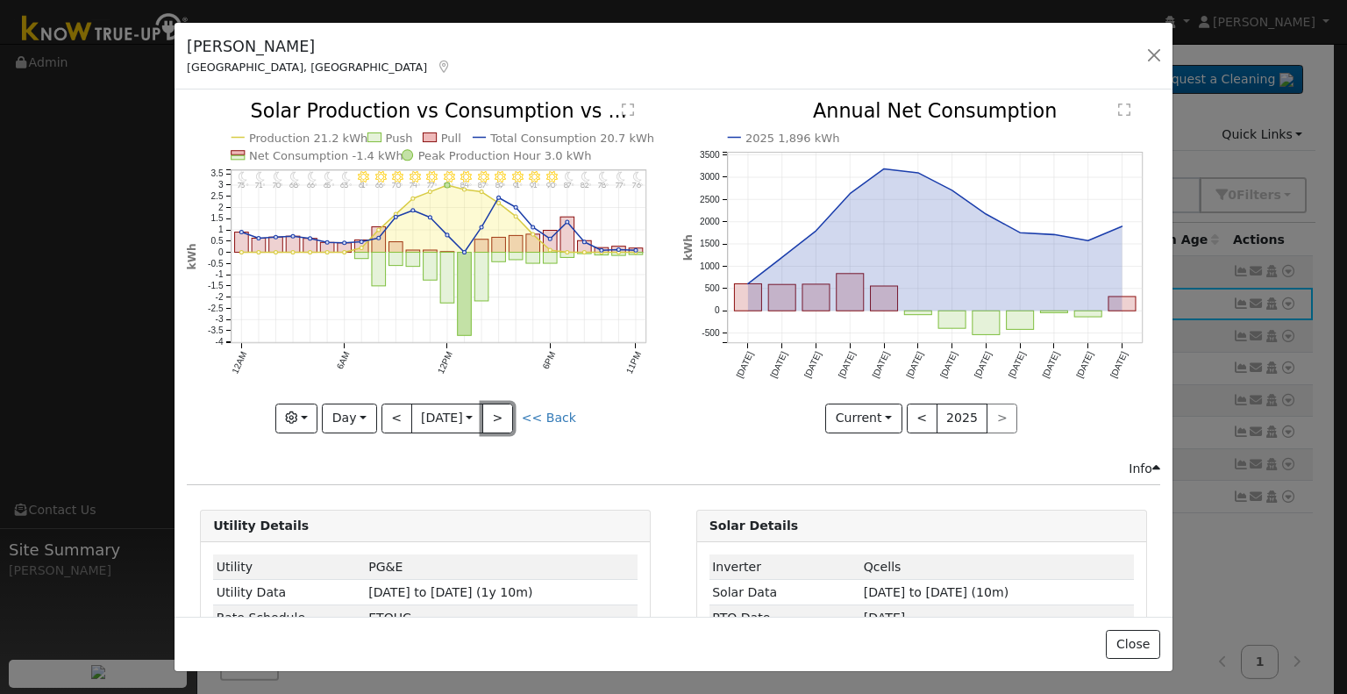
click at [500, 414] on button ">" at bounding box center [497, 419] width 31 height 30
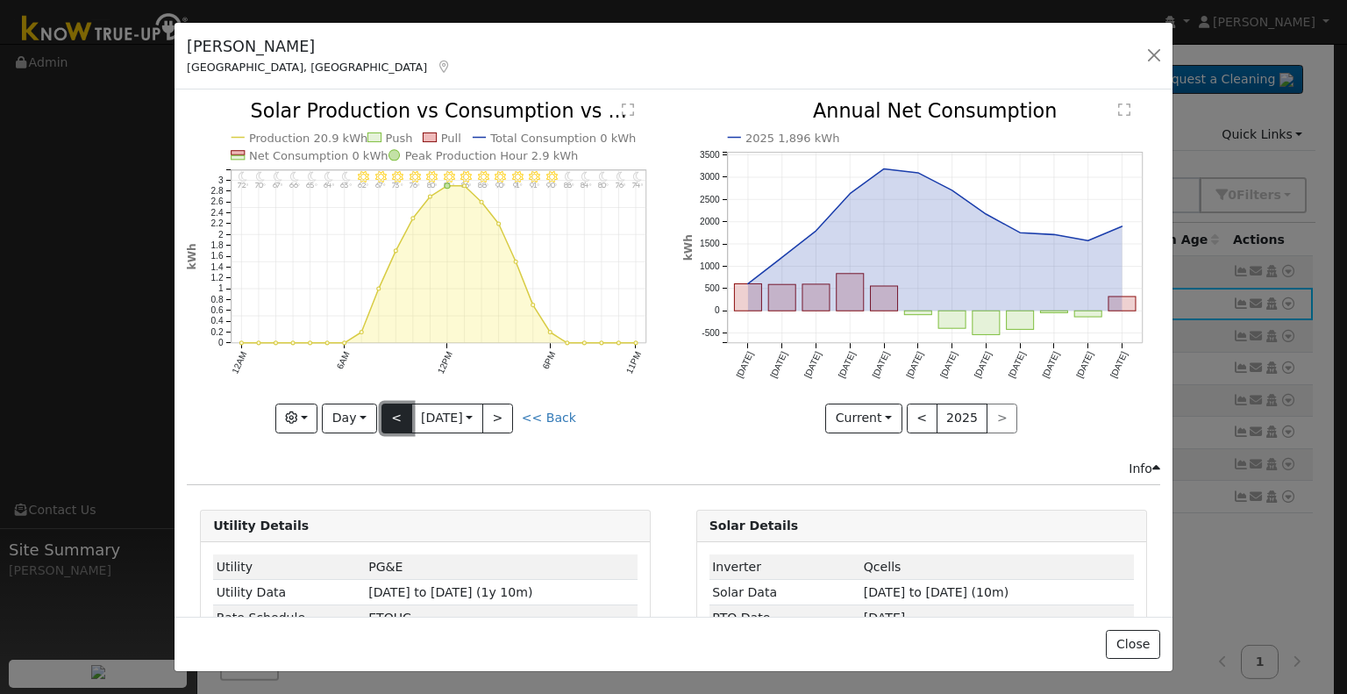
click at [393, 410] on button "<" at bounding box center [397, 419] width 31 height 30
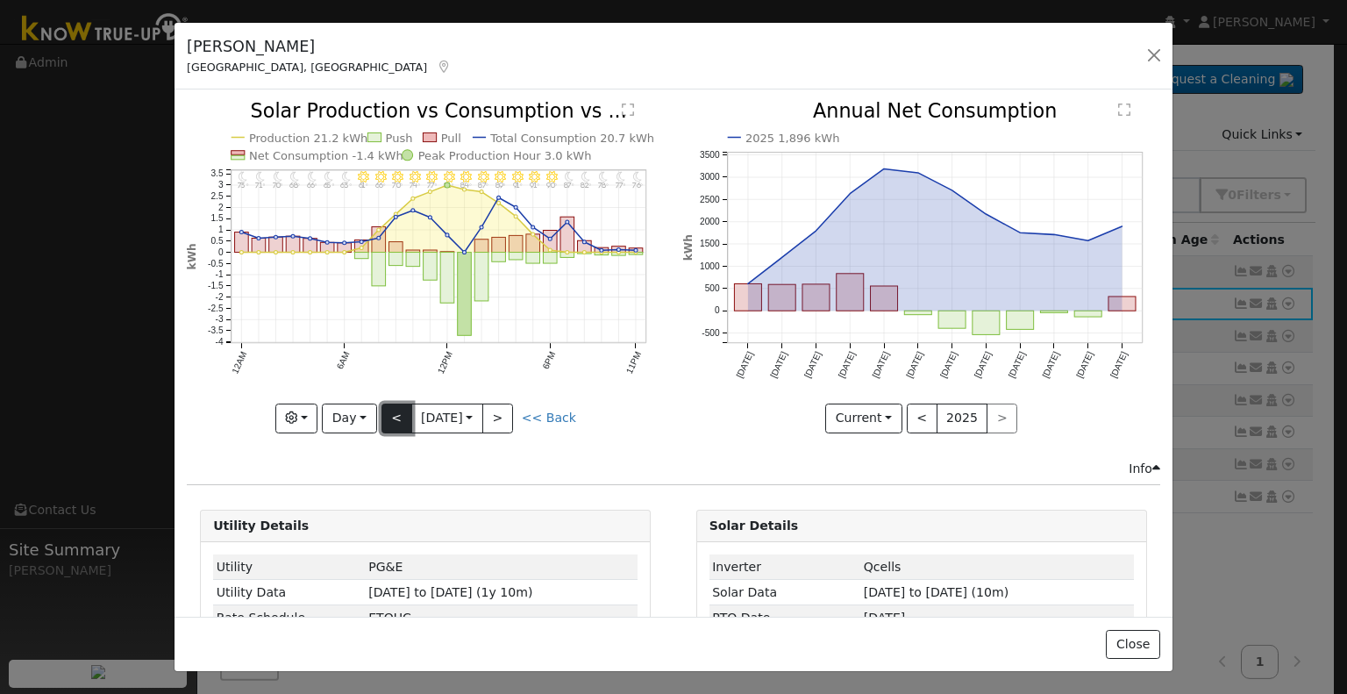
click at [396, 409] on button "<" at bounding box center [397, 419] width 31 height 30
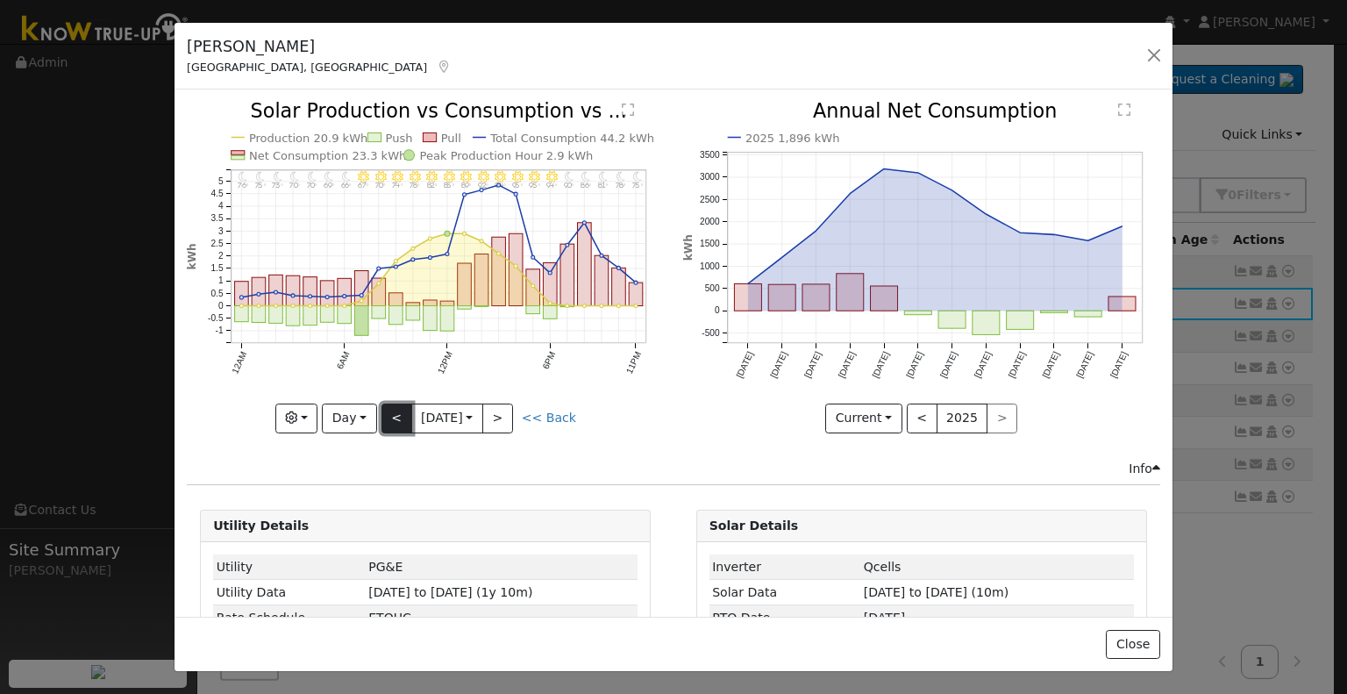
click at [396, 409] on button "<" at bounding box center [397, 419] width 31 height 30
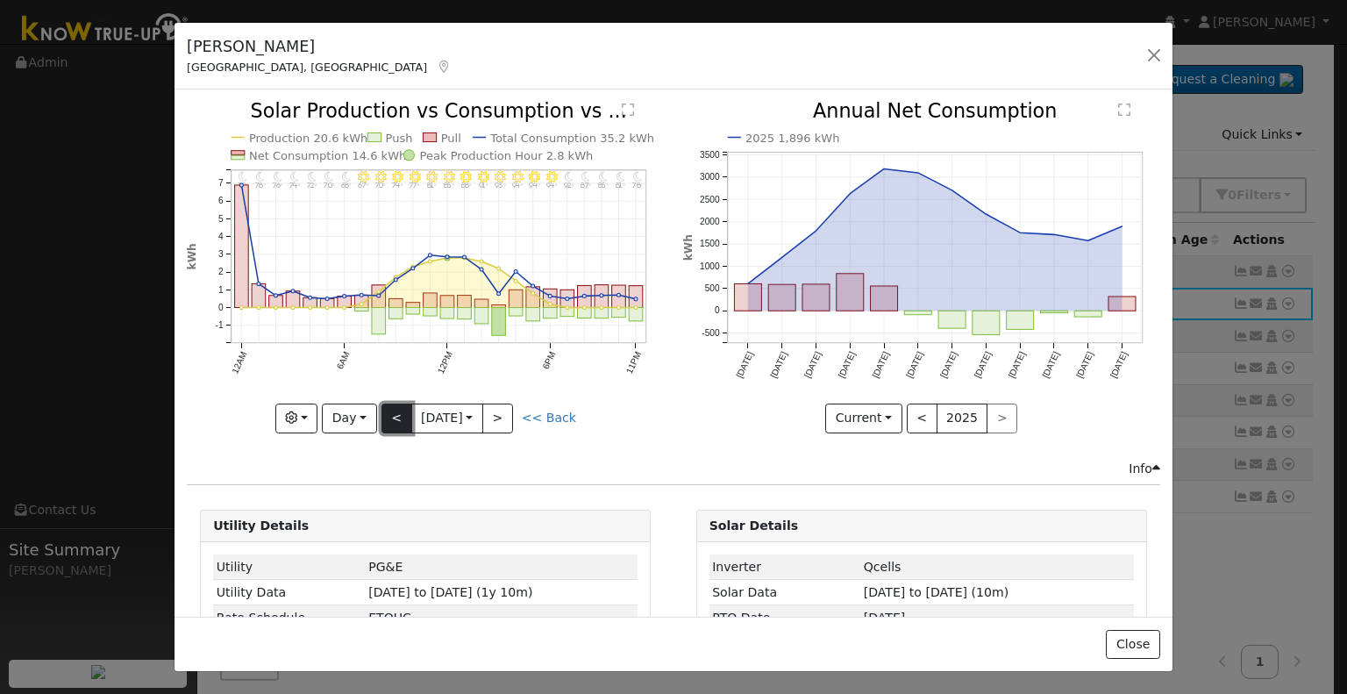
click at [396, 409] on button "<" at bounding box center [397, 419] width 31 height 30
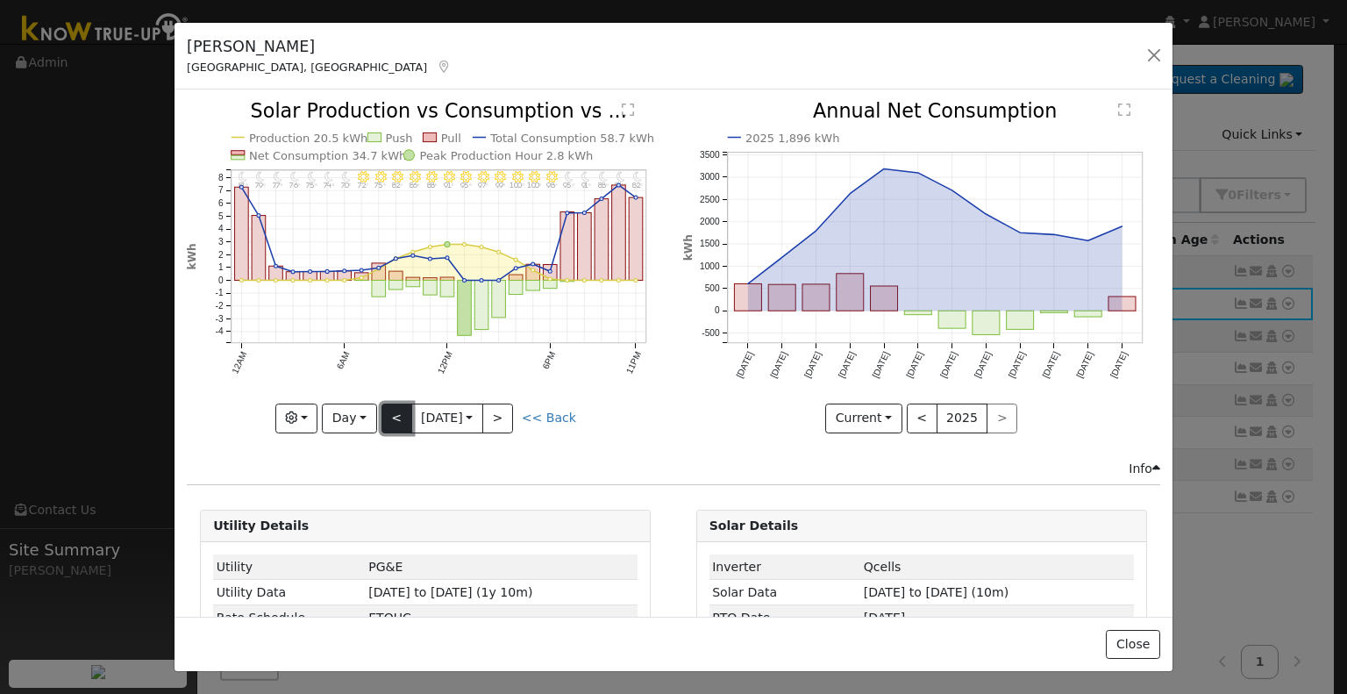
click at [396, 409] on button "<" at bounding box center [397, 419] width 31 height 30
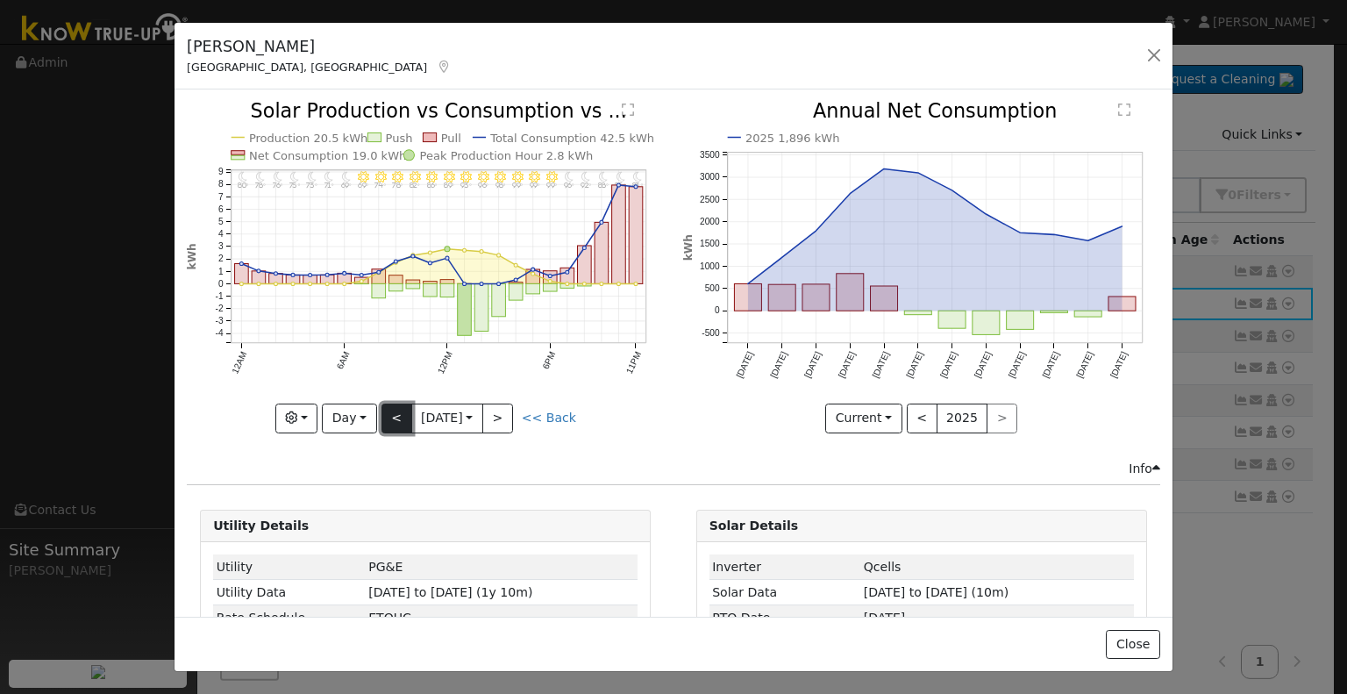
click at [396, 404] on button "<" at bounding box center [397, 419] width 31 height 30
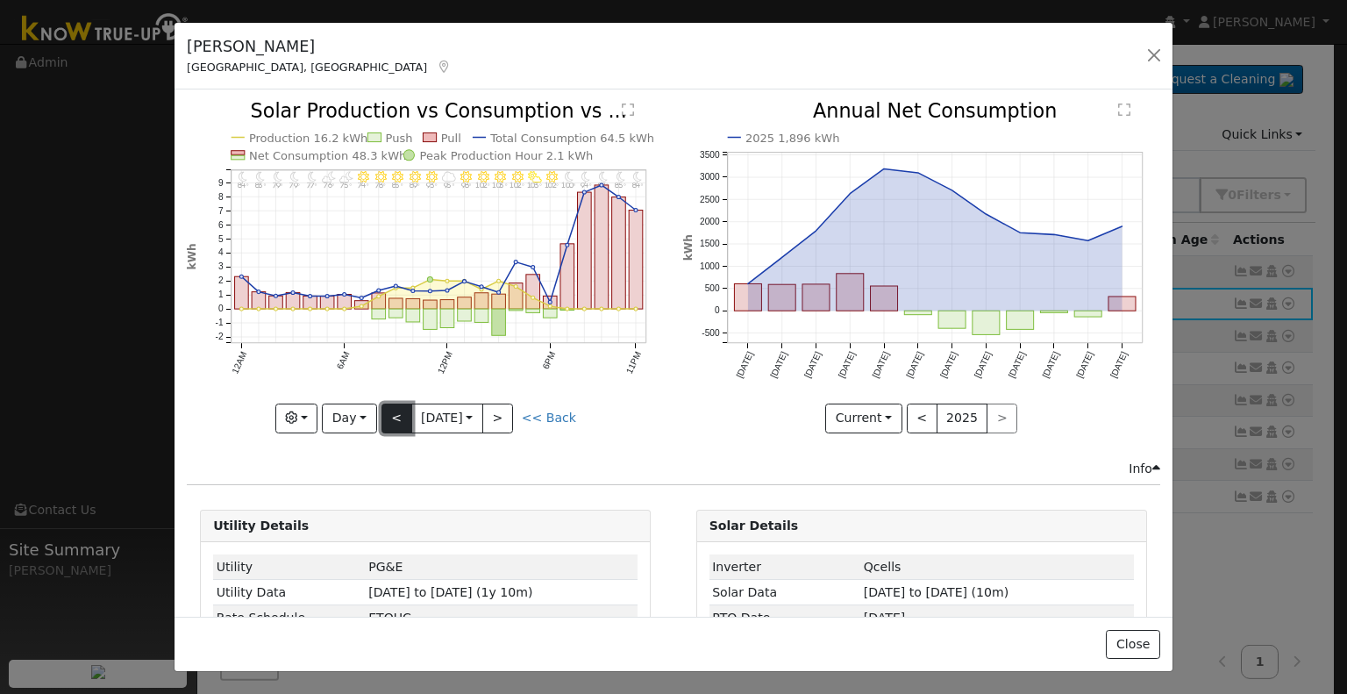
click at [396, 404] on button "<" at bounding box center [397, 419] width 31 height 30
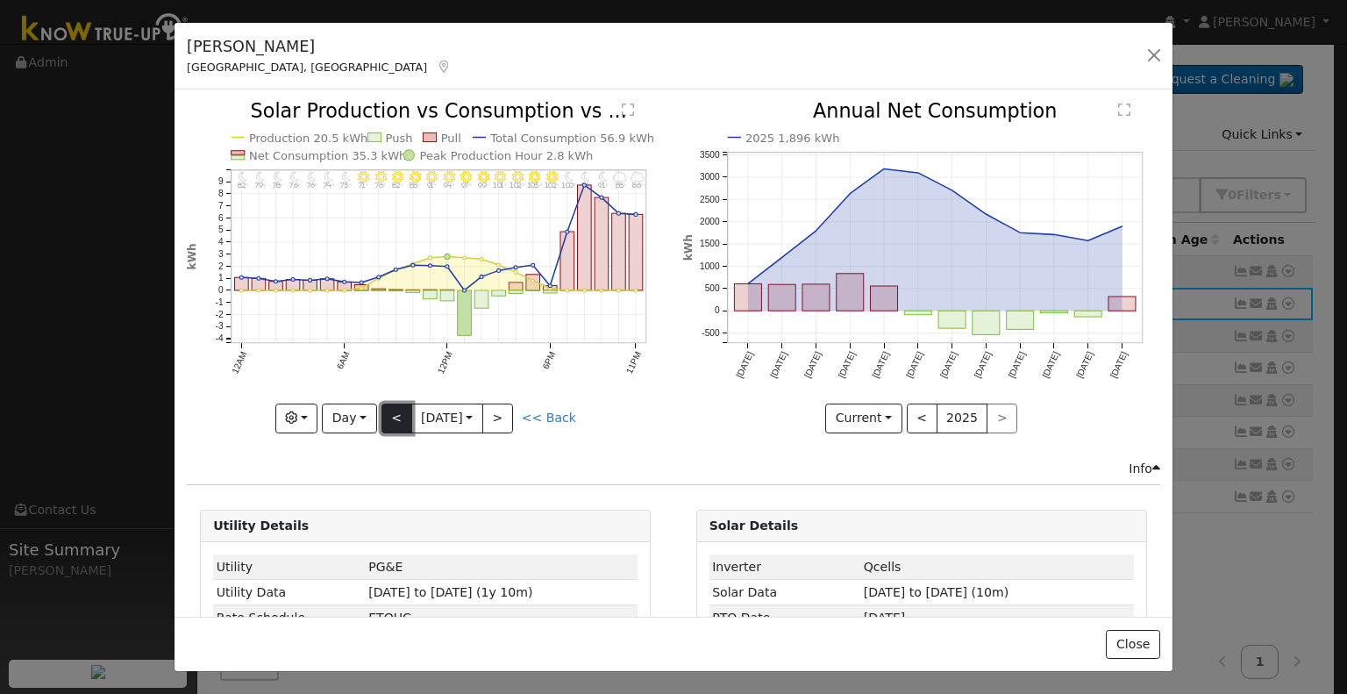
click at [396, 404] on button "<" at bounding box center [397, 419] width 31 height 30
type input "[DATE]"
